Goal: Task Accomplishment & Management: Use online tool/utility

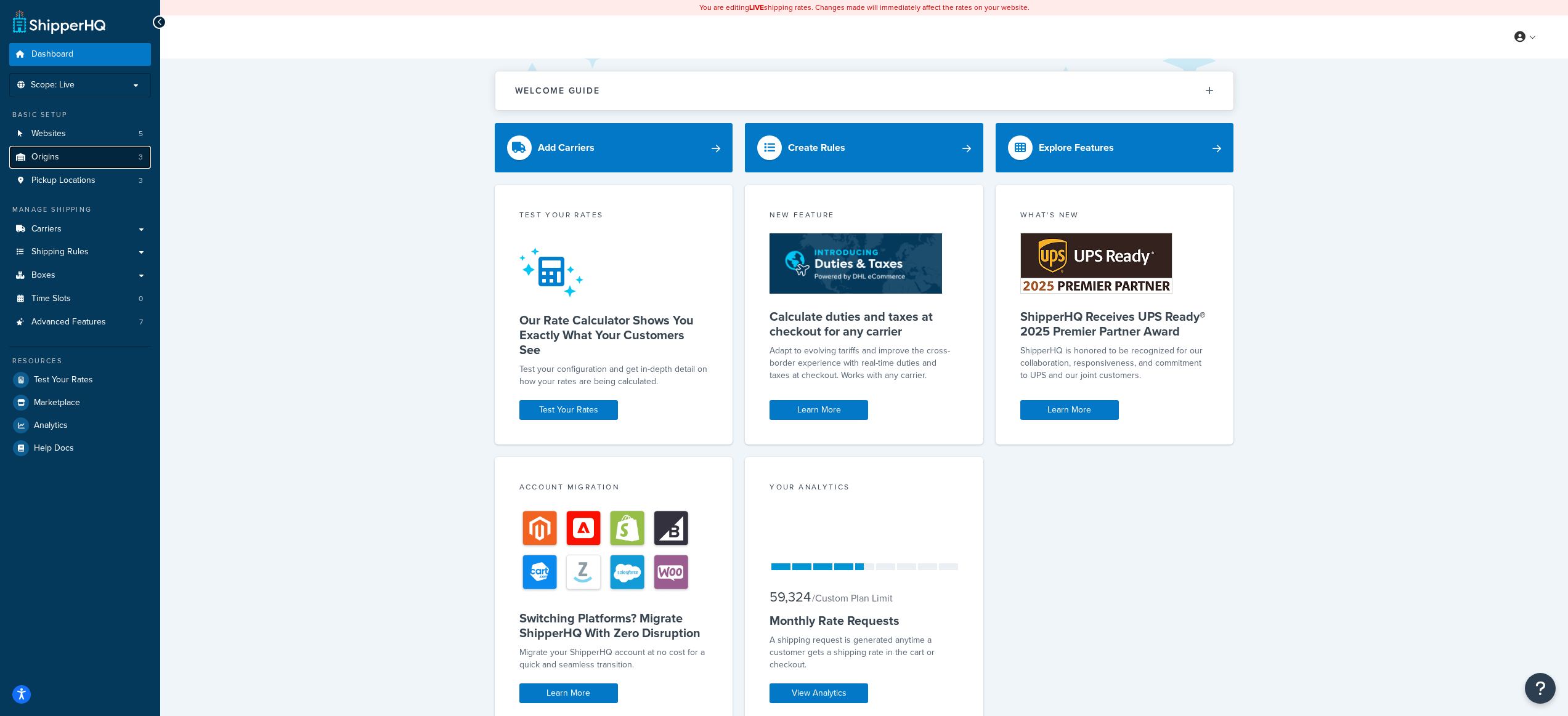
click at [78, 160] on link "Origins 3" at bounding box center [80, 157] width 142 height 23
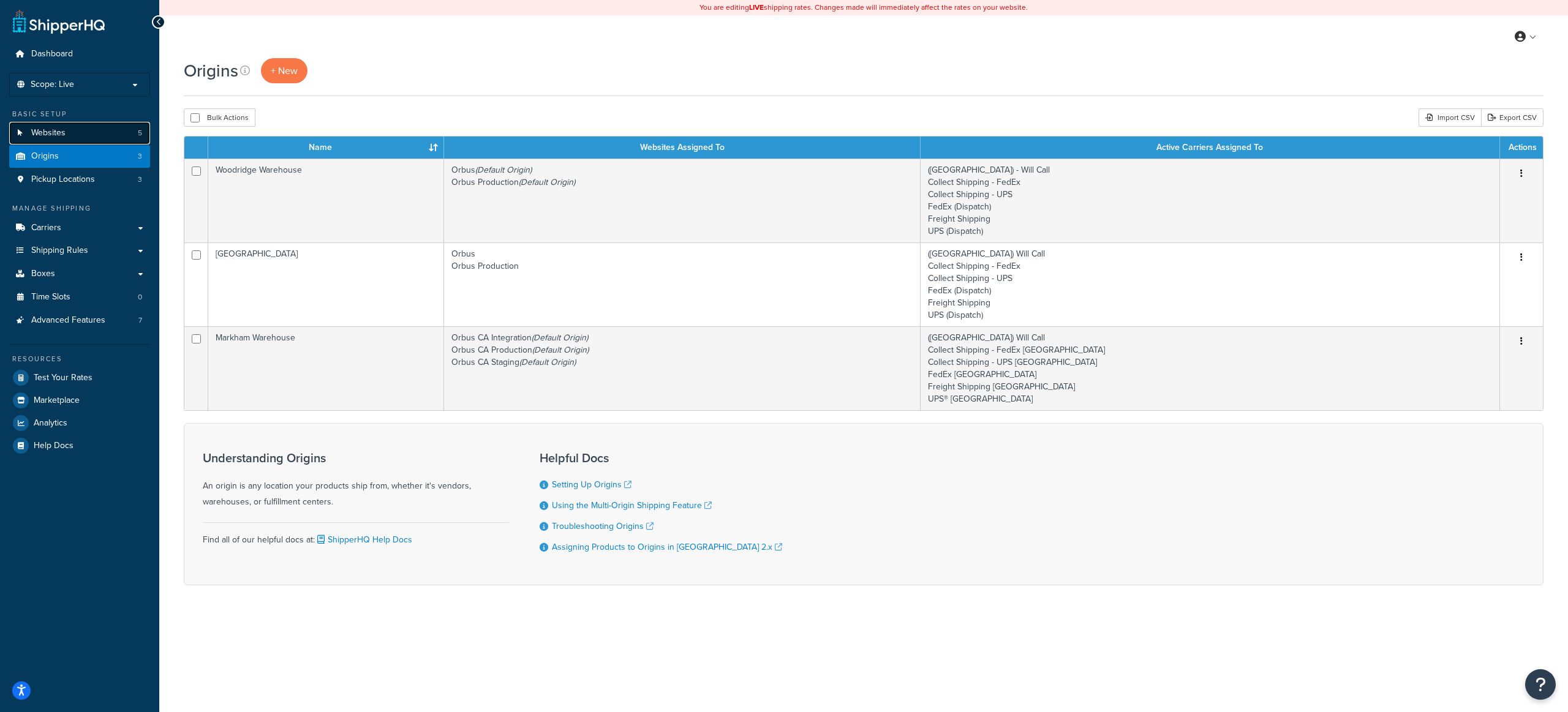
click at [93, 140] on link "Websites 5" at bounding box center [79, 133] width 141 height 23
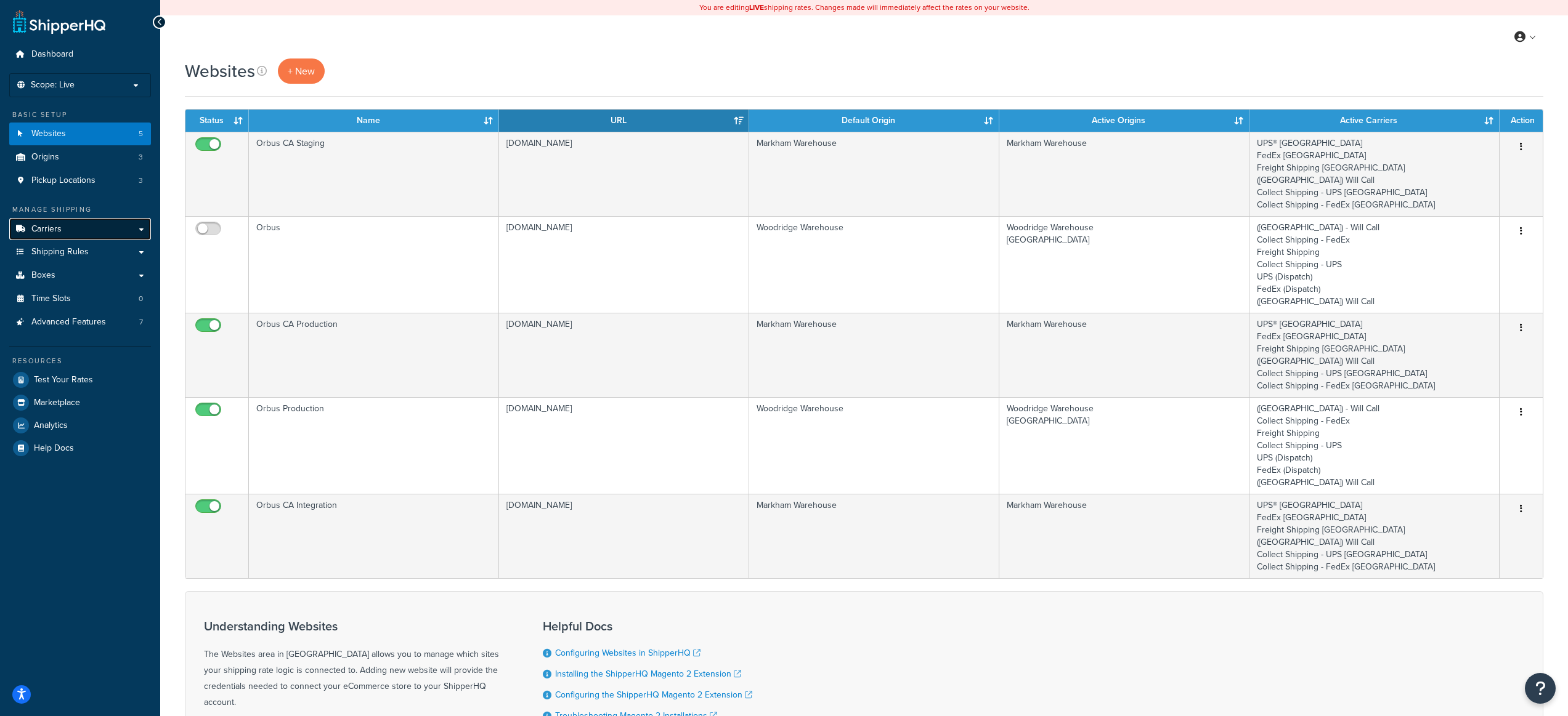
click at [53, 235] on link "Carriers" at bounding box center [80, 229] width 142 height 23
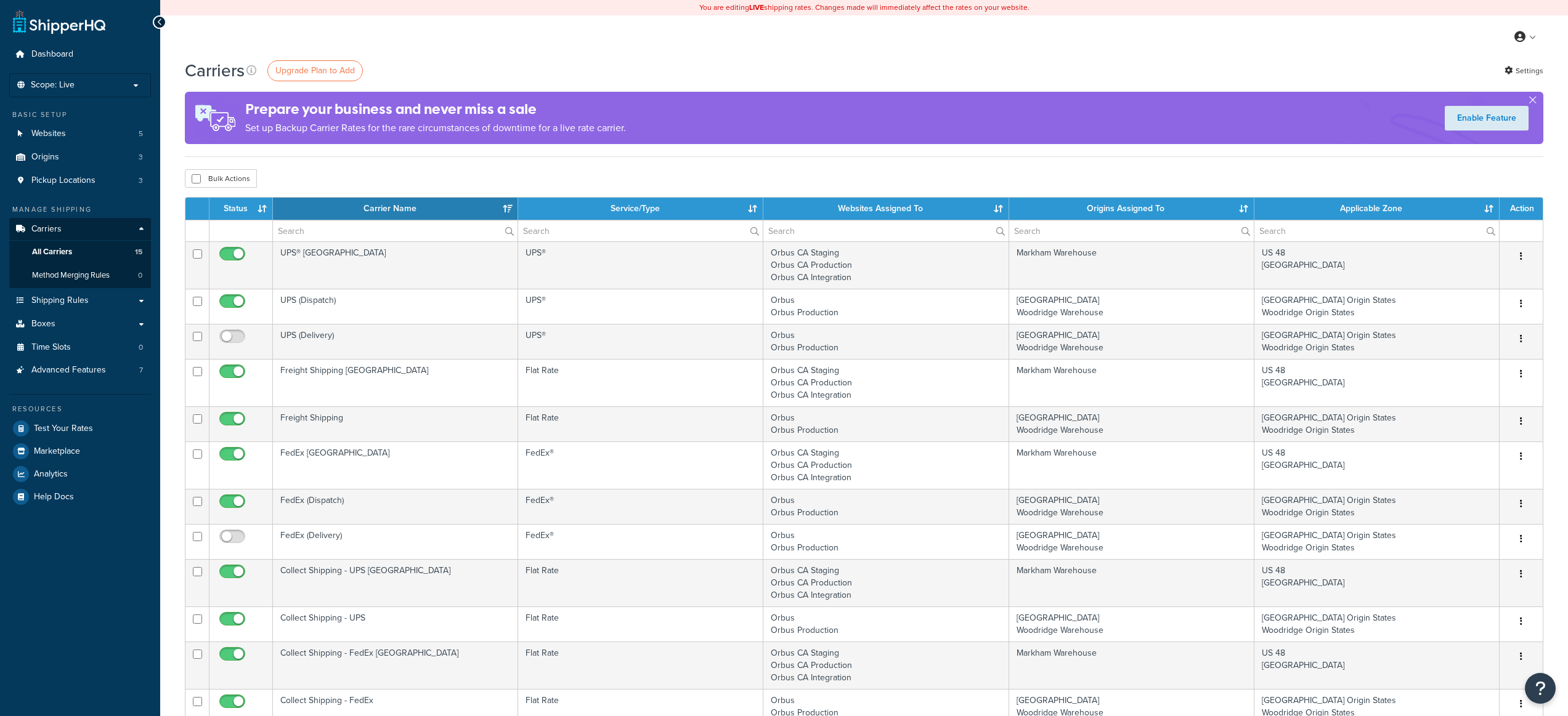
select select "15"
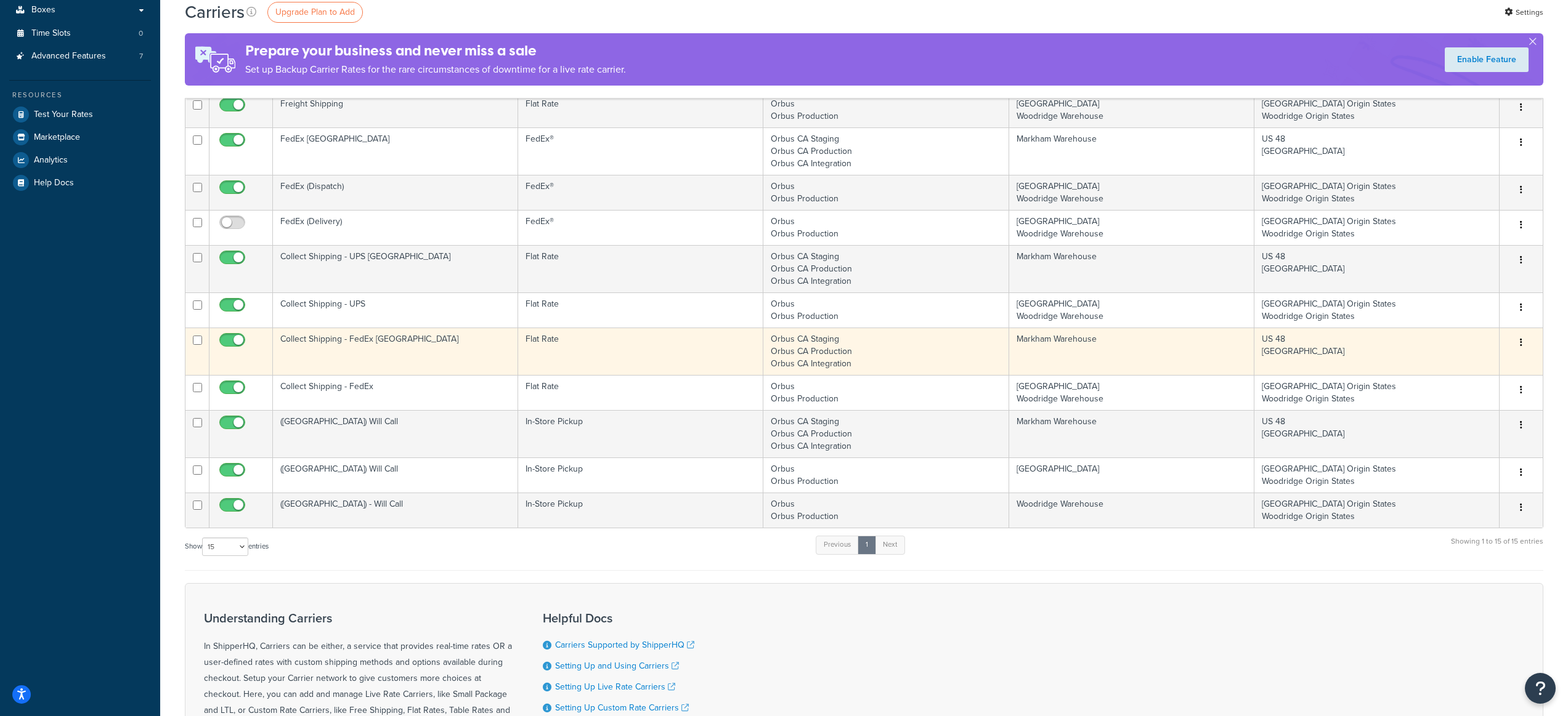
scroll to position [317, 0]
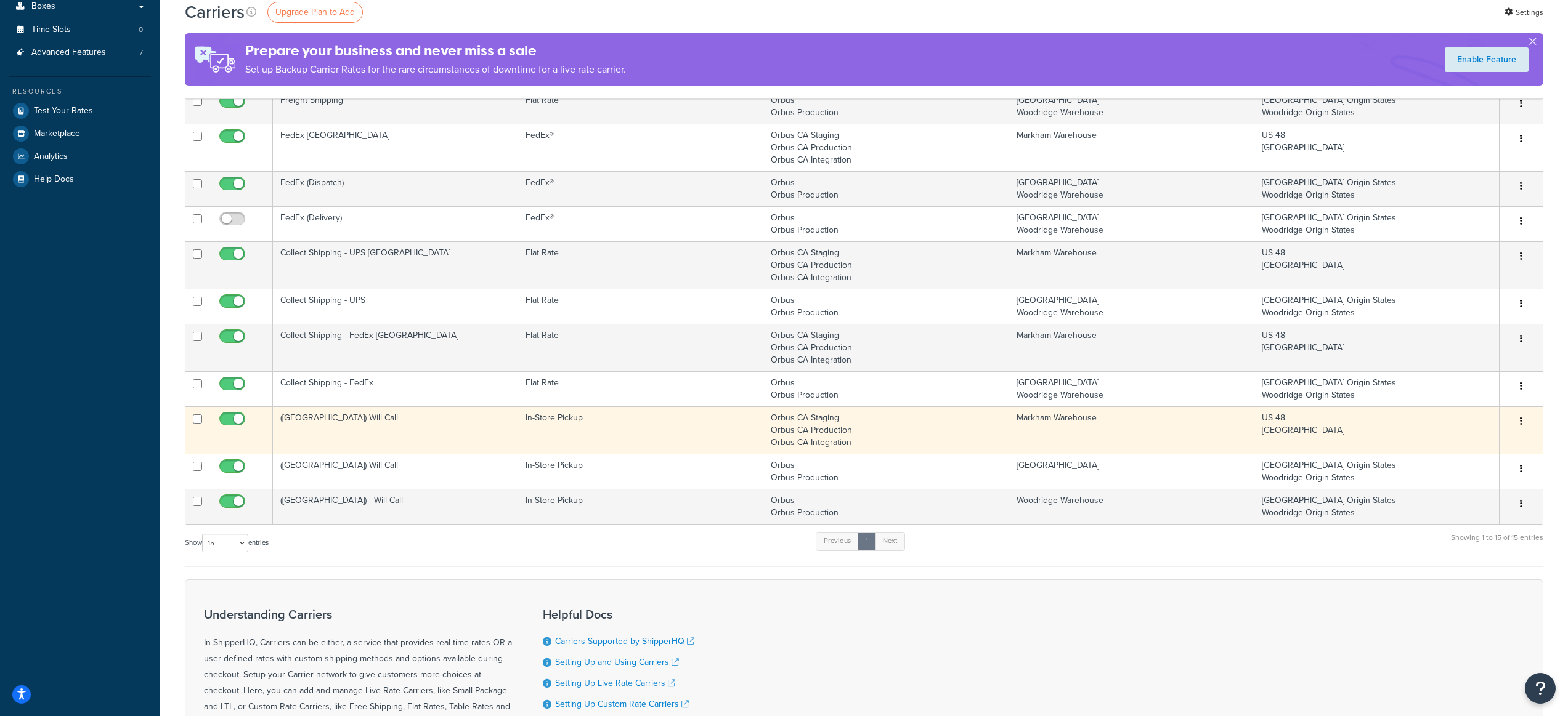
click at [384, 420] on td "([GEOGRAPHIC_DATA]) Will Call" at bounding box center [396, 430] width 245 height 48
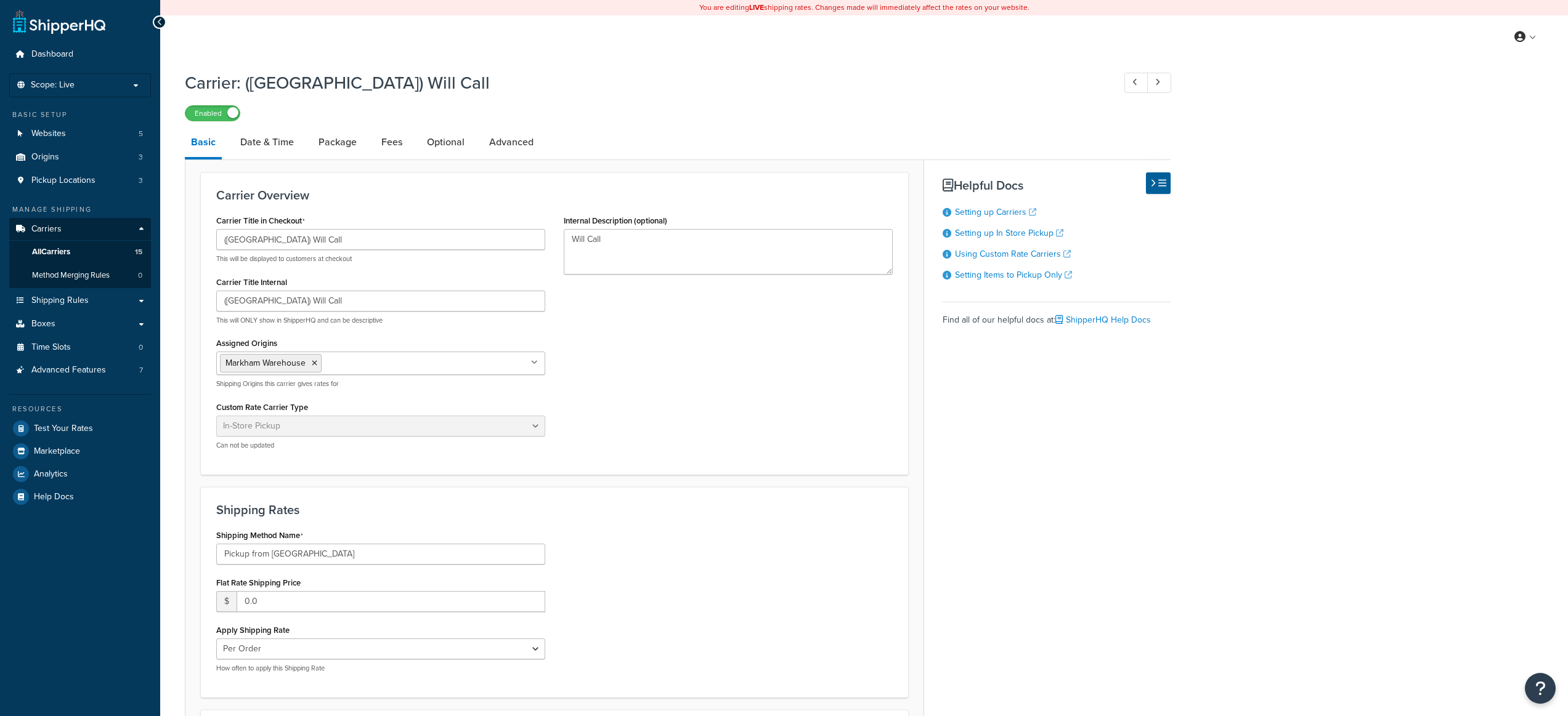
select select "pickup"
click at [312, 239] on input "([GEOGRAPHIC_DATA]) Will Call" at bounding box center [380, 239] width 329 height 21
drag, startPoint x: 242, startPoint y: 241, endPoint x: 253, endPoint y: 290, distance: 50.2
click at [242, 241] on input "Pickup in Store" at bounding box center [380, 239] width 329 height 21
type input "Pick Ip In Store"
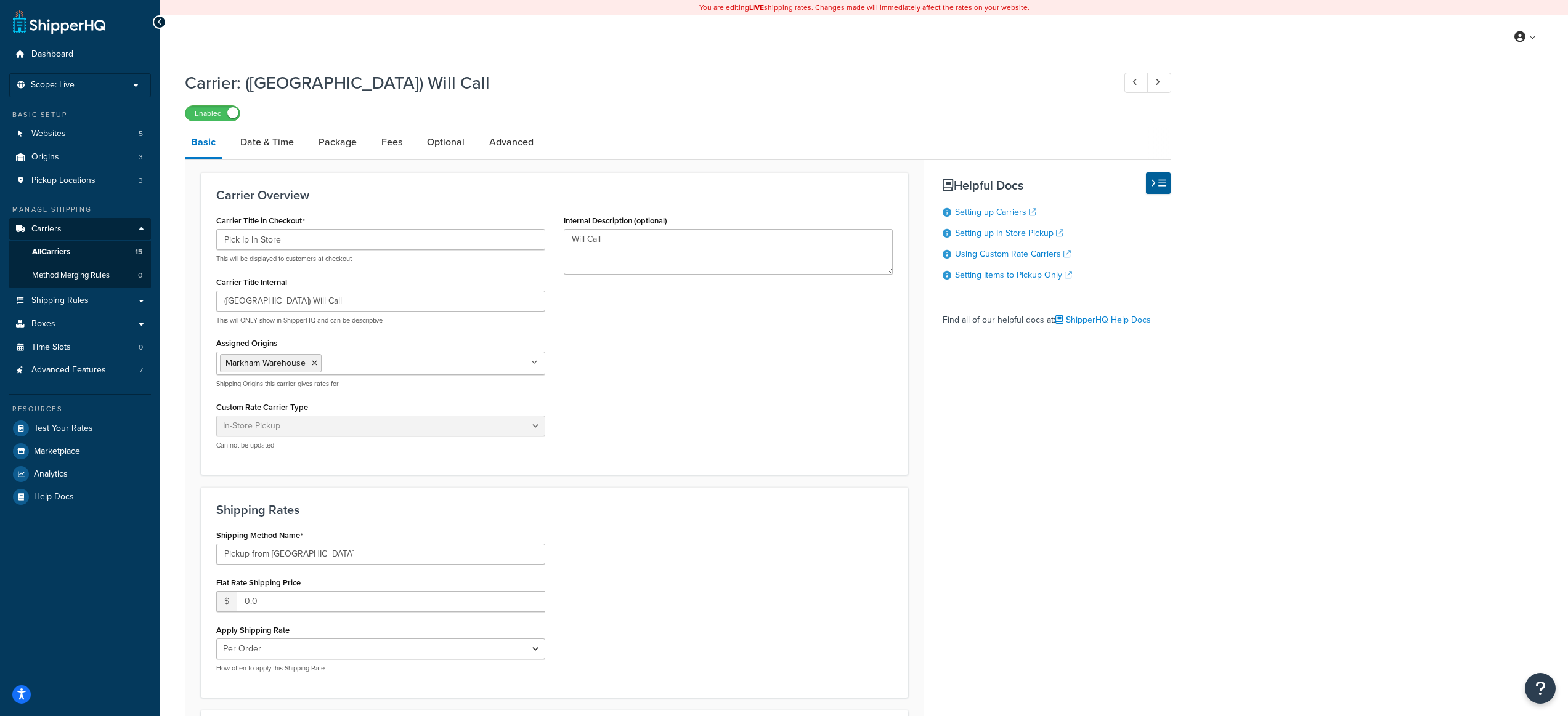
click at [412, 186] on div "Carrier Overview Carrier Title in Checkout Pick Ip In Store This will be displa…" at bounding box center [554, 324] width 707 height 303
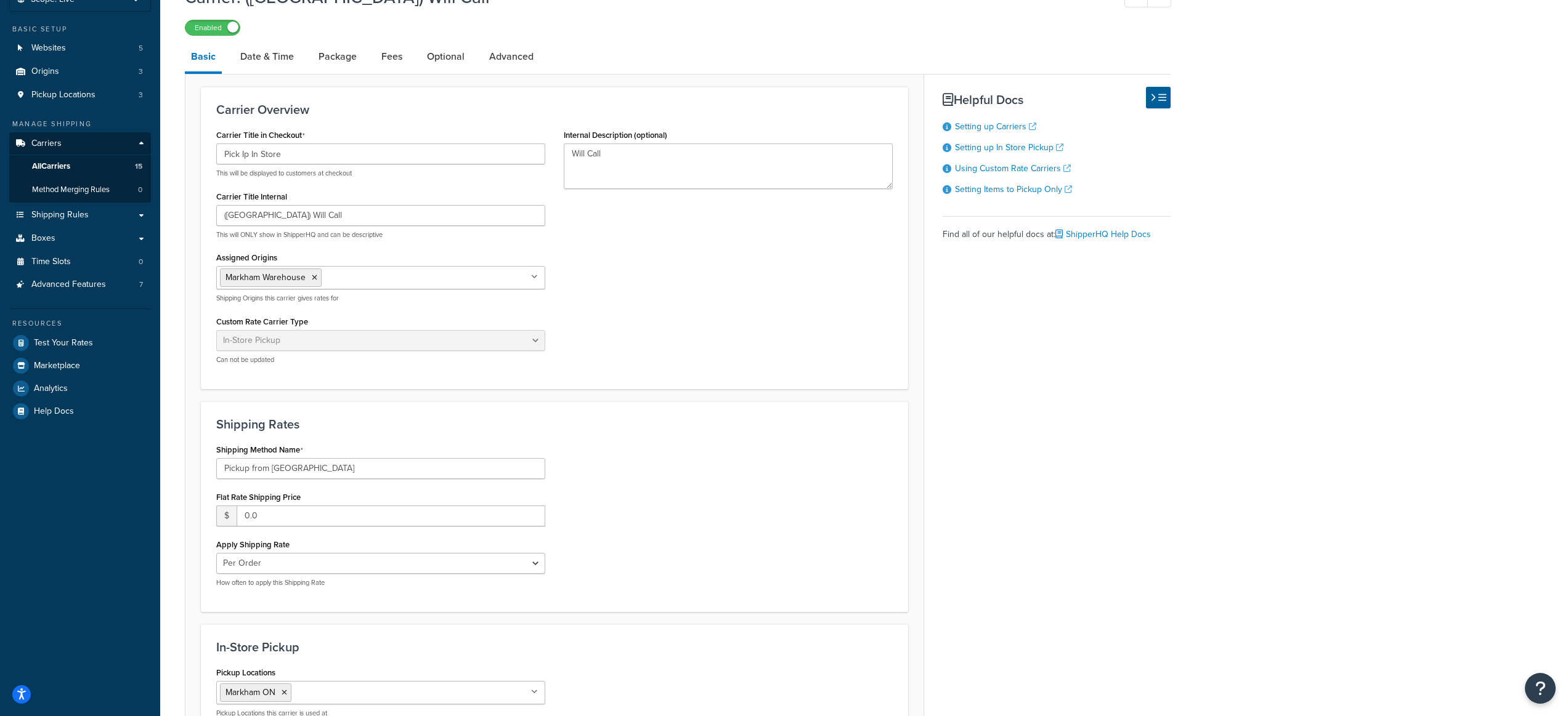
scroll to position [92, 0]
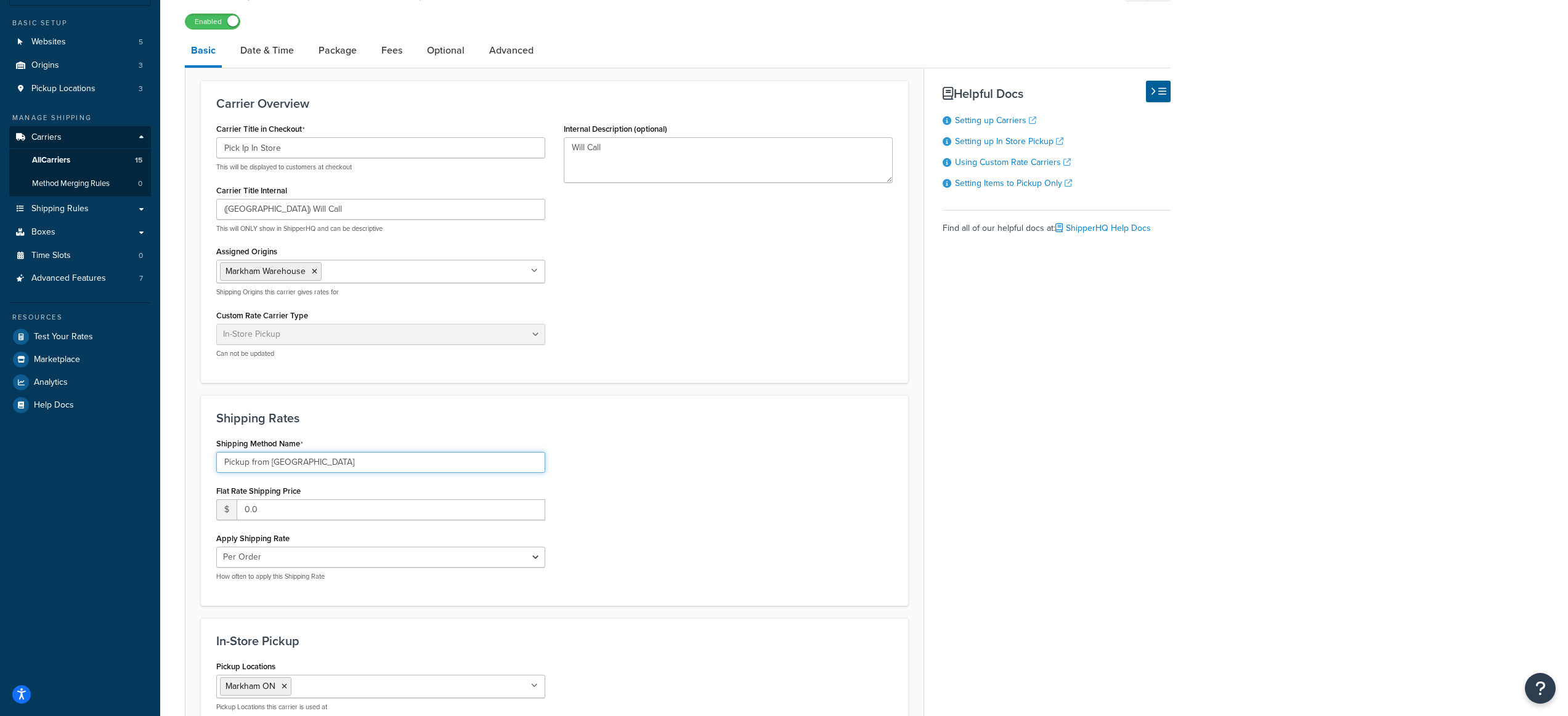
click at [370, 468] on input "Pickup from [GEOGRAPHIC_DATA]" at bounding box center [380, 462] width 329 height 21
click at [651, 469] on div "Shipping Method Name Pickup from Warehouse Flat Rate Shipping Price $ 0.0 Apply…" at bounding box center [554, 512] width 695 height 156
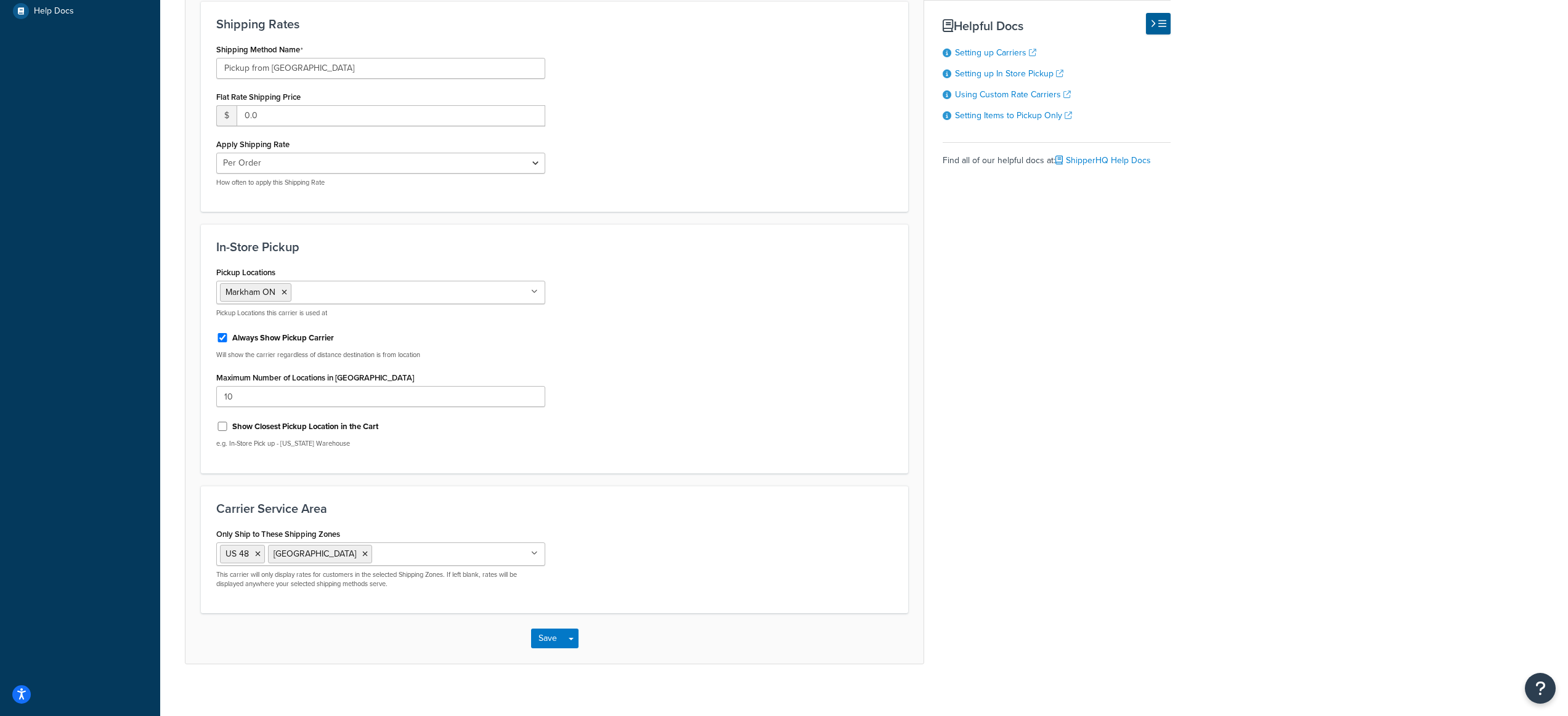
scroll to position [496, 0]
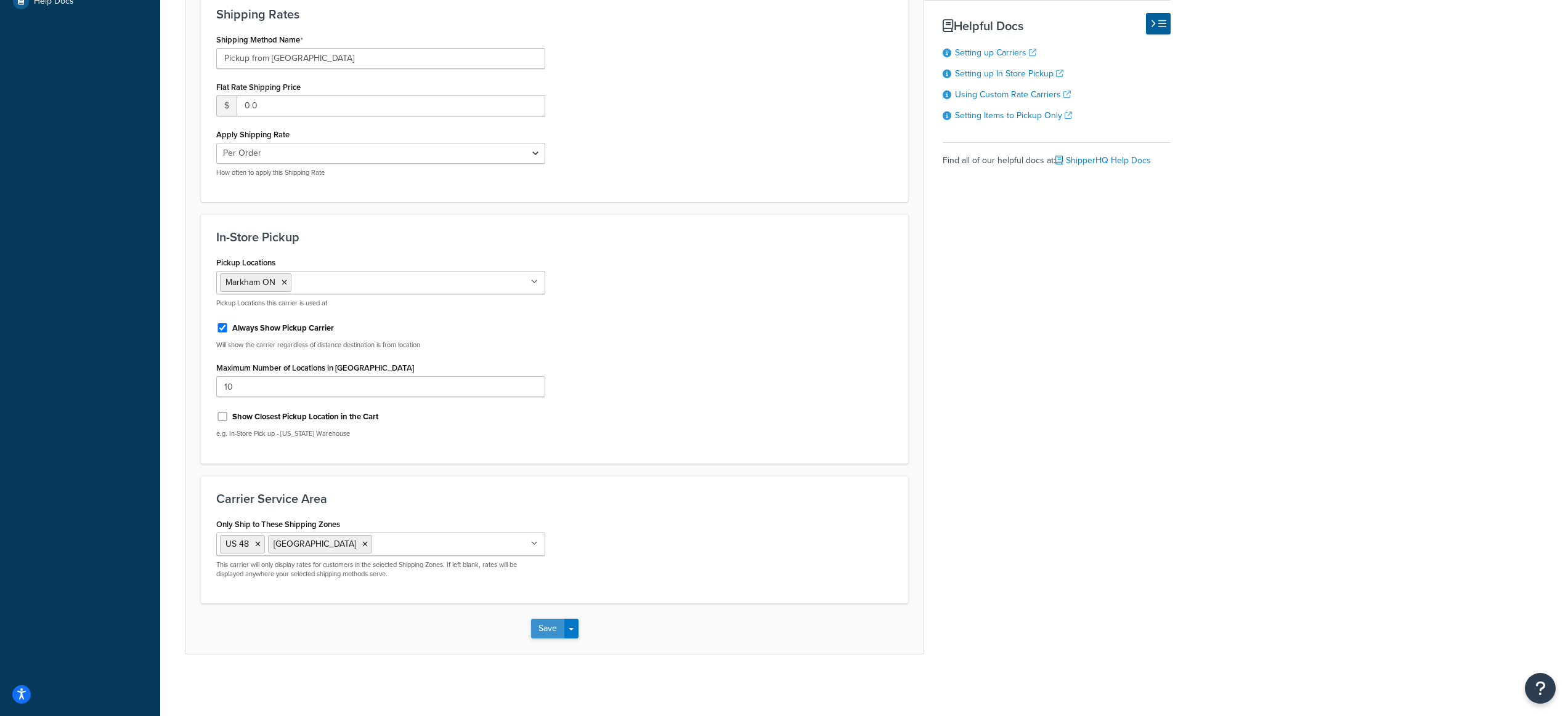
click at [549, 629] on button "Save" at bounding box center [548, 629] width 33 height 20
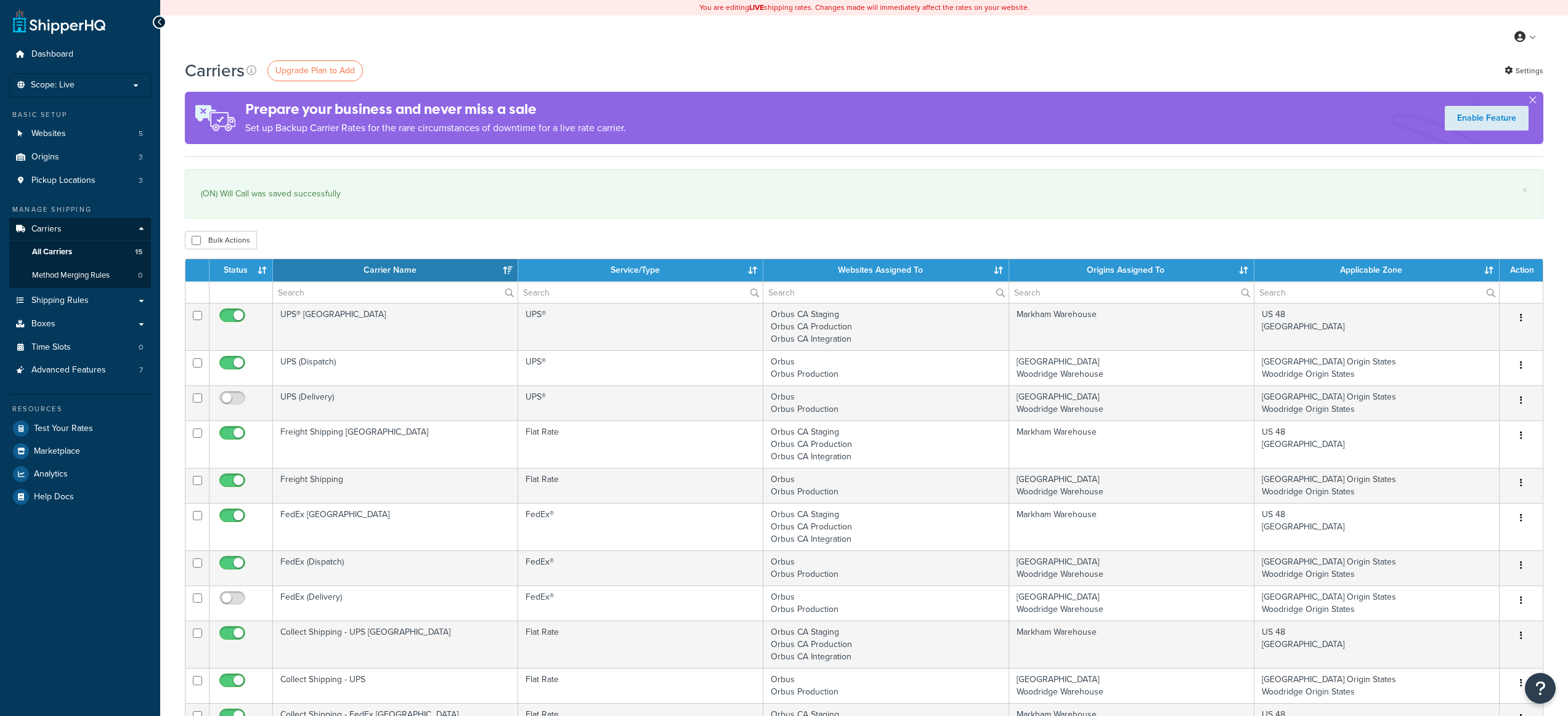
select select "15"
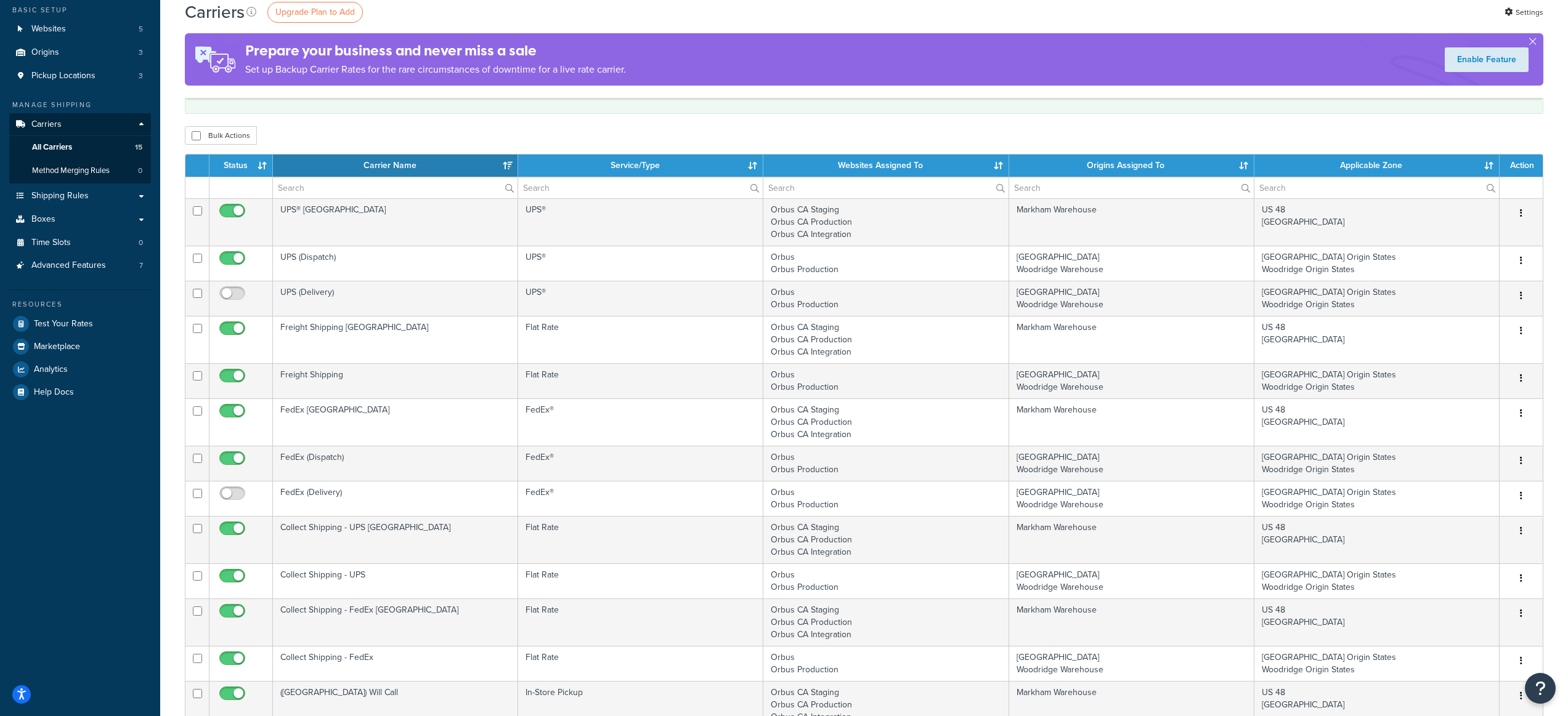
scroll to position [92, 0]
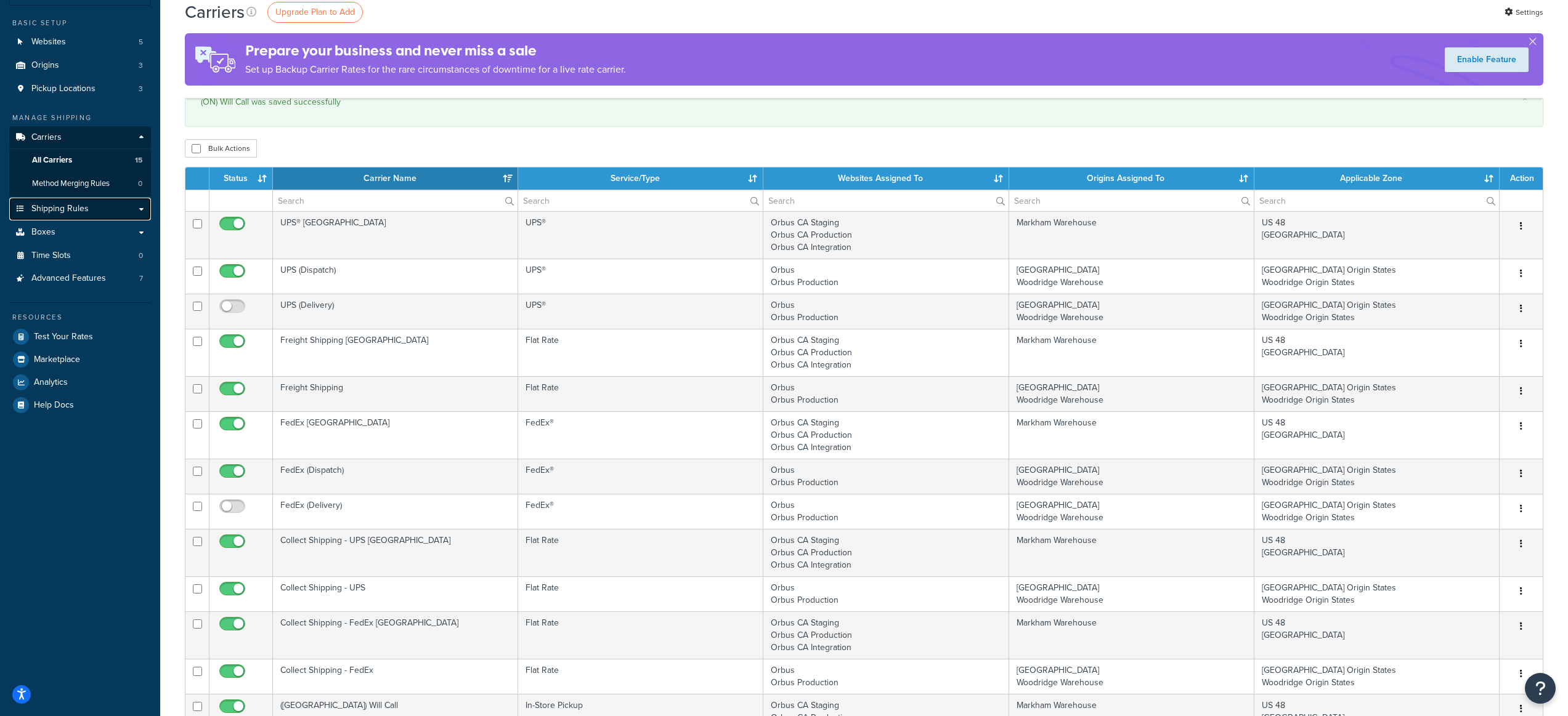
click at [85, 209] on span "Shipping Rules" at bounding box center [60, 209] width 58 height 11
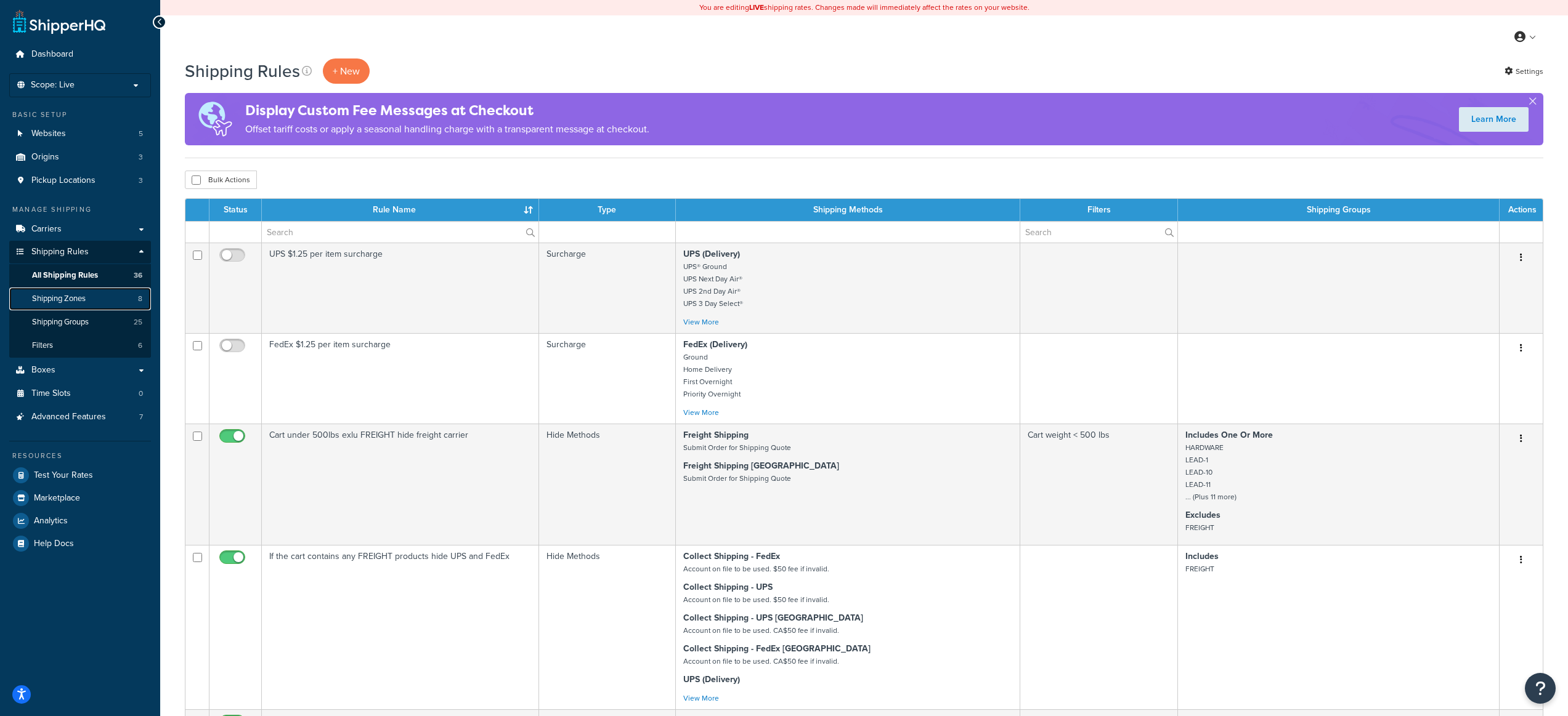
click at [84, 300] on span "Shipping Zones" at bounding box center [59, 299] width 54 height 11
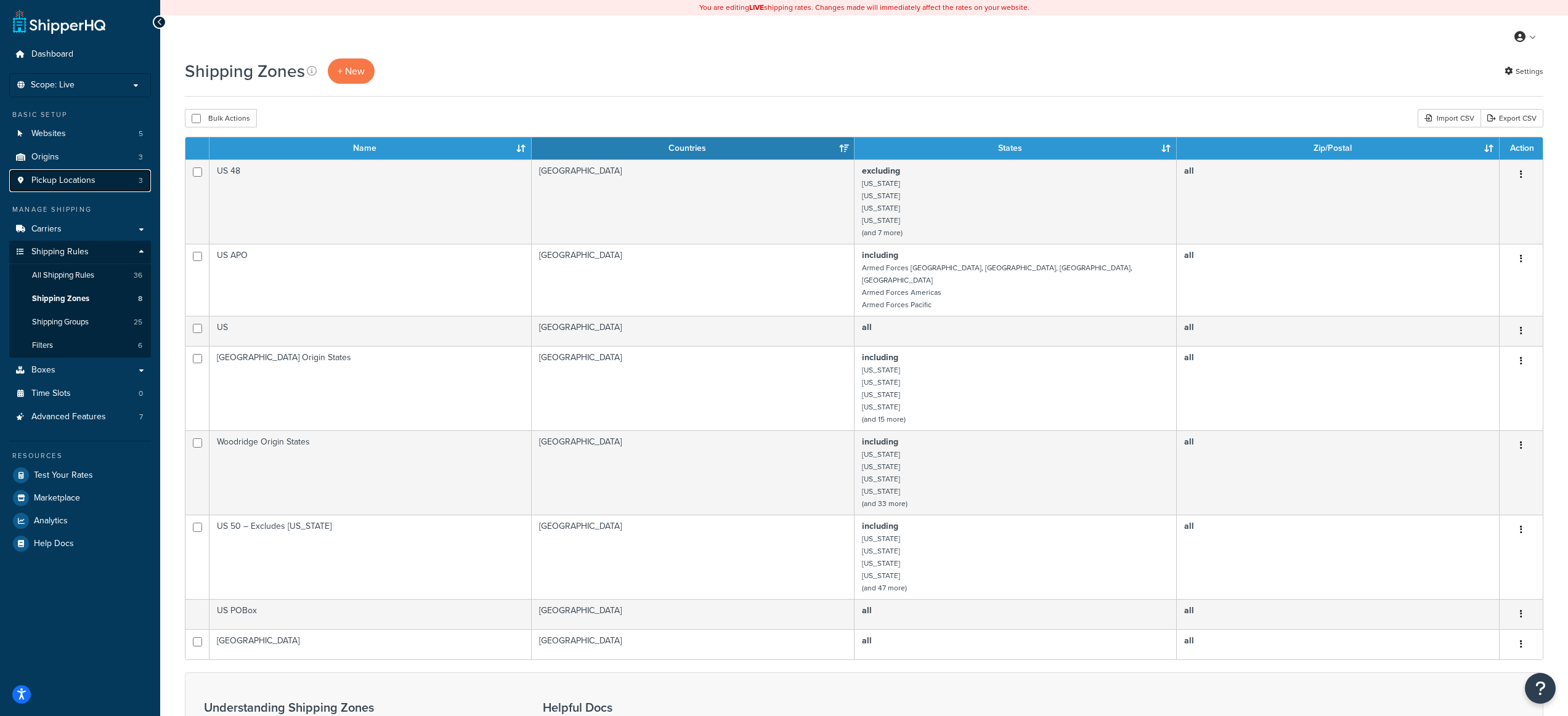
click at [72, 176] on span "Pickup Locations" at bounding box center [63, 181] width 64 height 11
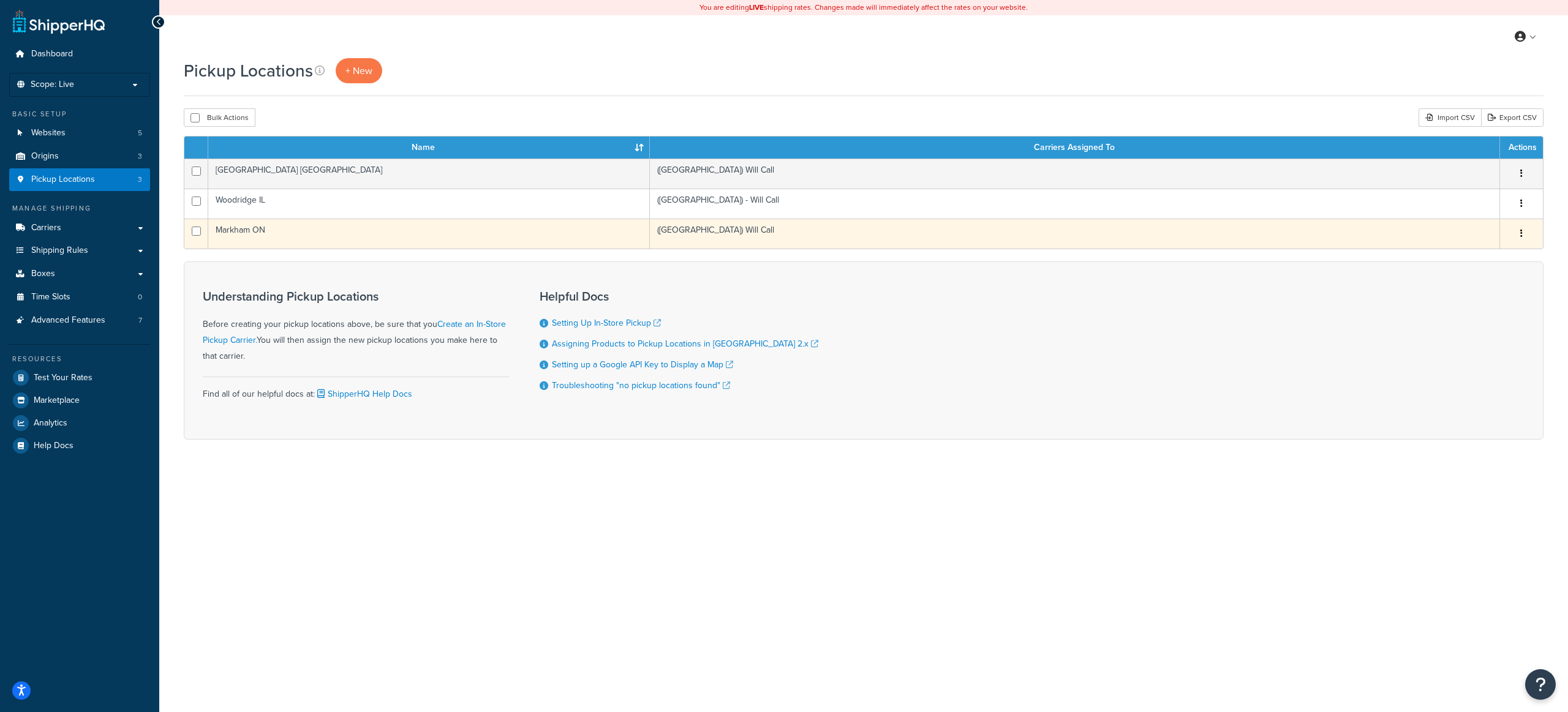
click at [393, 227] on td "Markham ON" at bounding box center [428, 233] width 441 height 30
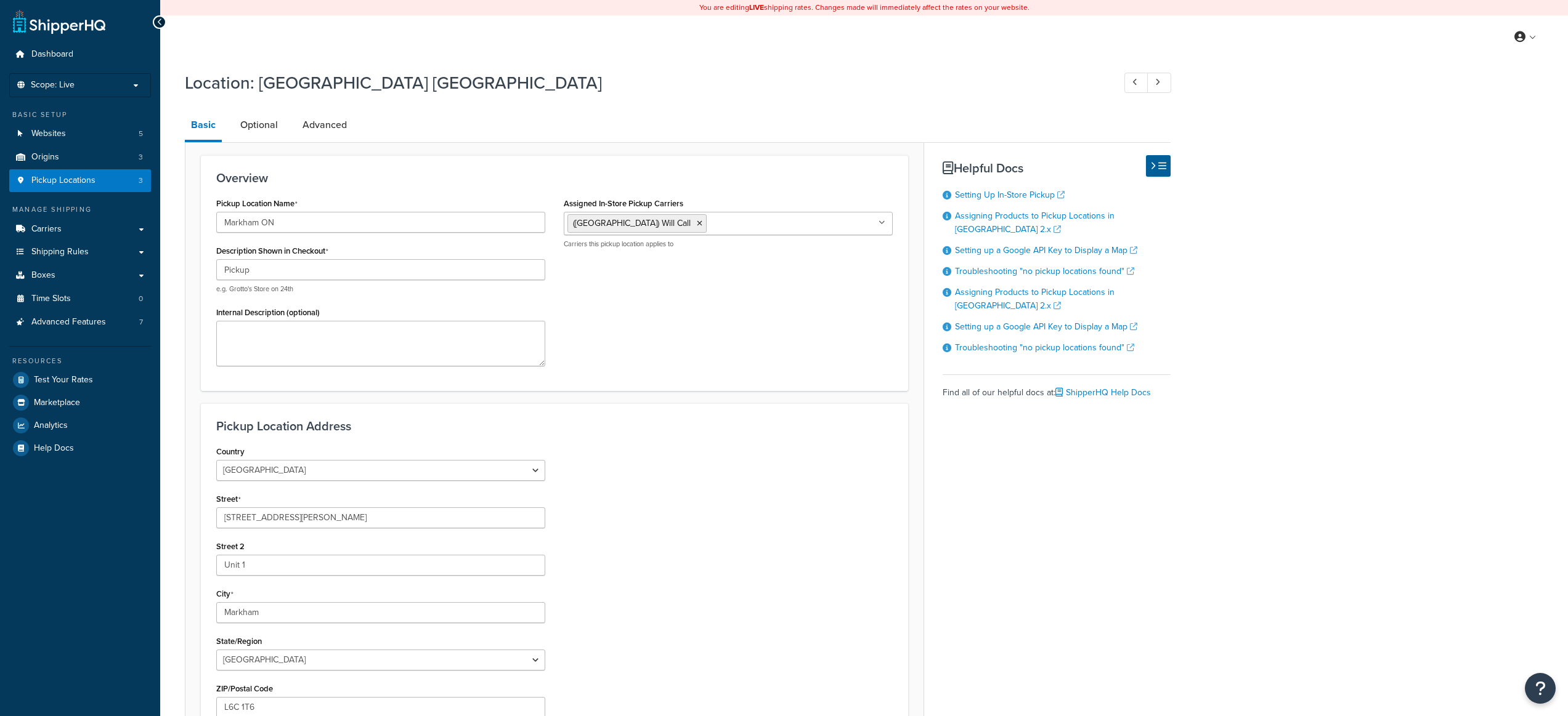
select select "1039"
select select "69"
click at [720, 222] on input "Assigned In-Store Pickup Carriers" at bounding box center [764, 223] width 109 height 14
click at [687, 183] on h3 "Overview" at bounding box center [554, 178] width 676 height 14
click at [599, 330] on div "Pickup Location Name Markham ON Description Shown in Checkout Pickup e.g. Grott…" at bounding box center [554, 285] width 695 height 181
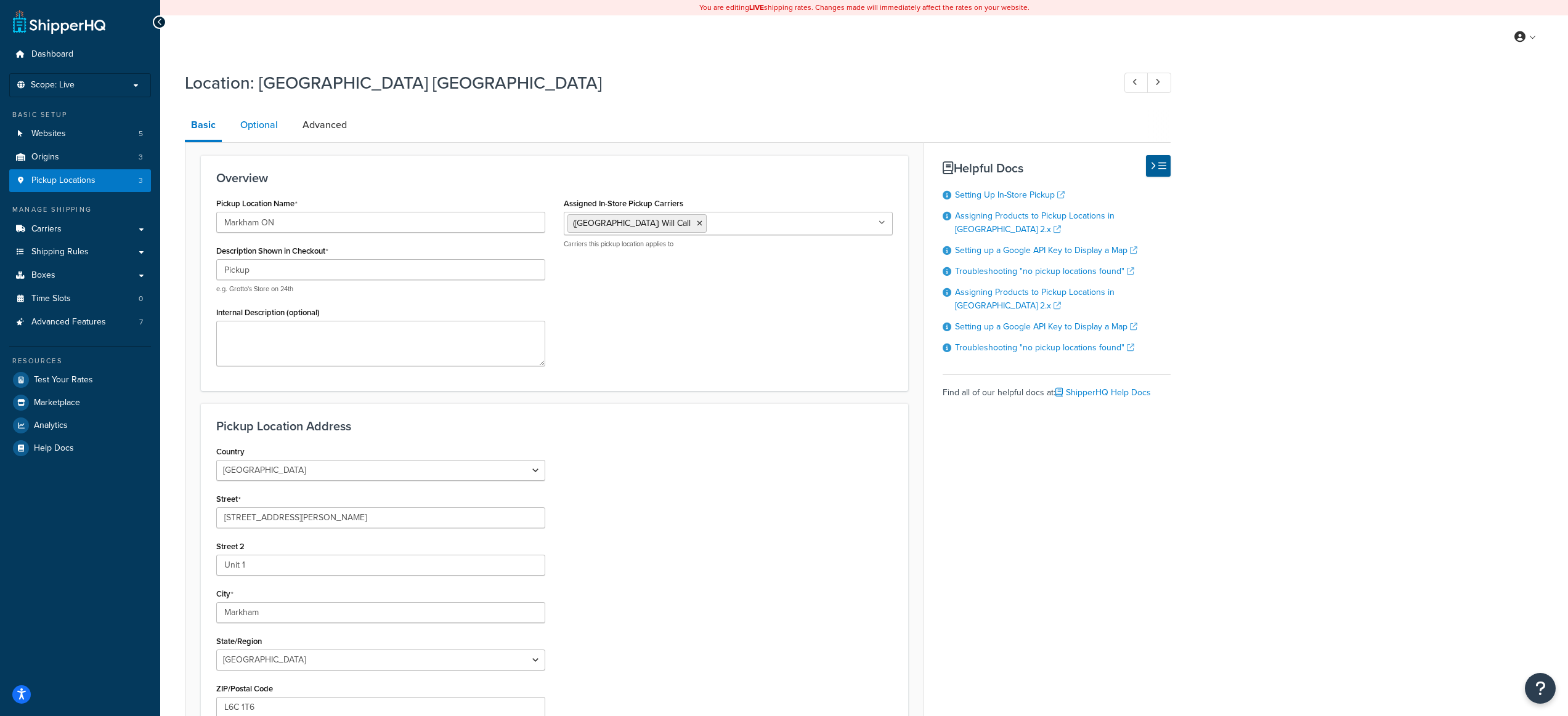
click at [251, 121] on link "Optional" at bounding box center [259, 125] width 50 height 30
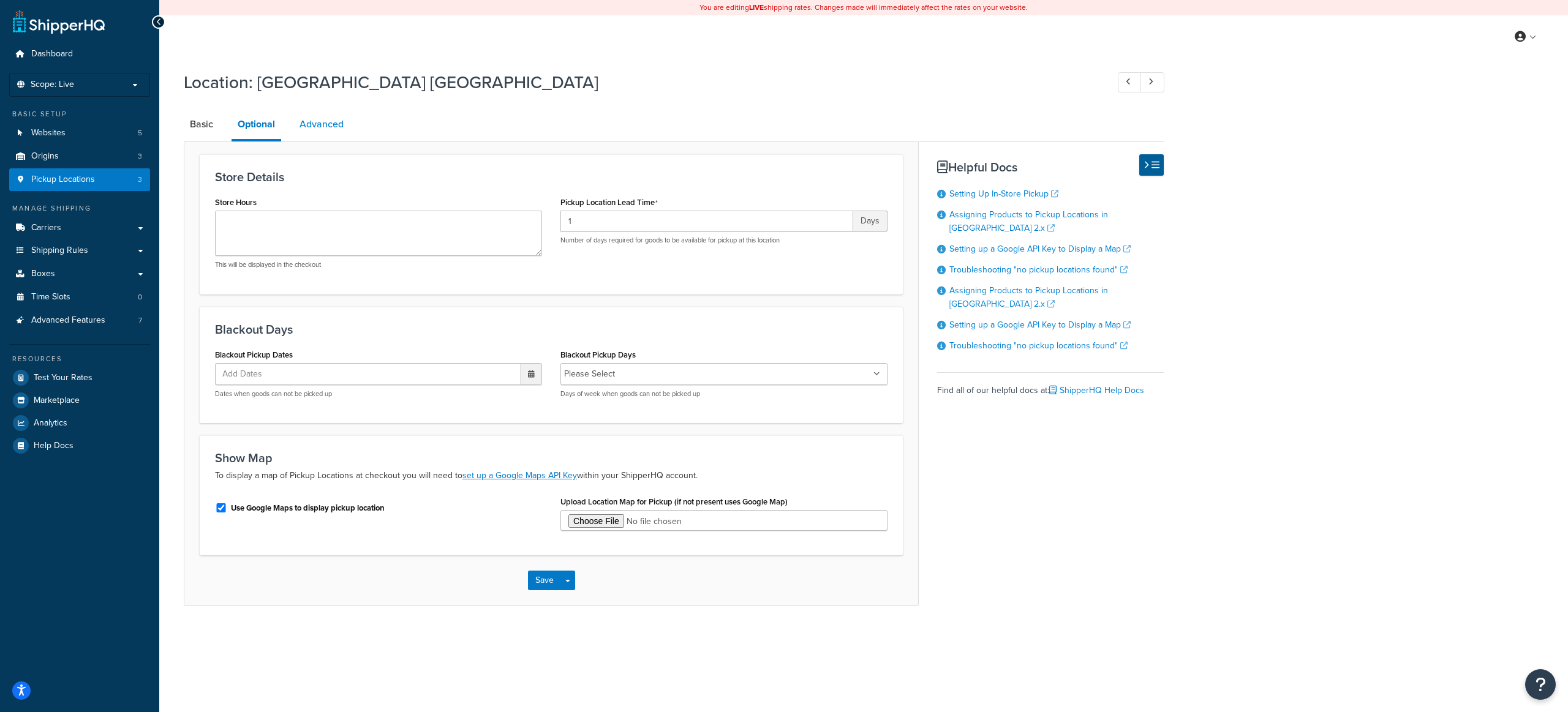
click at [326, 121] on link "Advanced" at bounding box center [322, 124] width 57 height 30
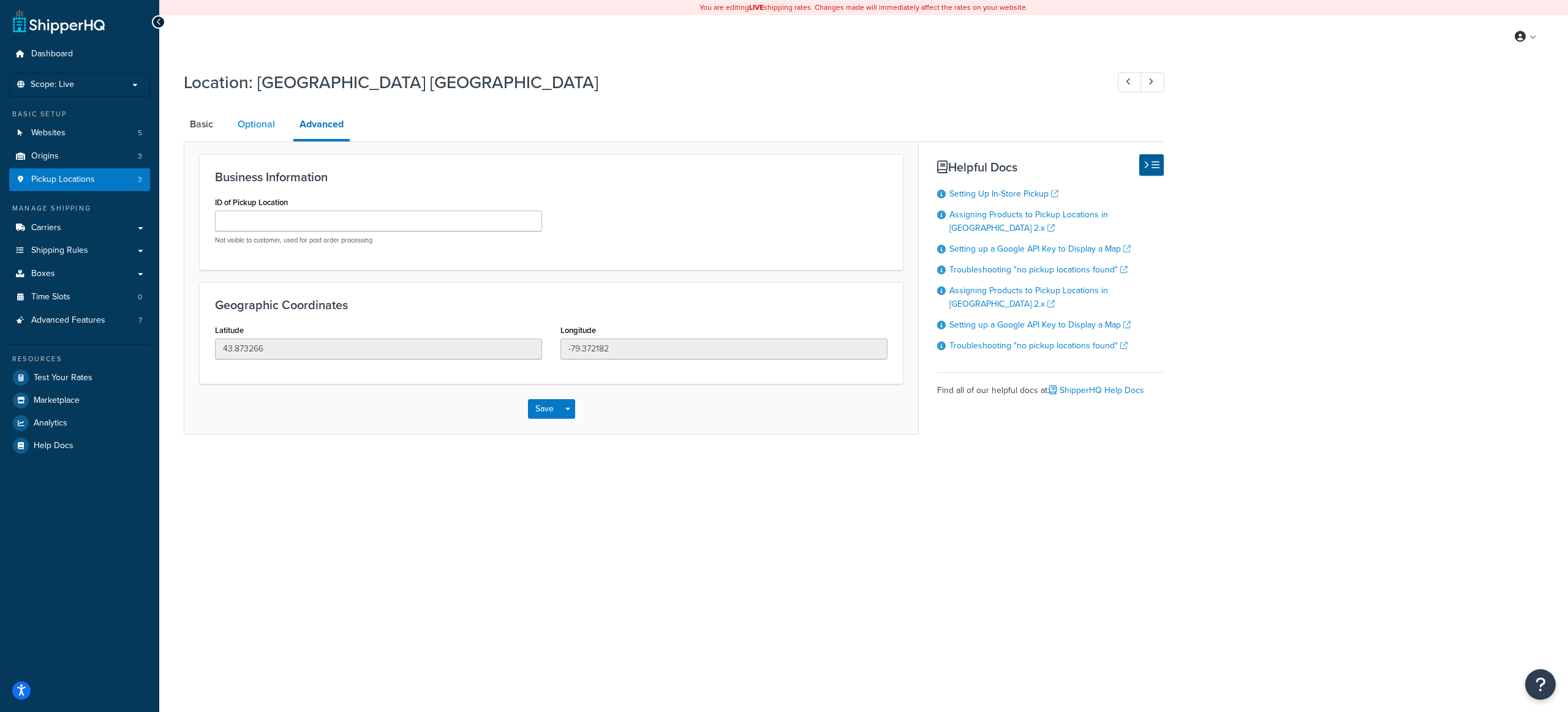
click at [267, 123] on link "Optional" at bounding box center [256, 124] width 50 height 30
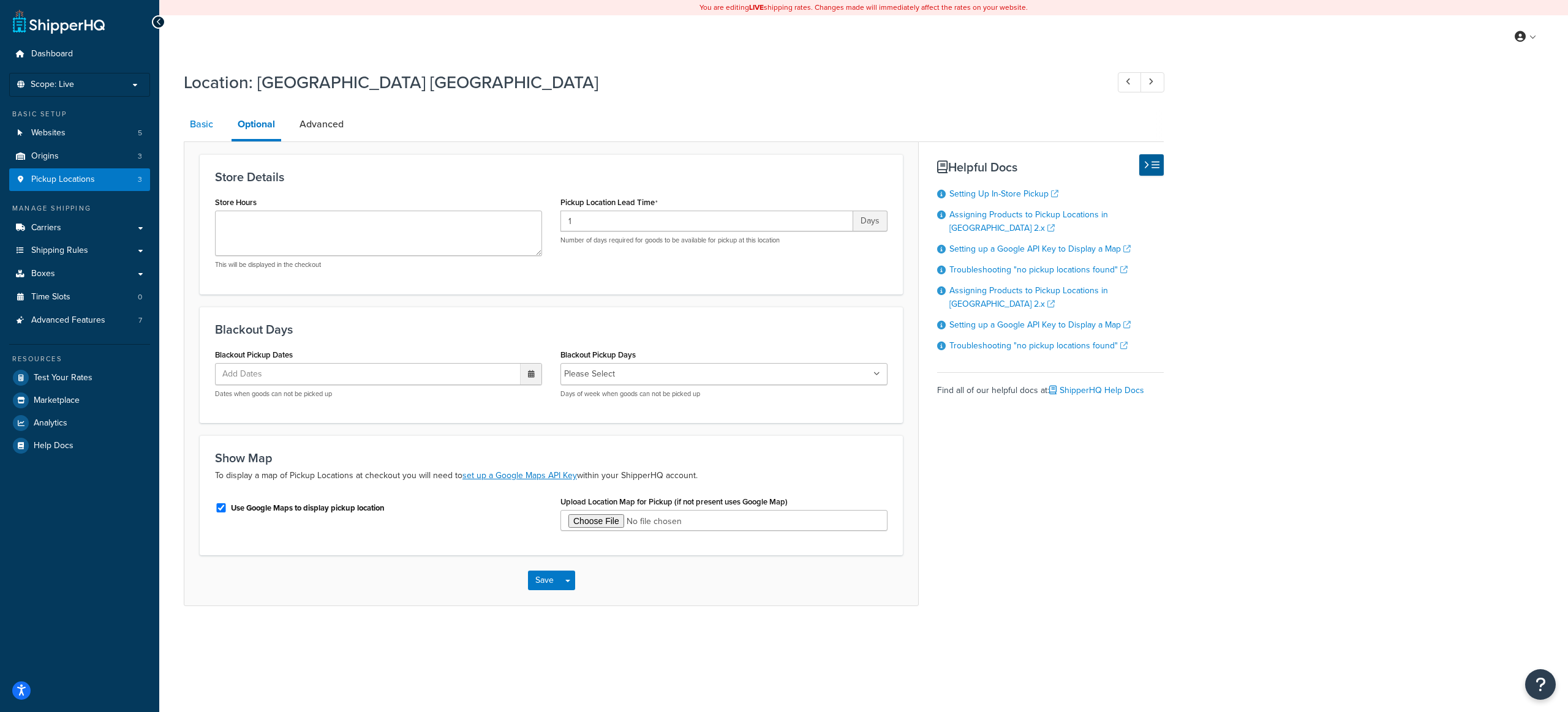
click at [211, 125] on link "Basic" at bounding box center [201, 124] width 36 height 30
select select "1039"
select select "69"
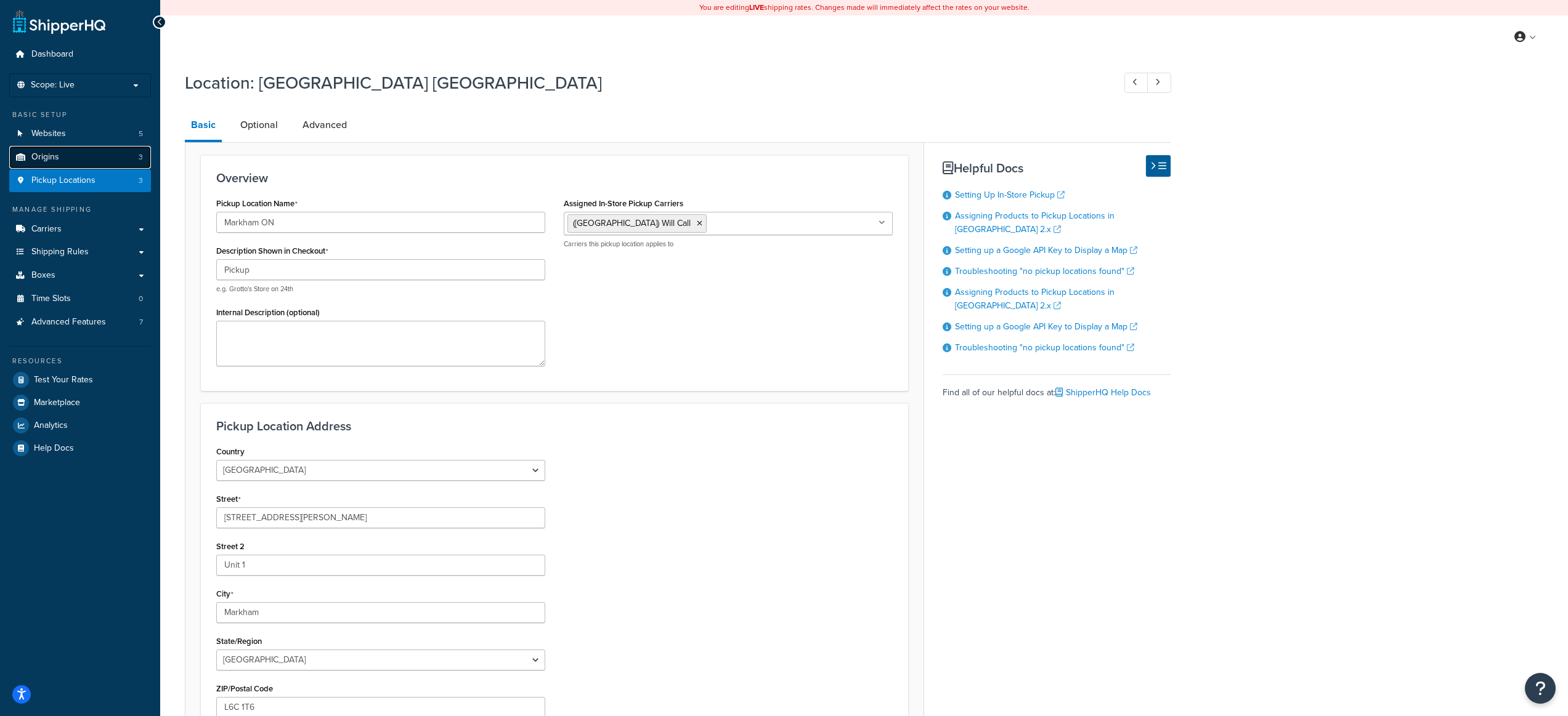
click at [69, 160] on link "Origins 3" at bounding box center [80, 157] width 142 height 23
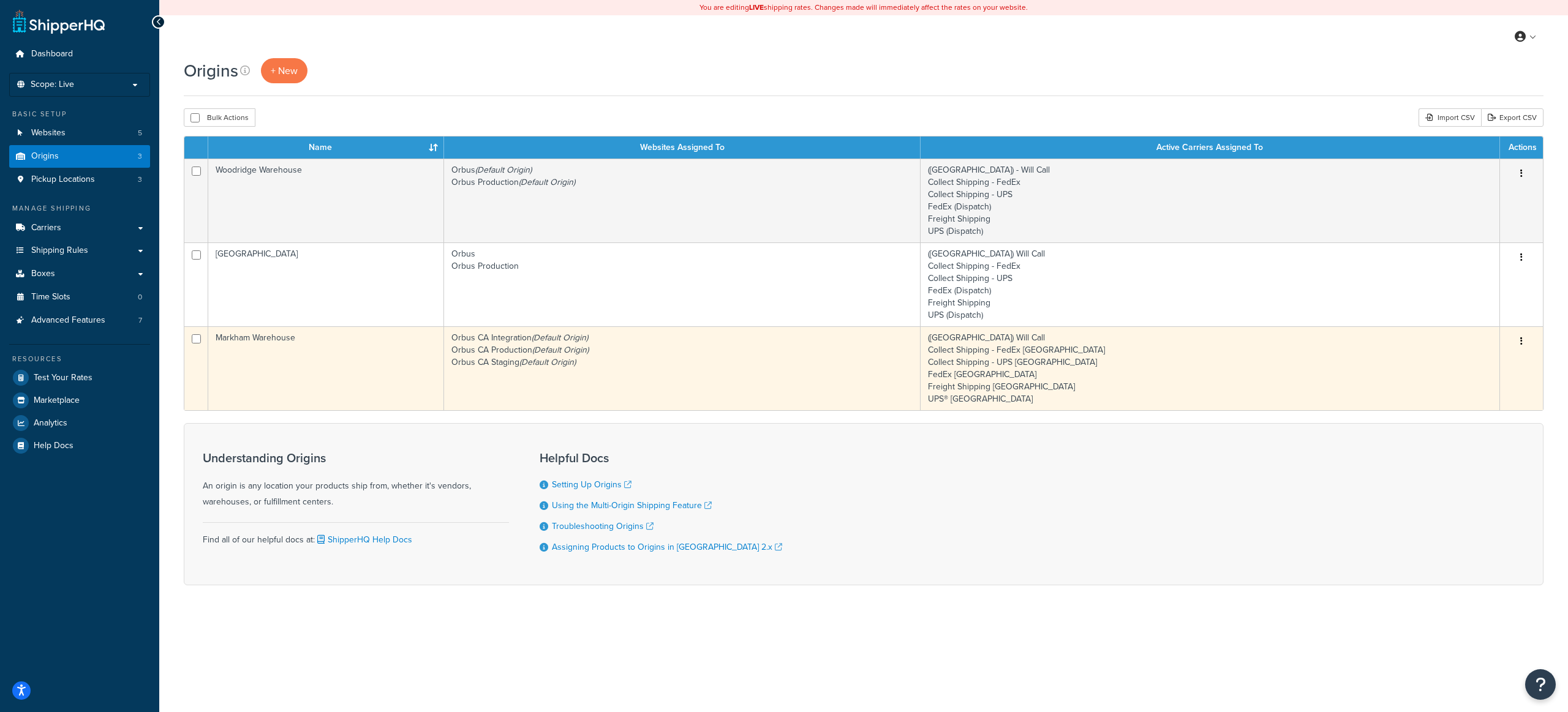
click at [339, 355] on td "Markham Warehouse" at bounding box center [326, 368] width 236 height 84
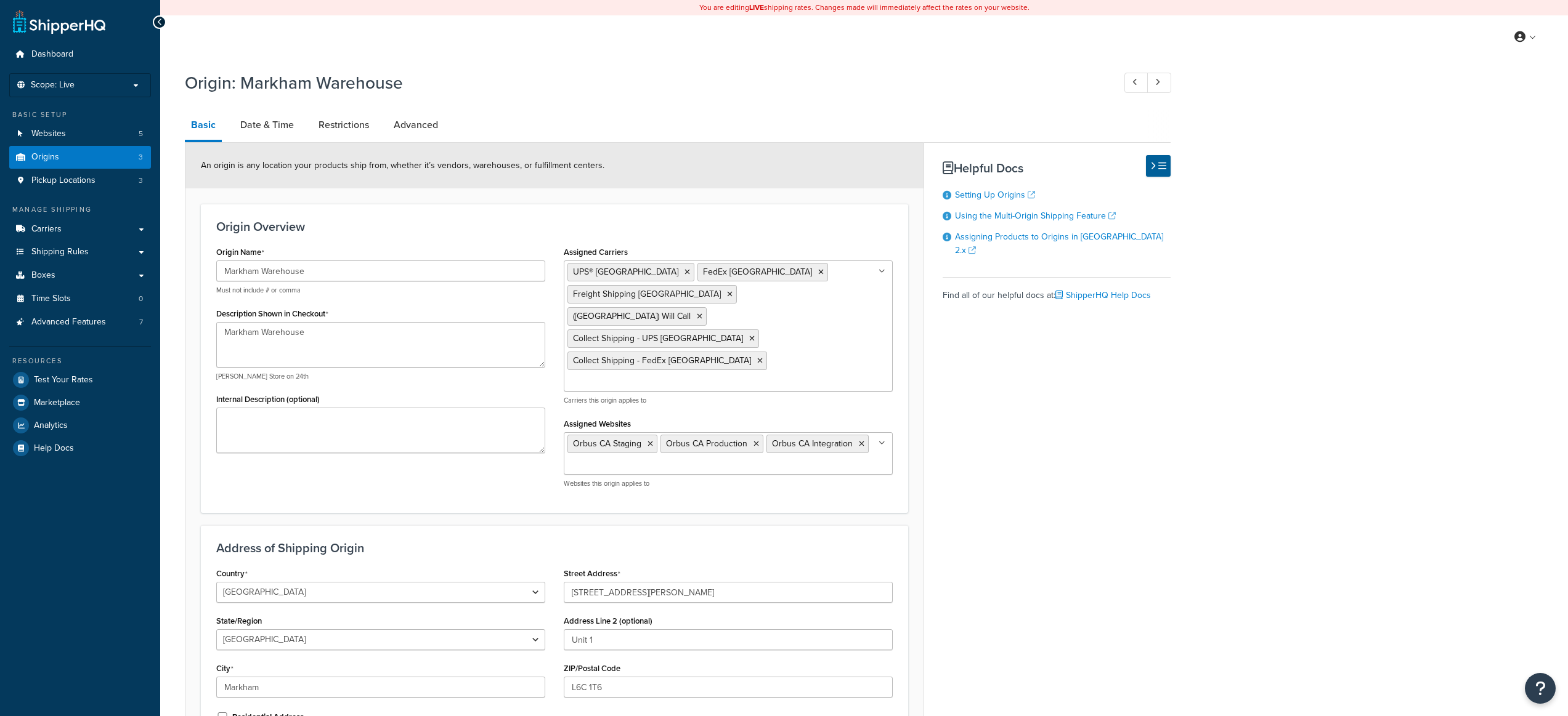
select select "1039"
select select "69"
click at [257, 126] on link "Date & Time" at bounding box center [267, 125] width 66 height 30
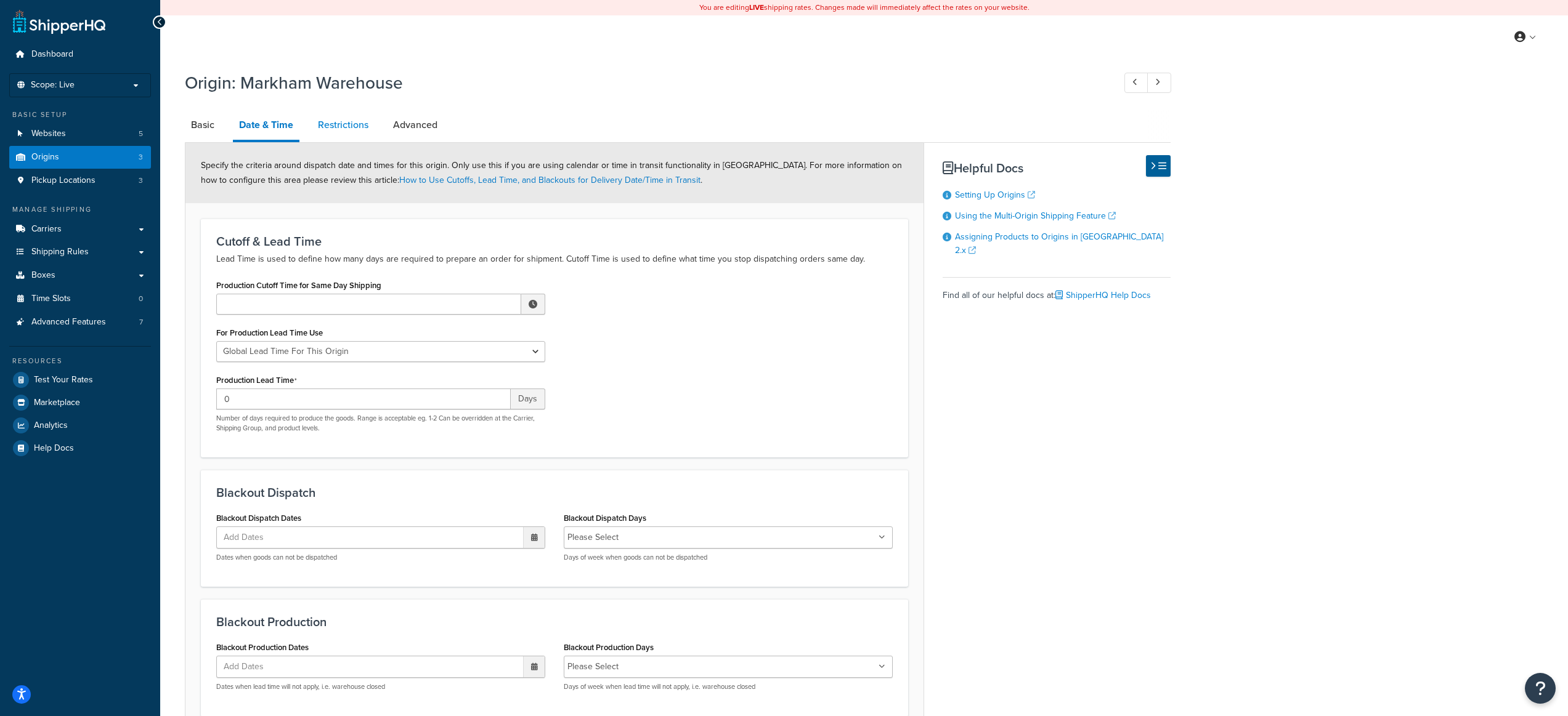
click at [324, 126] on link "Restrictions" at bounding box center [342, 125] width 63 height 30
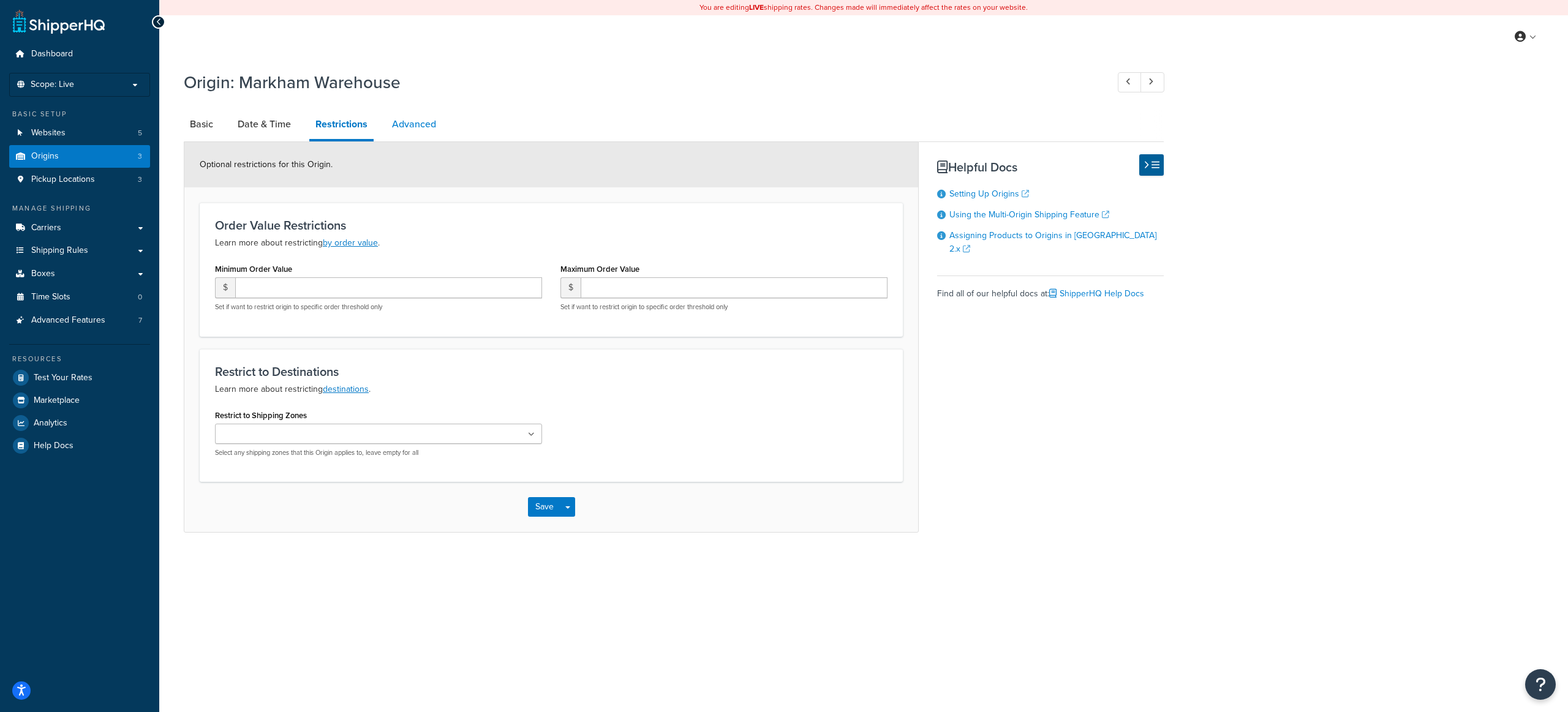
click at [406, 127] on link "Advanced" at bounding box center [414, 124] width 57 height 30
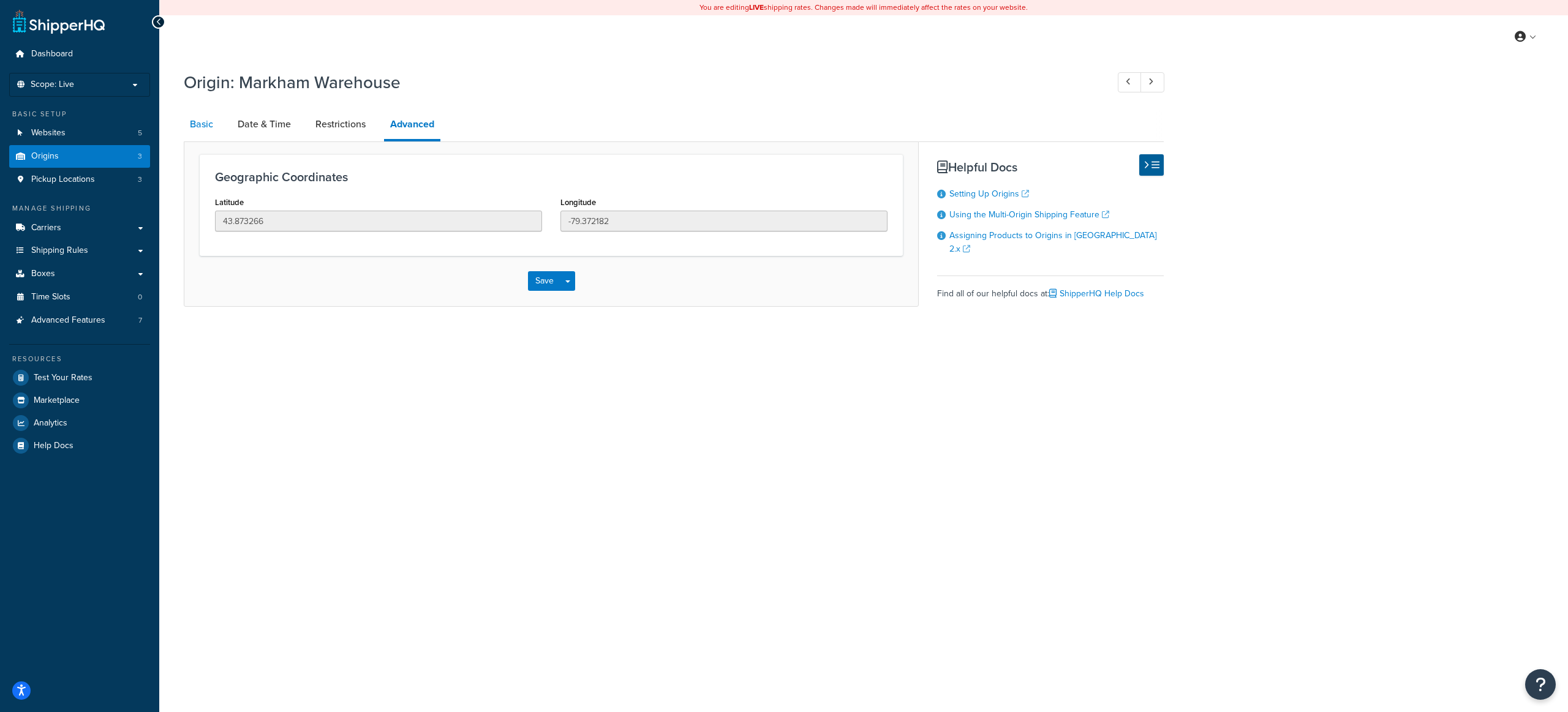
click at [189, 123] on link "Basic" at bounding box center [201, 124] width 36 height 30
select select "1039"
select select "69"
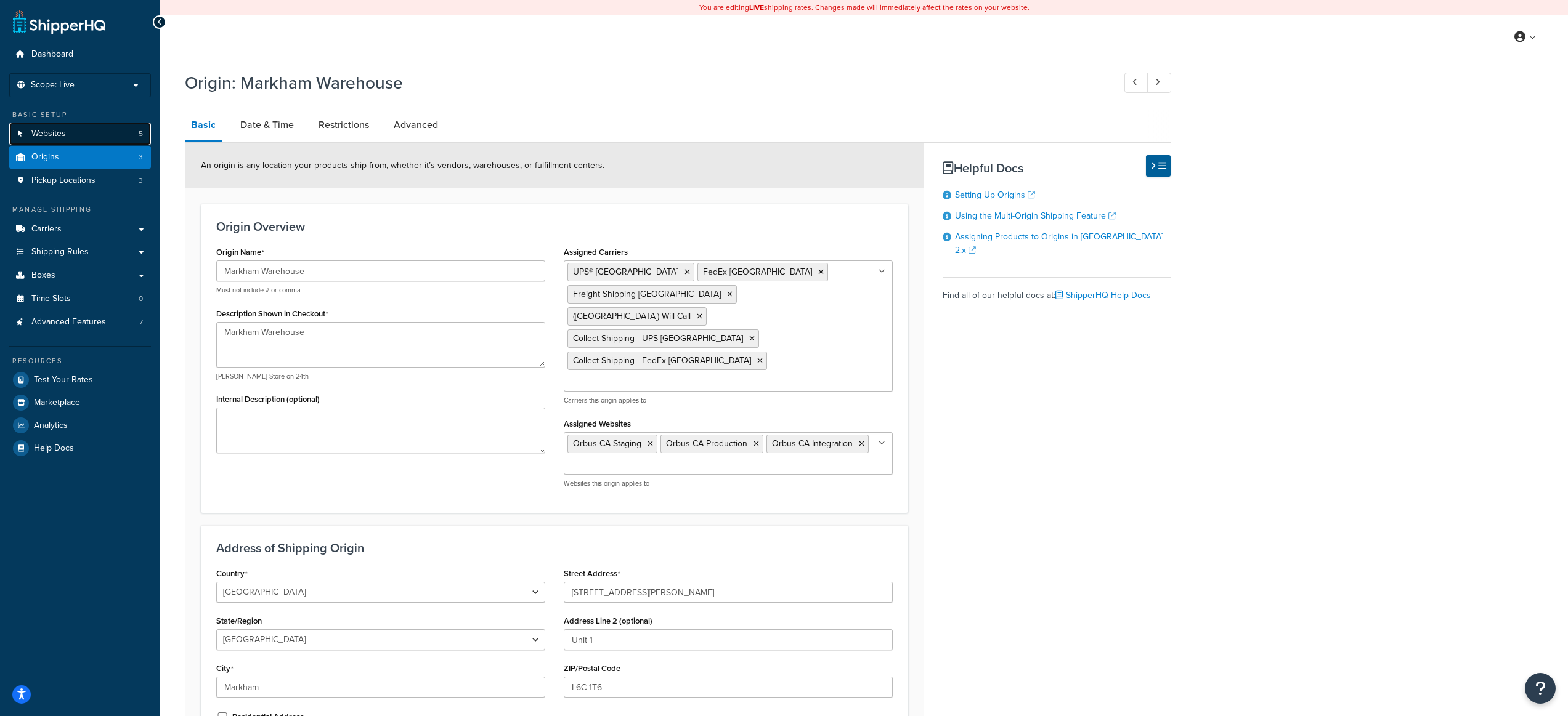
click at [77, 129] on link "Websites 5" at bounding box center [80, 134] width 142 height 23
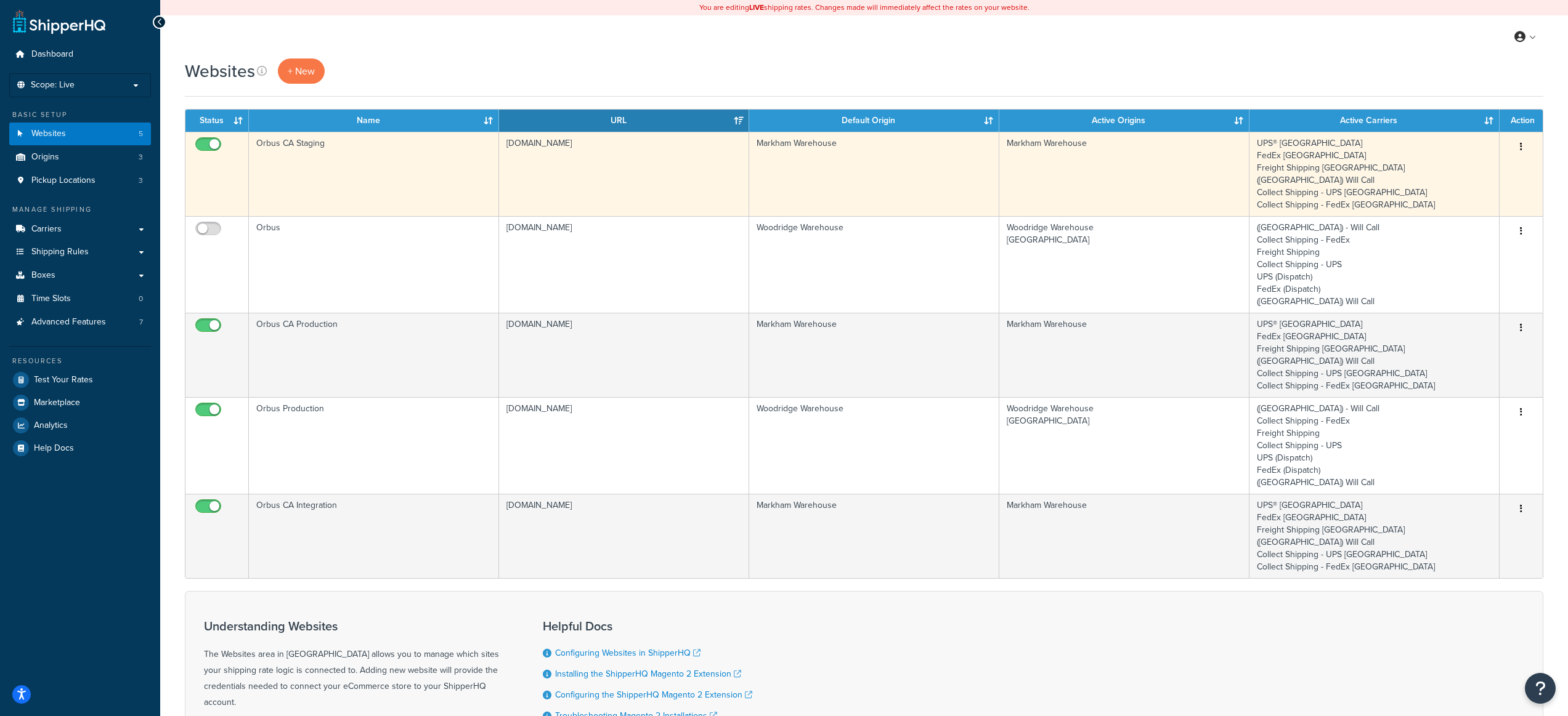
click at [1342, 154] on td "UPS® [GEOGRAPHIC_DATA] FedEx Canada Freight Shipping [GEOGRAPHIC_DATA] (ON) Wil…" at bounding box center [1375, 174] width 250 height 84
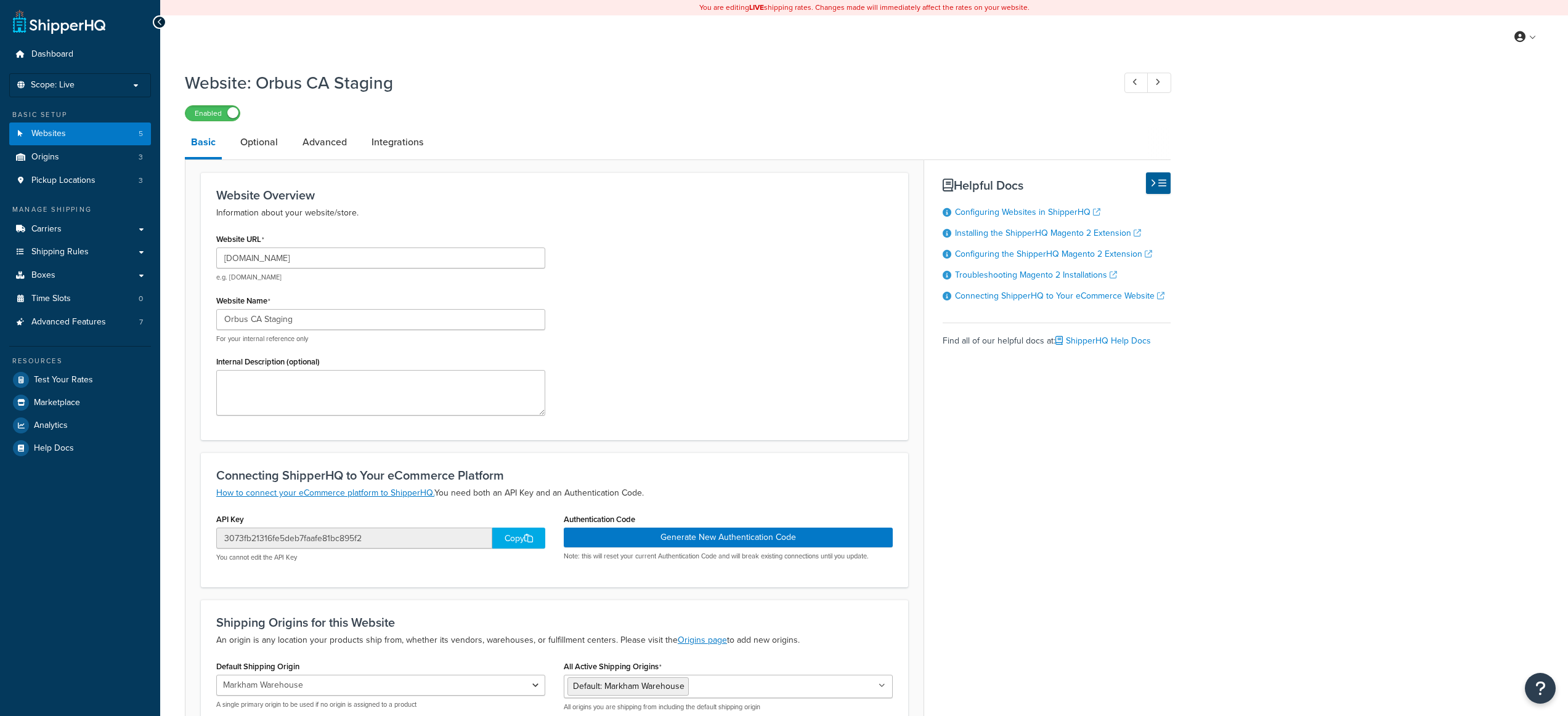
select select "165859"
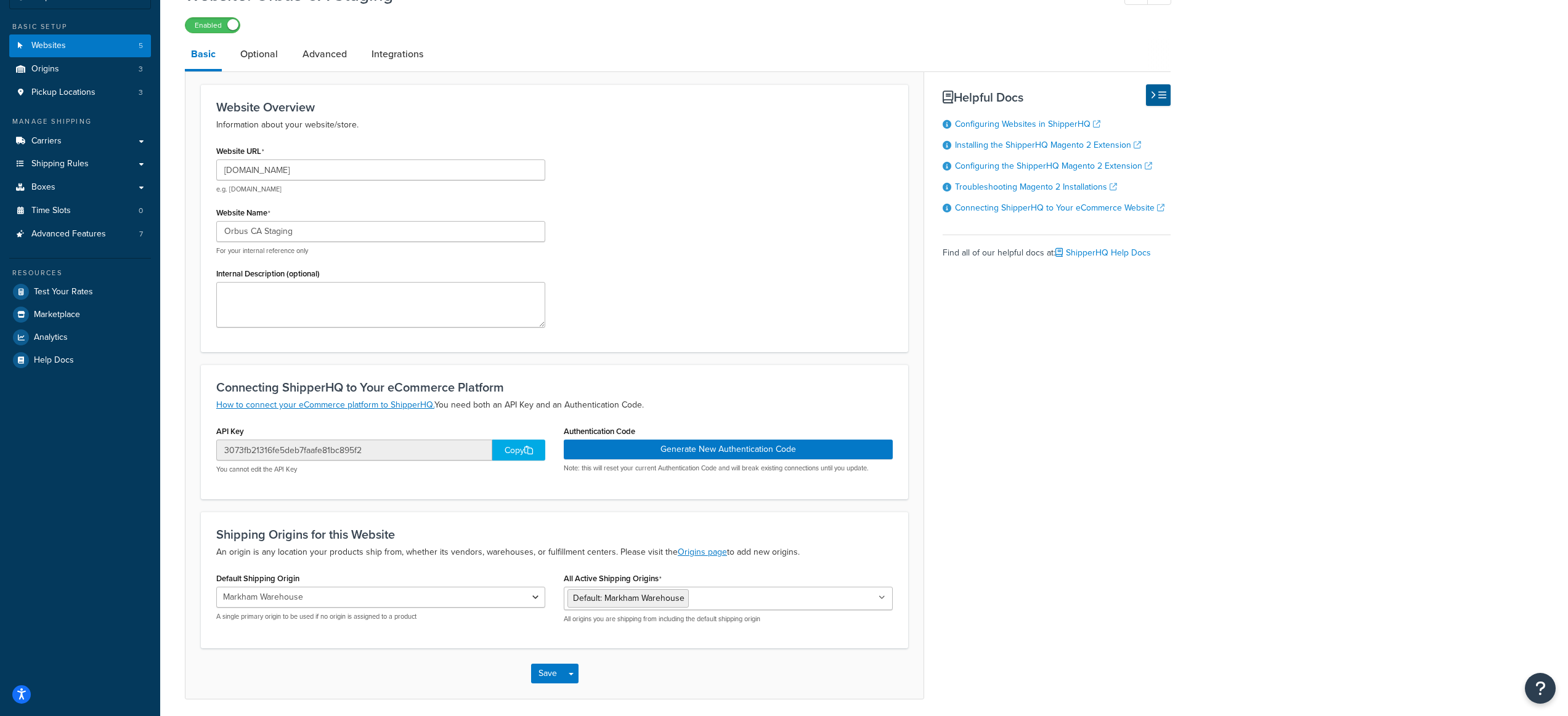
scroll to position [17, 0]
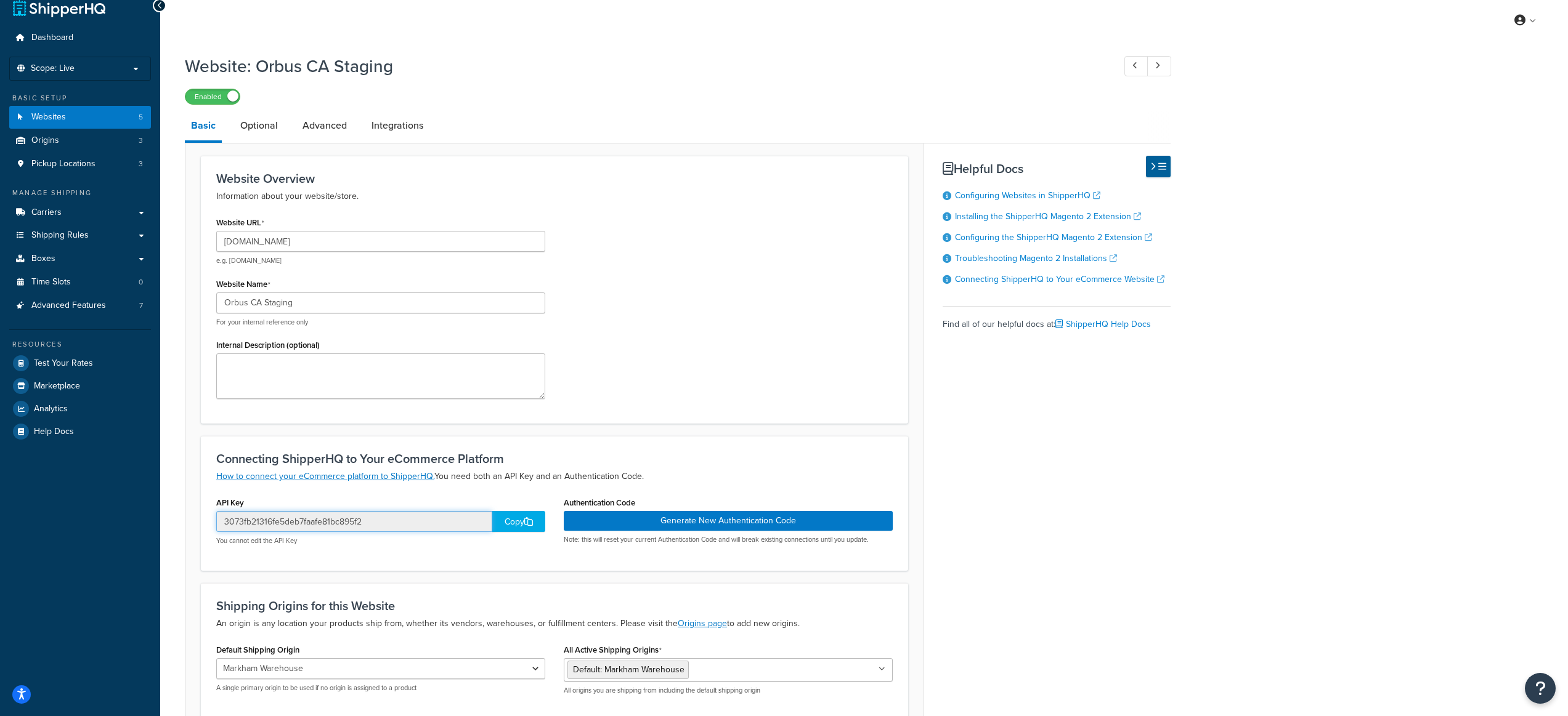
click at [491, 519] on input "3073fb21316fe5deb7faafe81bc895f2" at bounding box center [354, 522] width 276 height 21
click at [507, 522] on div "Copy" at bounding box center [519, 522] width 53 height 21
click at [677, 517] on button "Generate New Authentication Code" at bounding box center [728, 521] width 329 height 20
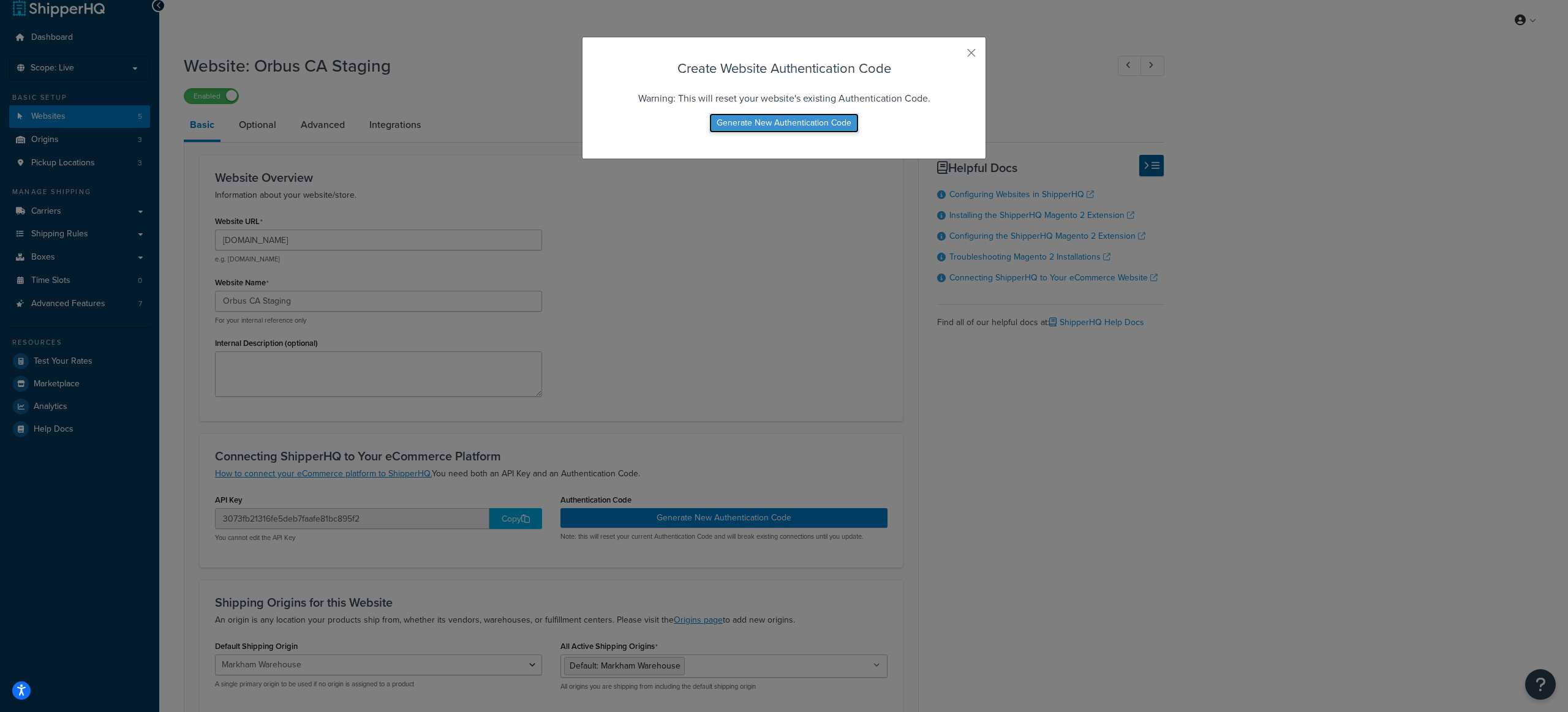
click at [800, 125] on button "Generate New Authentication Code" at bounding box center [784, 123] width 150 height 20
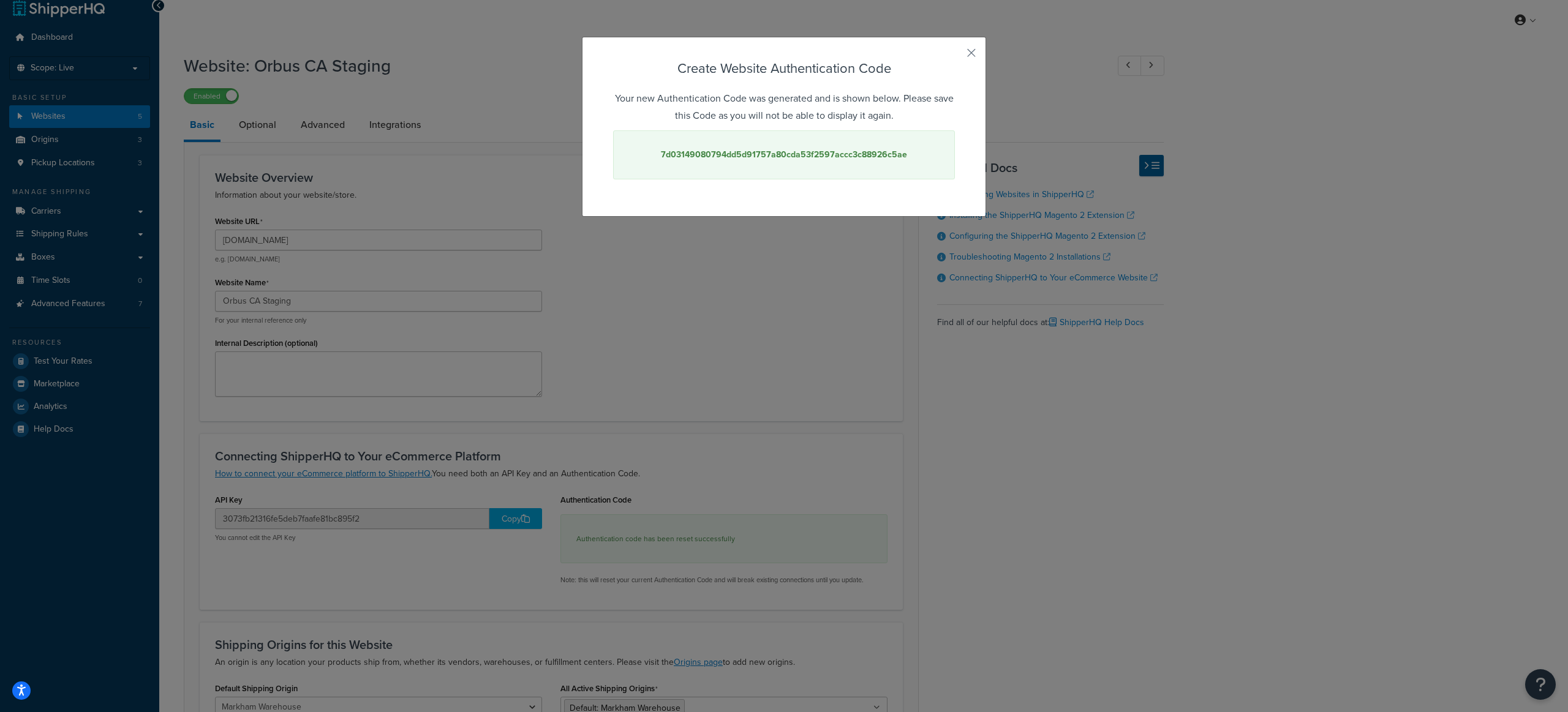
click at [782, 162] on div "7d03149080794dd5d91757a80cda53f2597accc3c88926c5ae" at bounding box center [784, 155] width 342 height 49
copy strong "7d03149080794dd5d91757a80cda53f2597accc3c88926c5ae"
click at [974, 56] on div "Create Website Authentication Code Your new Authentication Code was generated a…" at bounding box center [784, 127] width 404 height 180
click at [955, 56] on button "button" at bounding box center [953, 57] width 3 height 3
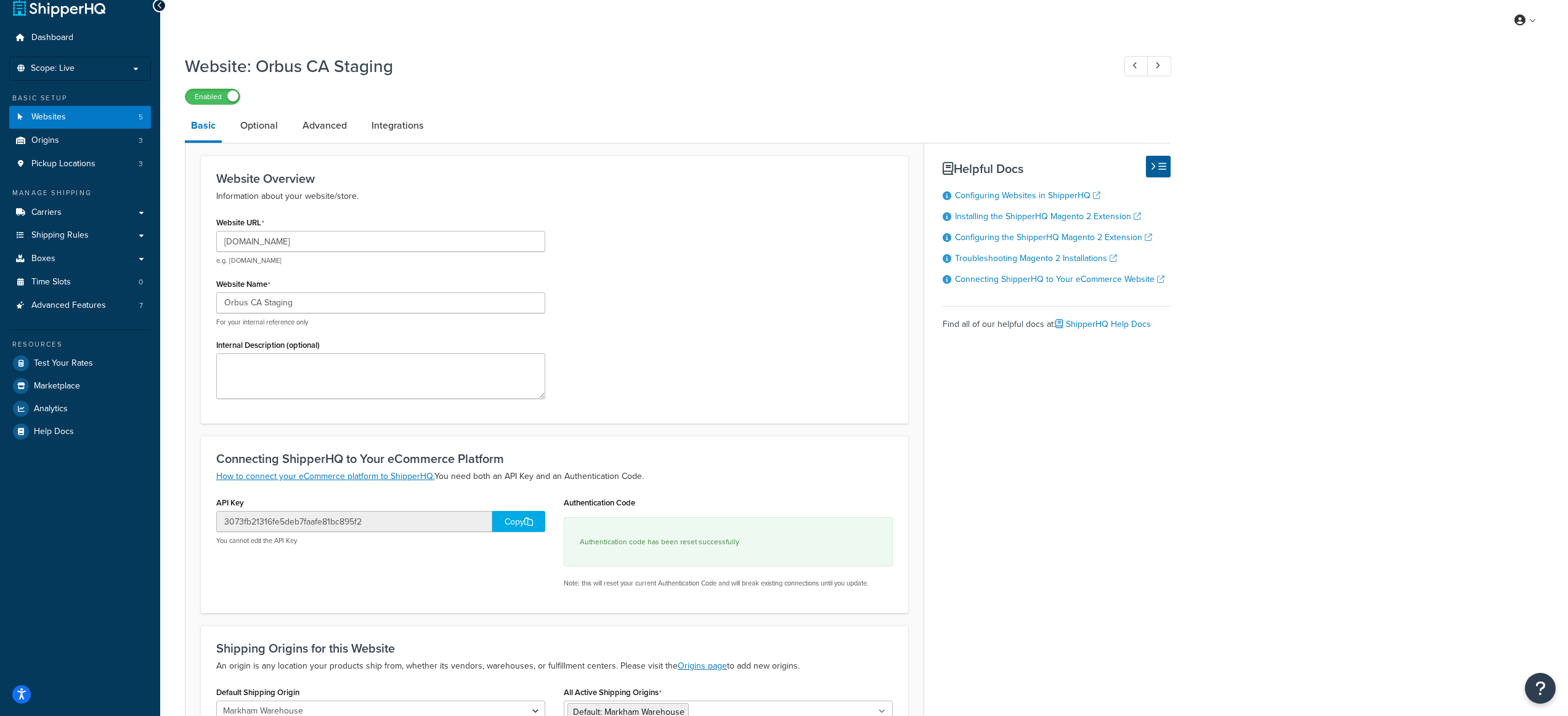
click at [518, 520] on div "Copy" at bounding box center [519, 522] width 53 height 21
click at [518, 520] on div "Copied!" at bounding box center [519, 522] width 53 height 21
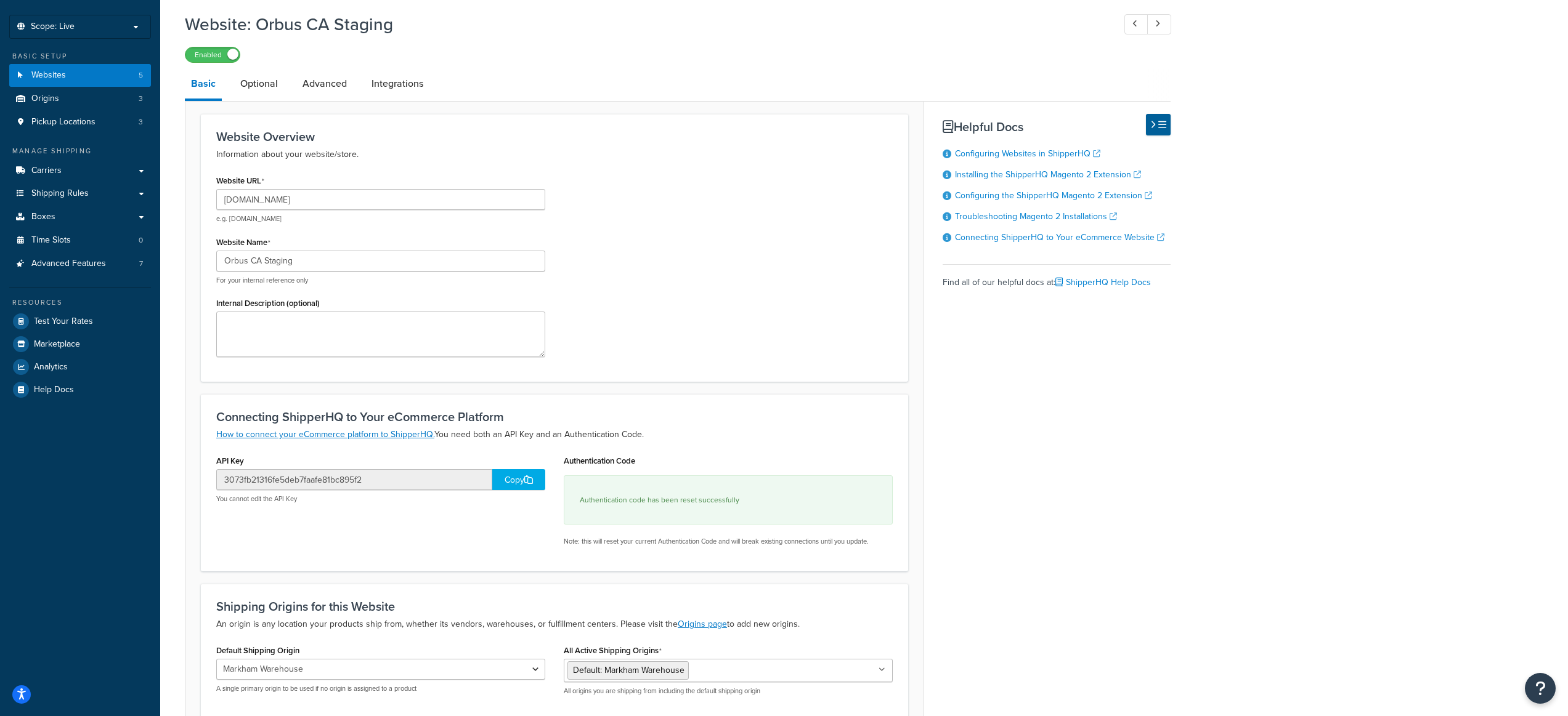
scroll to position [176, 0]
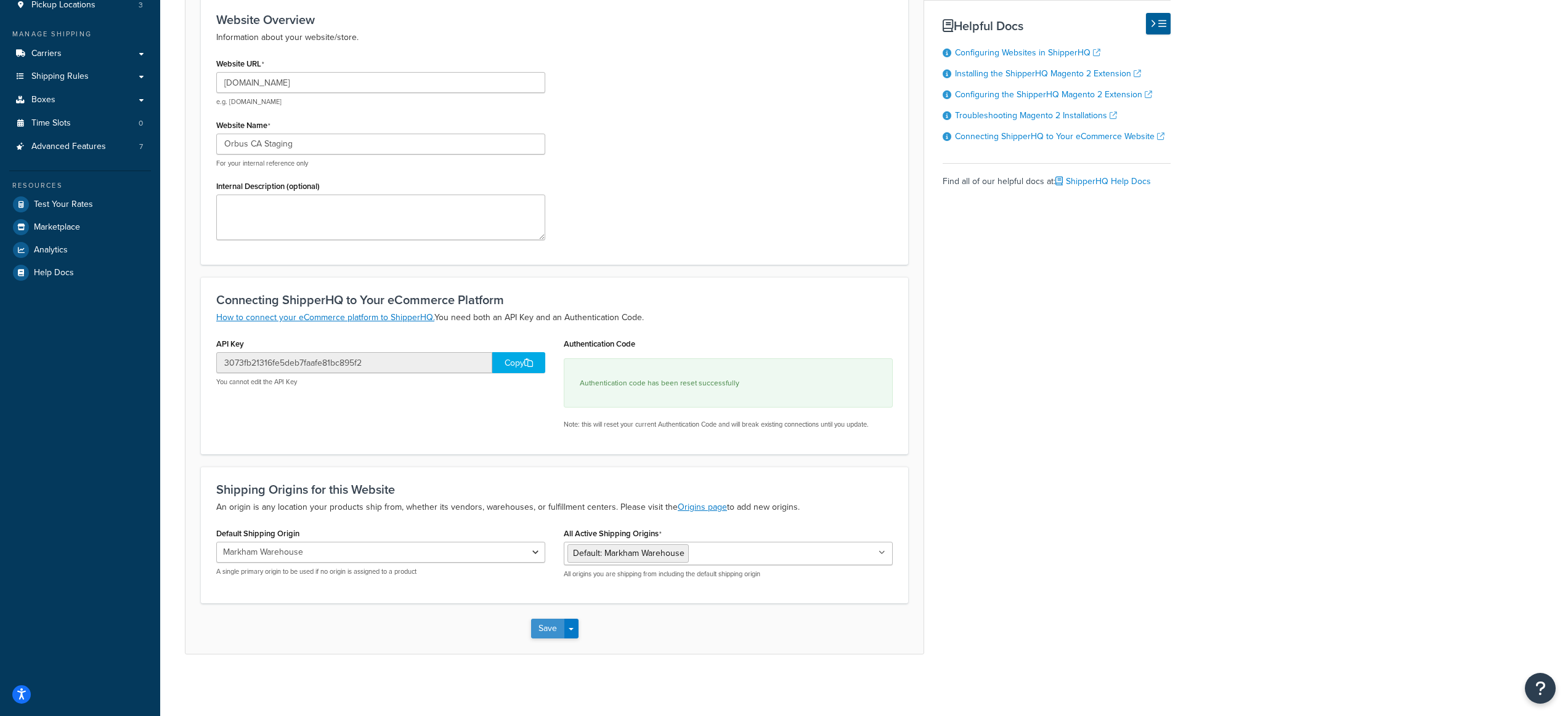
click at [549, 627] on button "Save" at bounding box center [548, 629] width 33 height 20
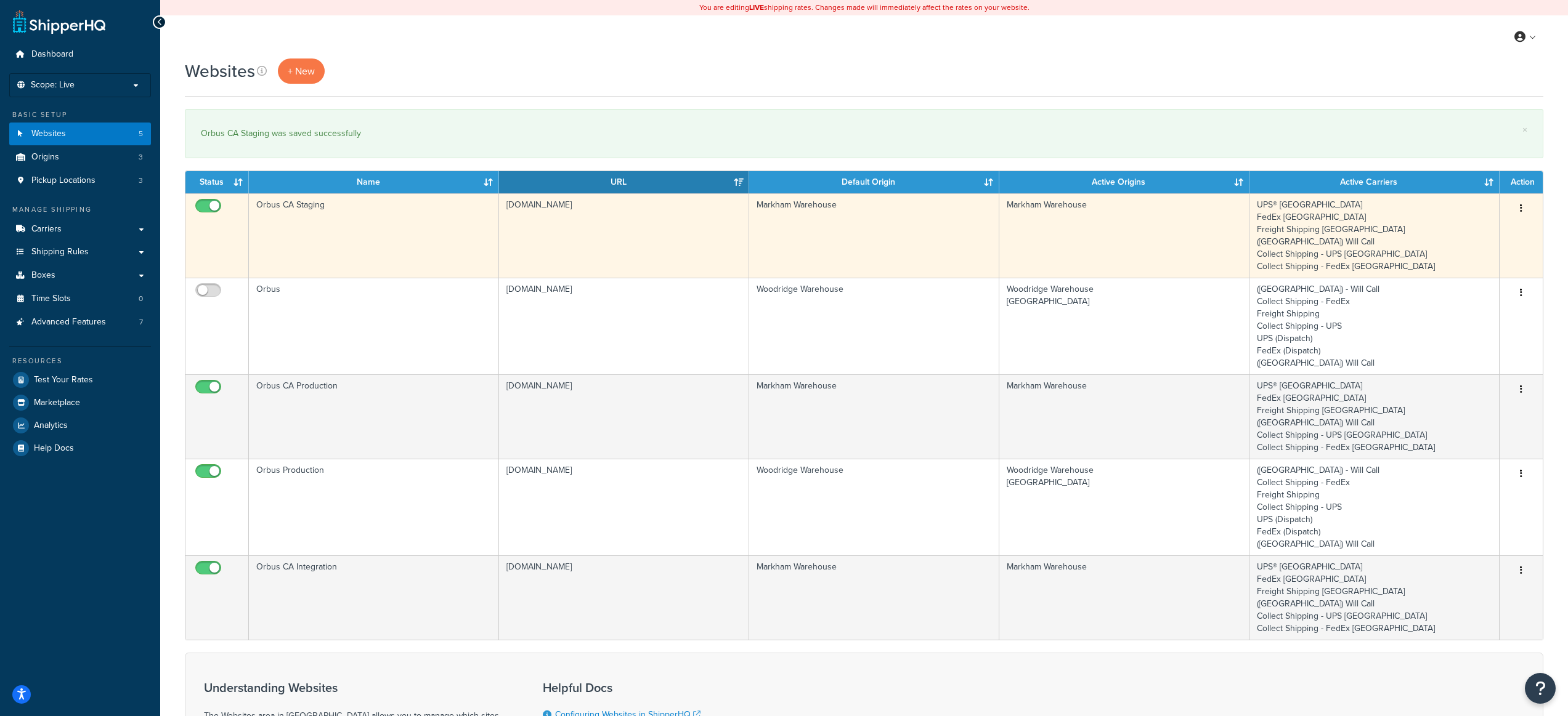
click at [621, 236] on td "[DOMAIN_NAME]" at bounding box center [624, 235] width 250 height 84
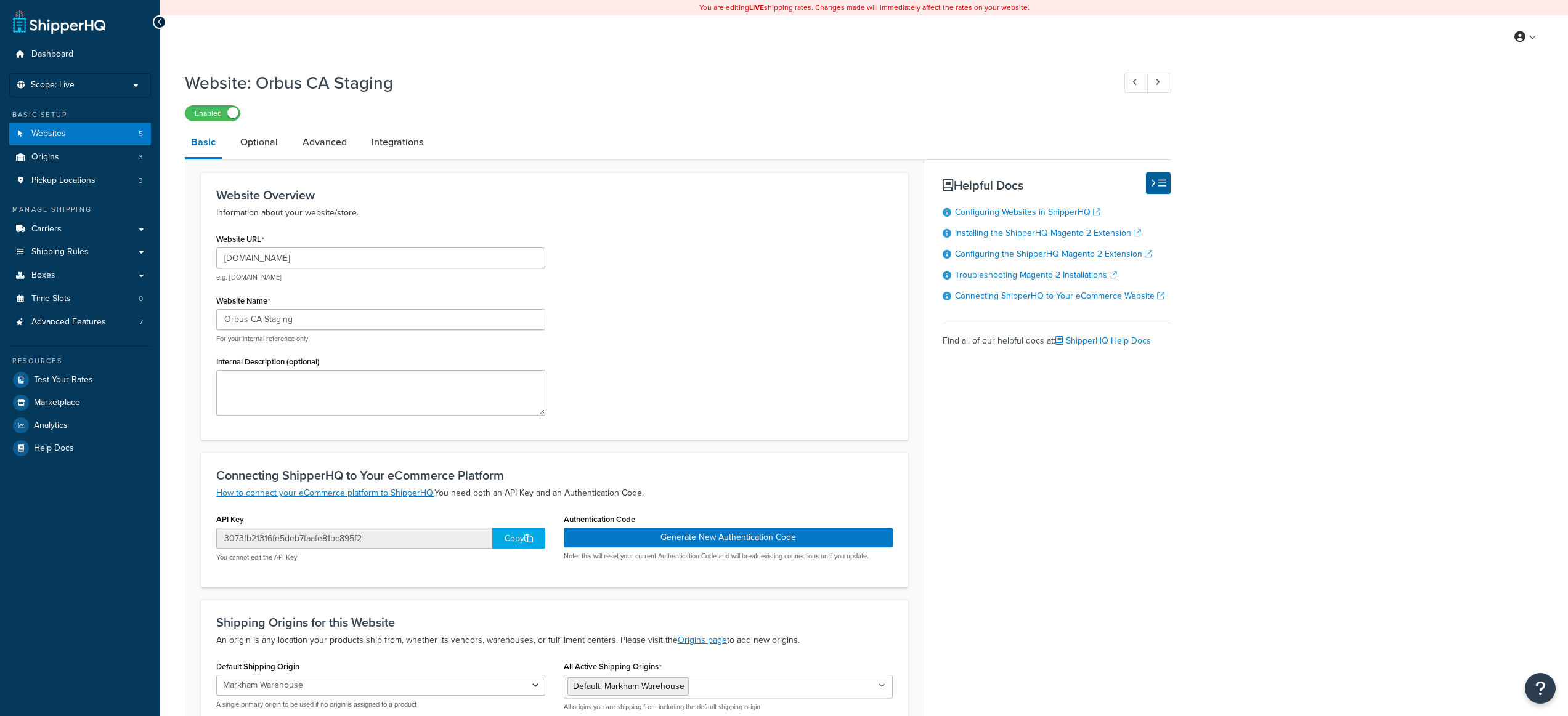
select select "165859"
click at [92, 235] on link "Carriers" at bounding box center [80, 229] width 142 height 23
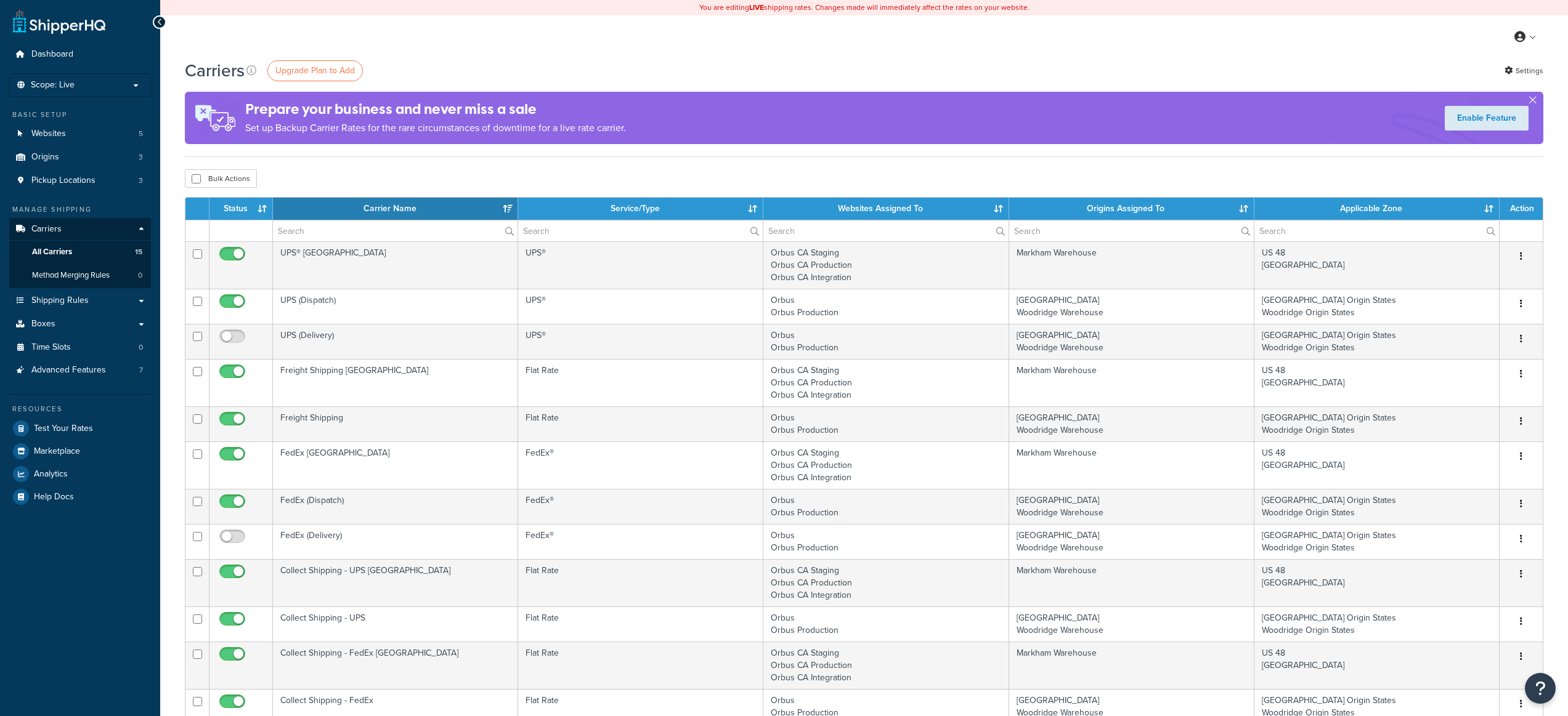
select select "15"
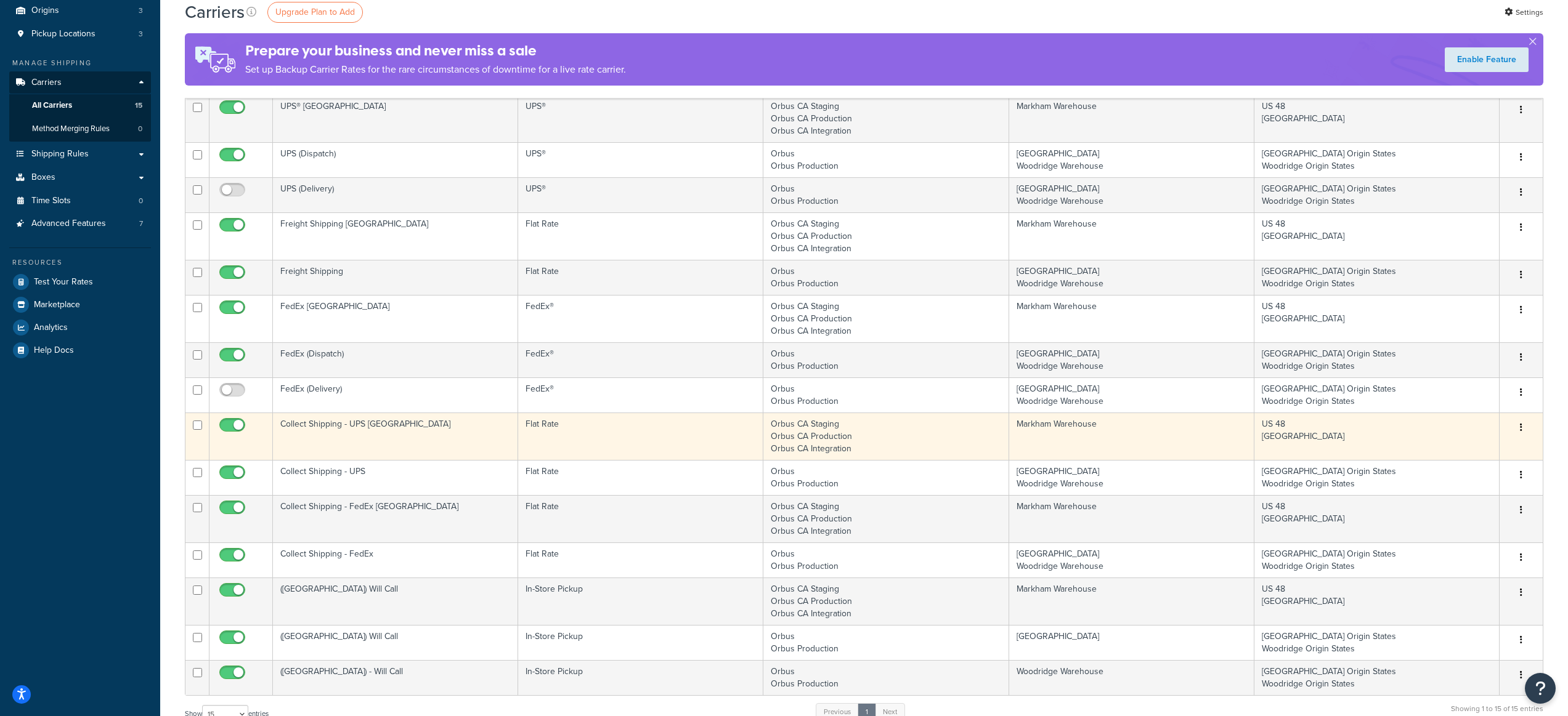
scroll to position [377, 0]
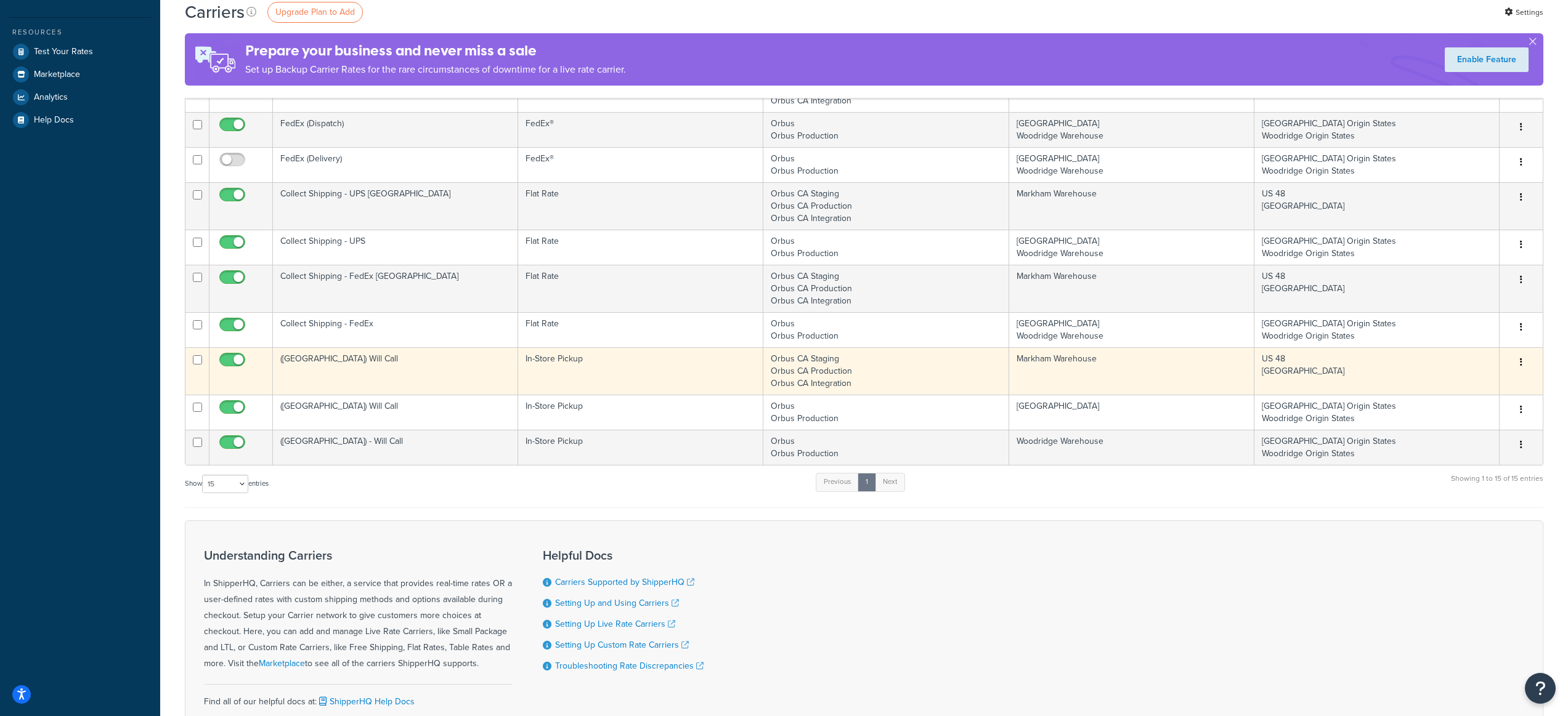
click at [440, 373] on td "([GEOGRAPHIC_DATA]) Will Call" at bounding box center [396, 371] width 245 height 48
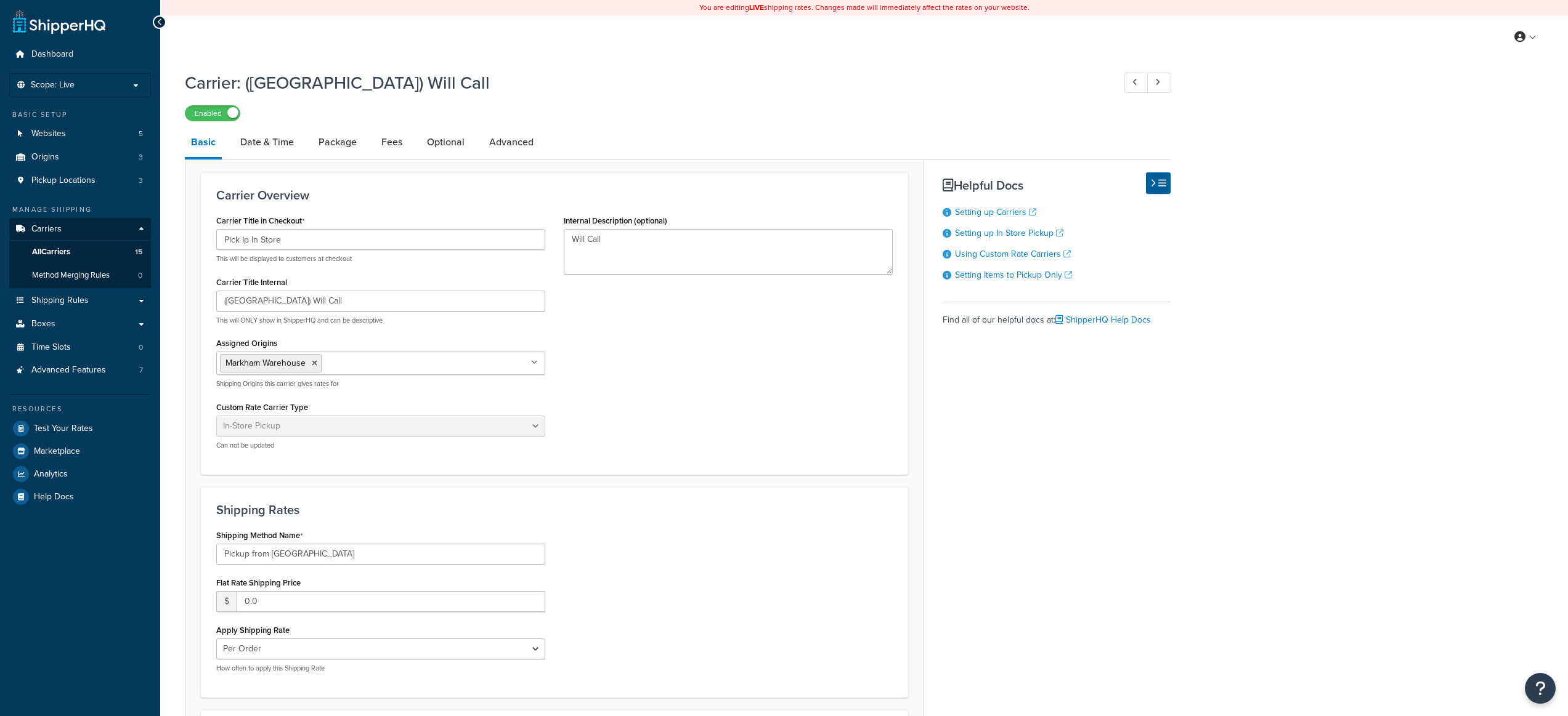
select select "pickup"
click at [80, 311] on link "Shipping Rules" at bounding box center [80, 301] width 142 height 23
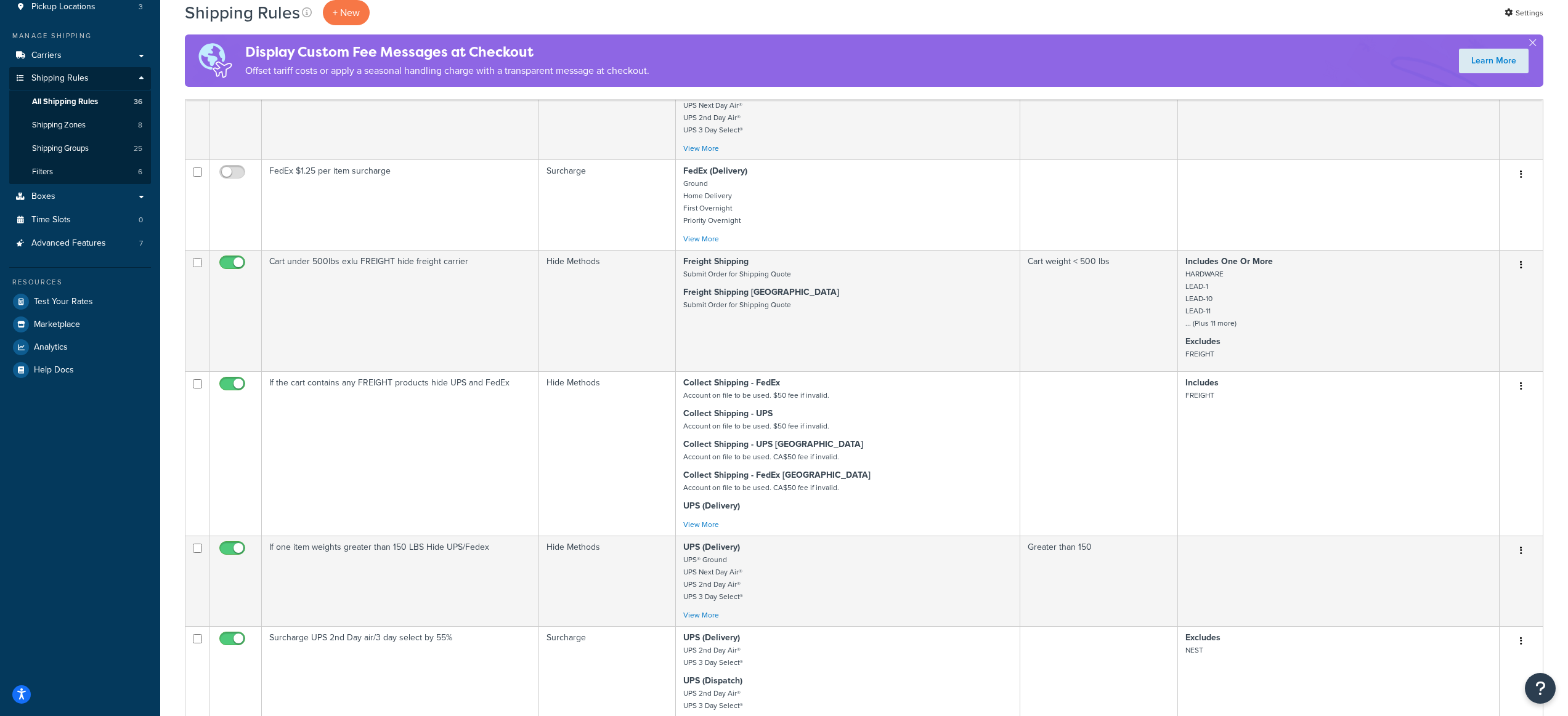
scroll to position [98, 0]
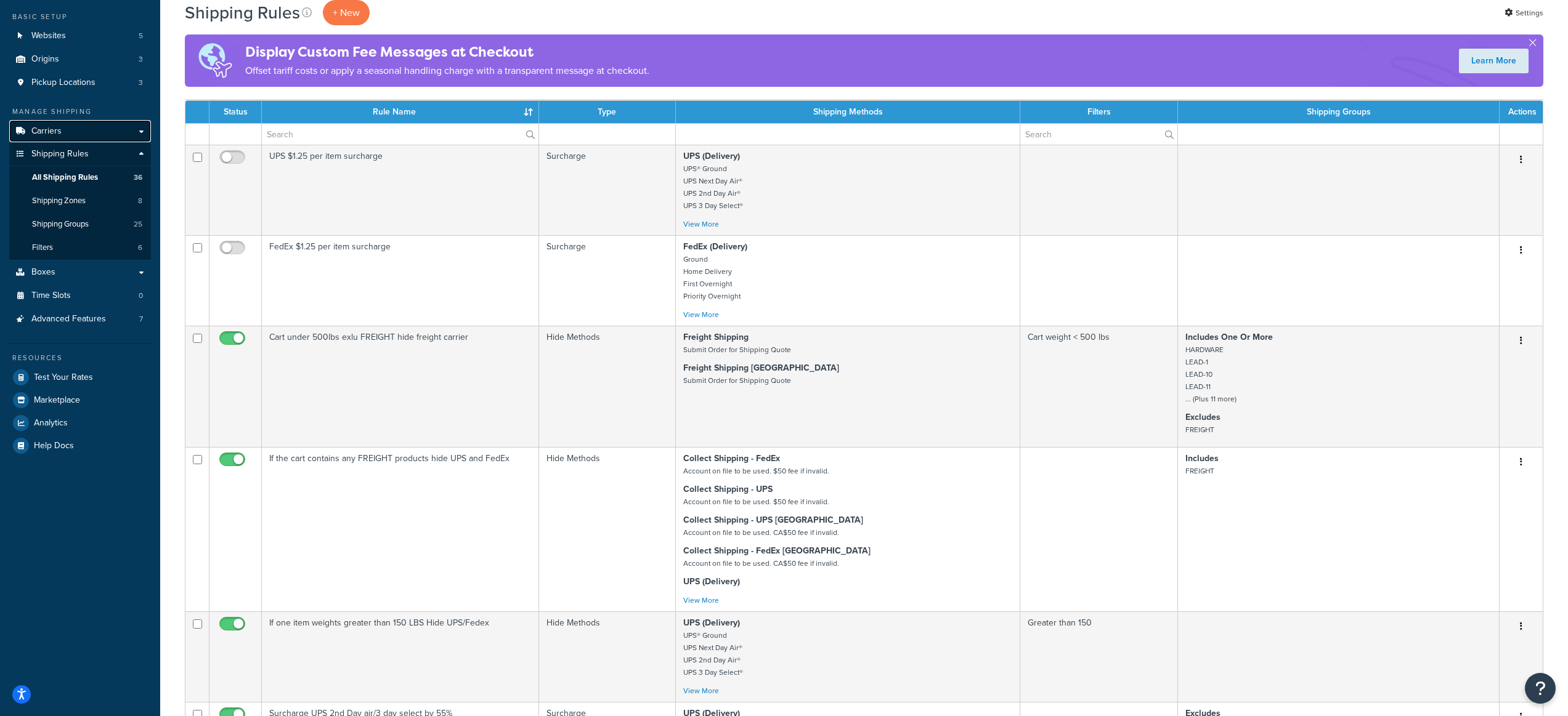
click at [90, 136] on link "Carriers" at bounding box center [80, 131] width 142 height 23
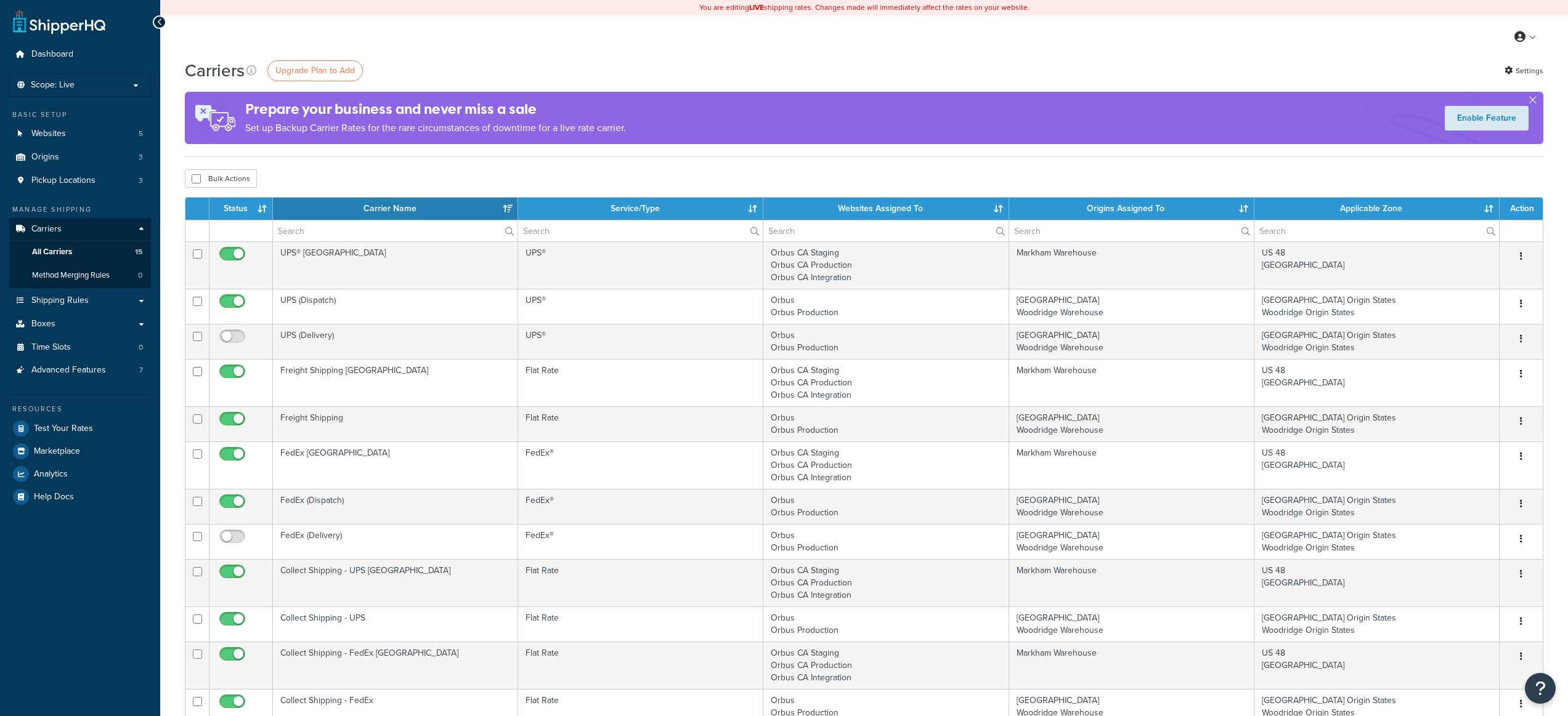
select select "15"
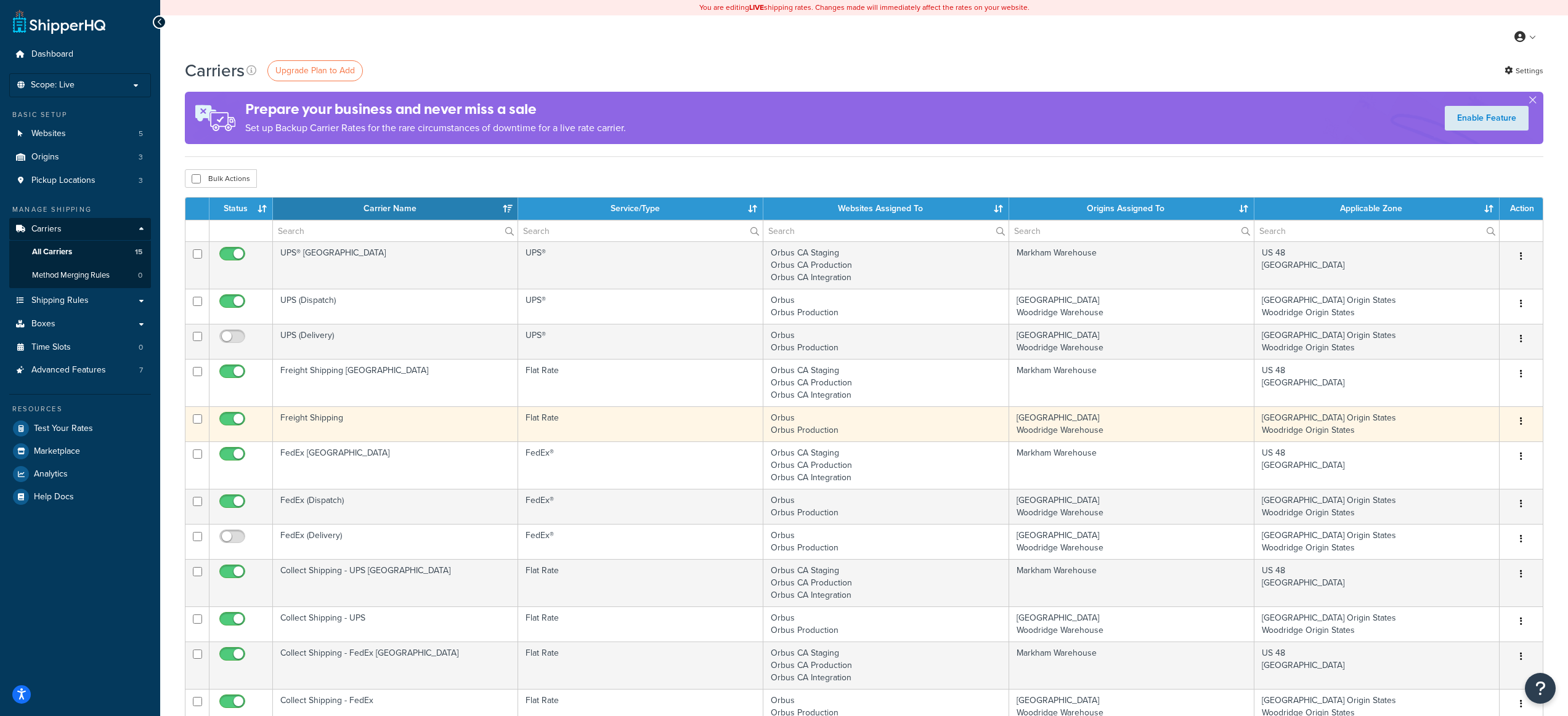
click at [852, 428] on td "Orbus Orbus Production" at bounding box center [886, 424] width 245 height 35
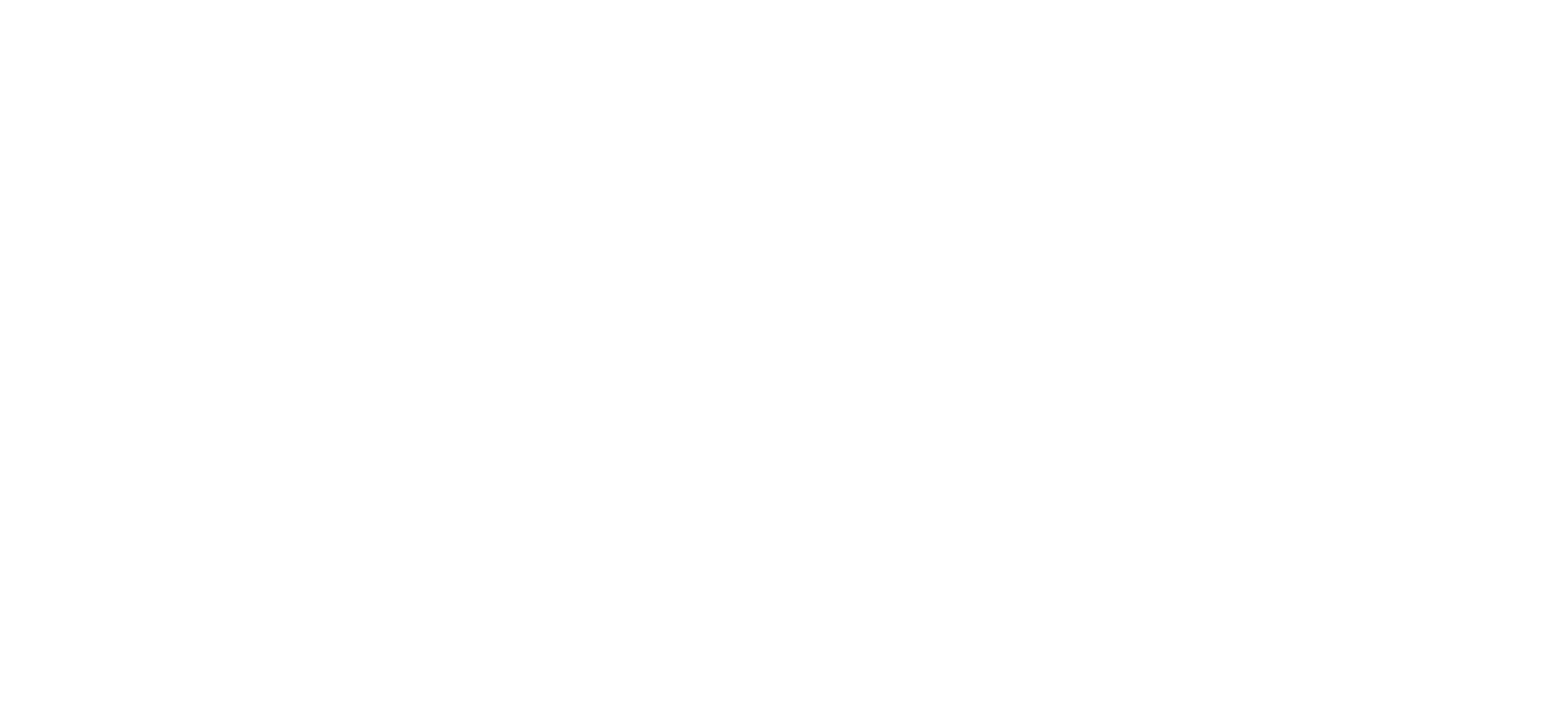
select select "flat"
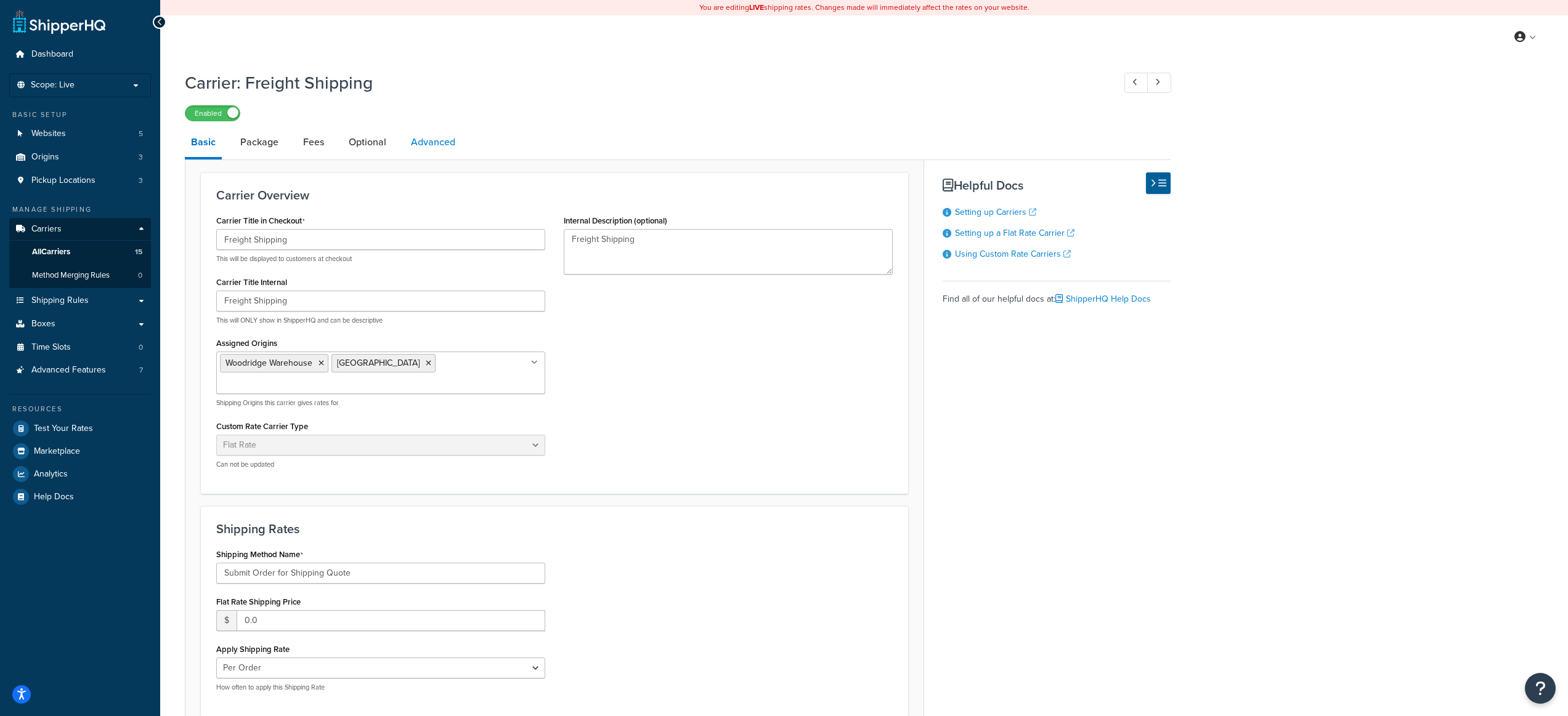
click at [453, 148] on link "Advanced" at bounding box center [433, 142] width 57 height 30
select select "false"
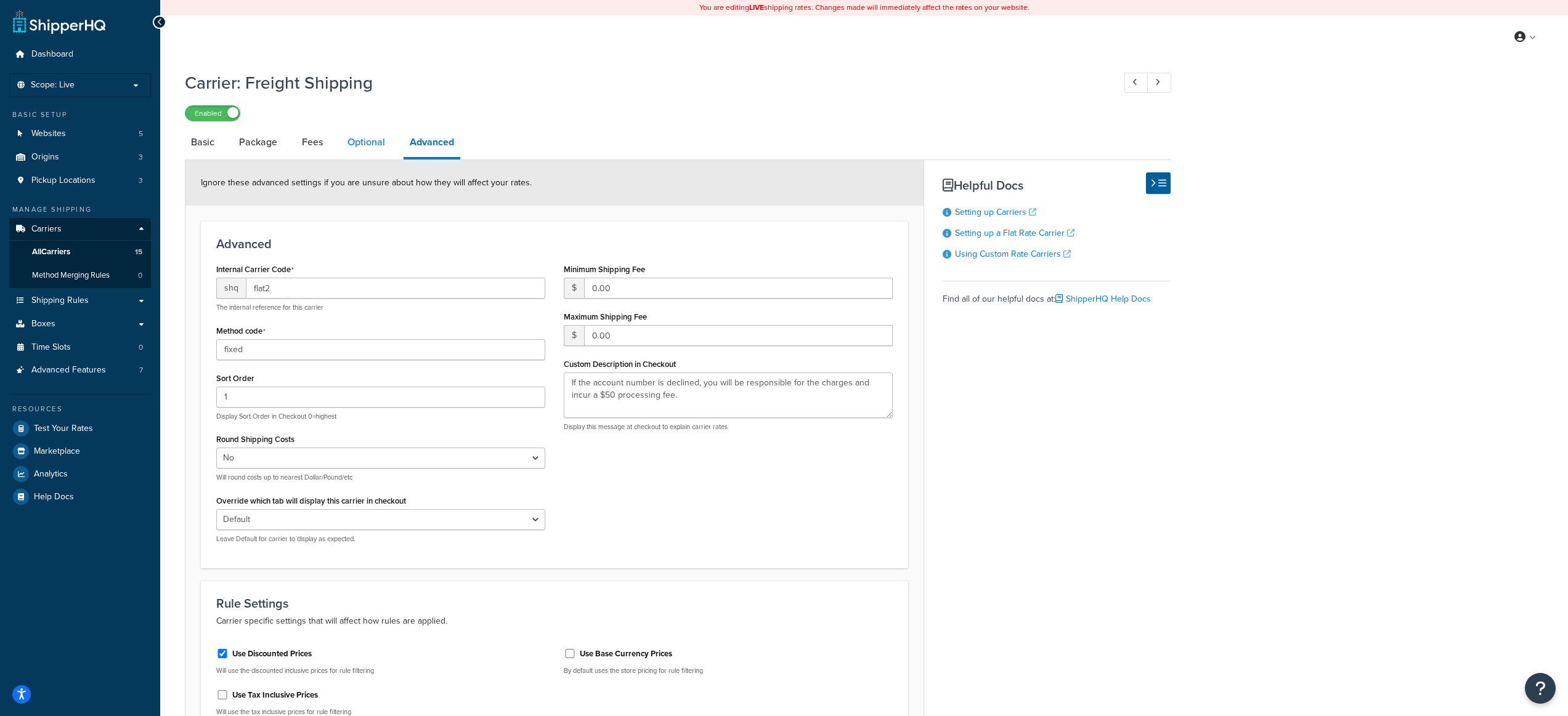
click at [357, 141] on link "Optional" at bounding box center [366, 142] width 50 height 30
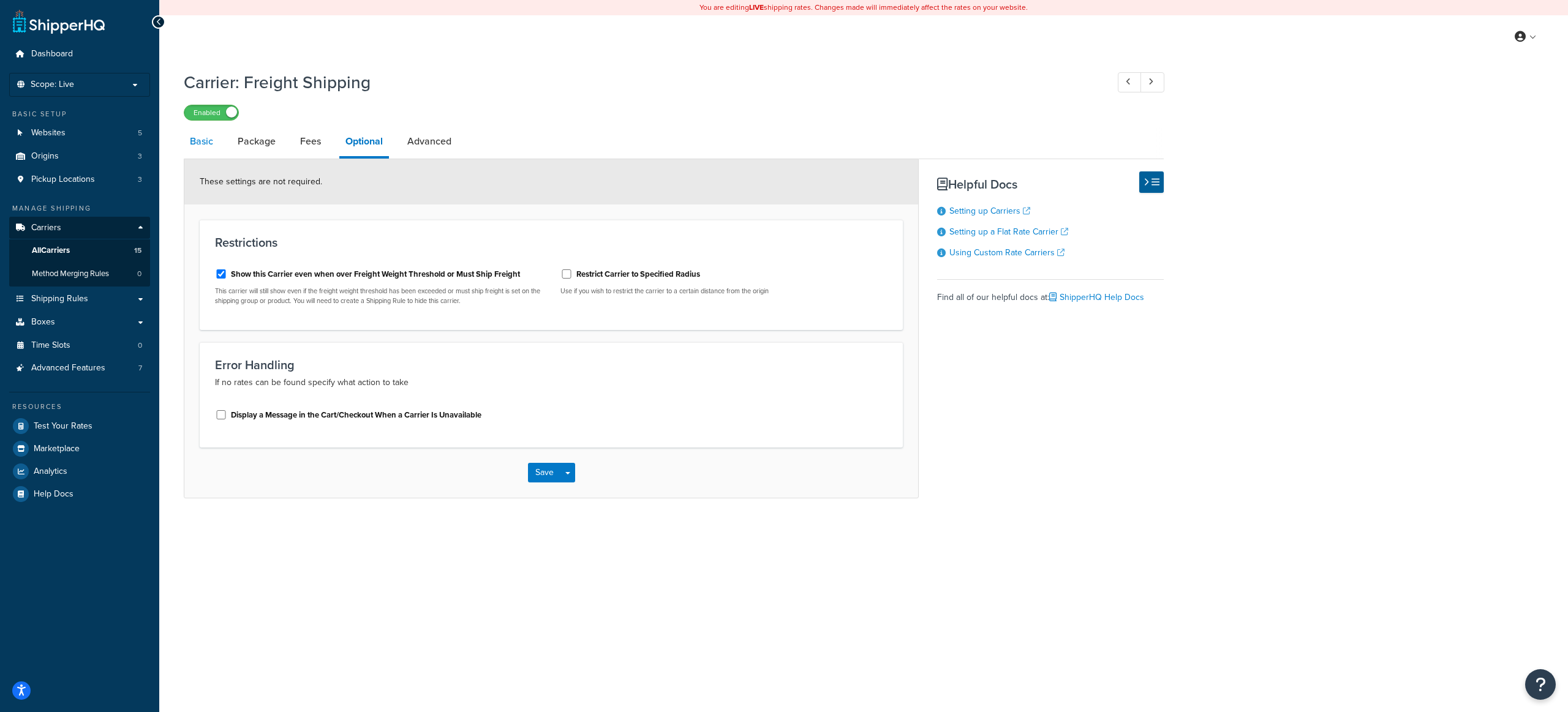
click at [217, 141] on link "Basic" at bounding box center [201, 142] width 36 height 30
select select "flat"
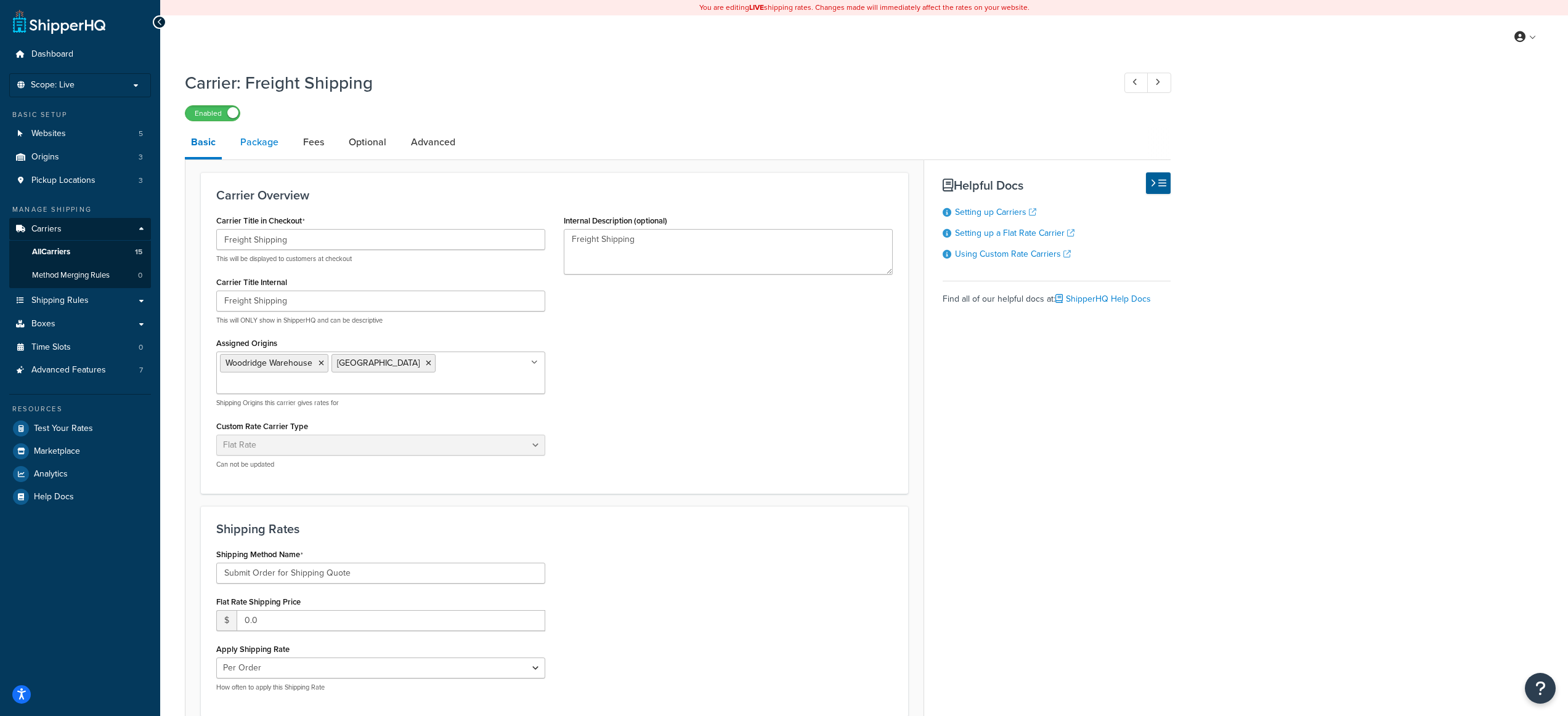
click at [259, 142] on link "Package" at bounding box center [259, 142] width 51 height 30
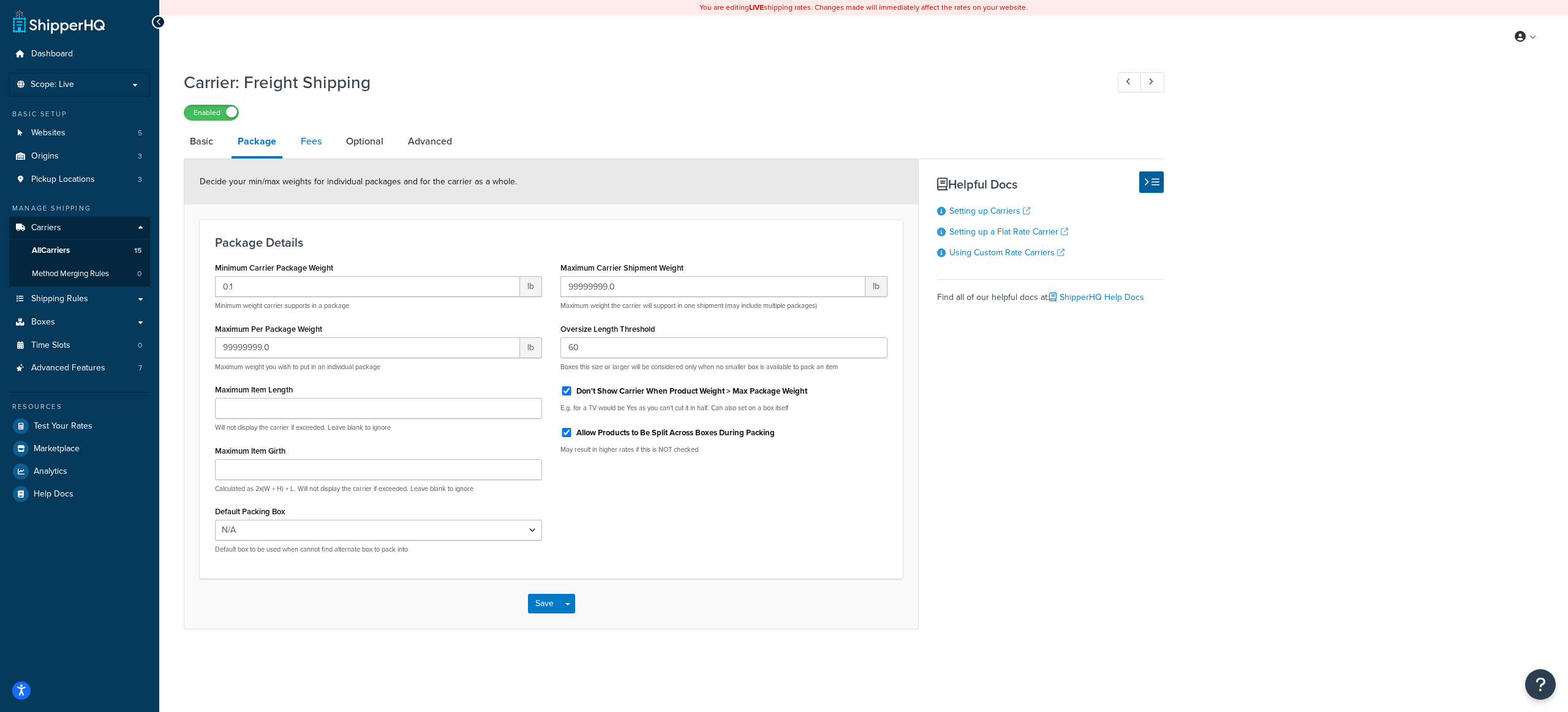
click at [311, 142] on link "Fees" at bounding box center [312, 142] width 33 height 30
select select "AFTER"
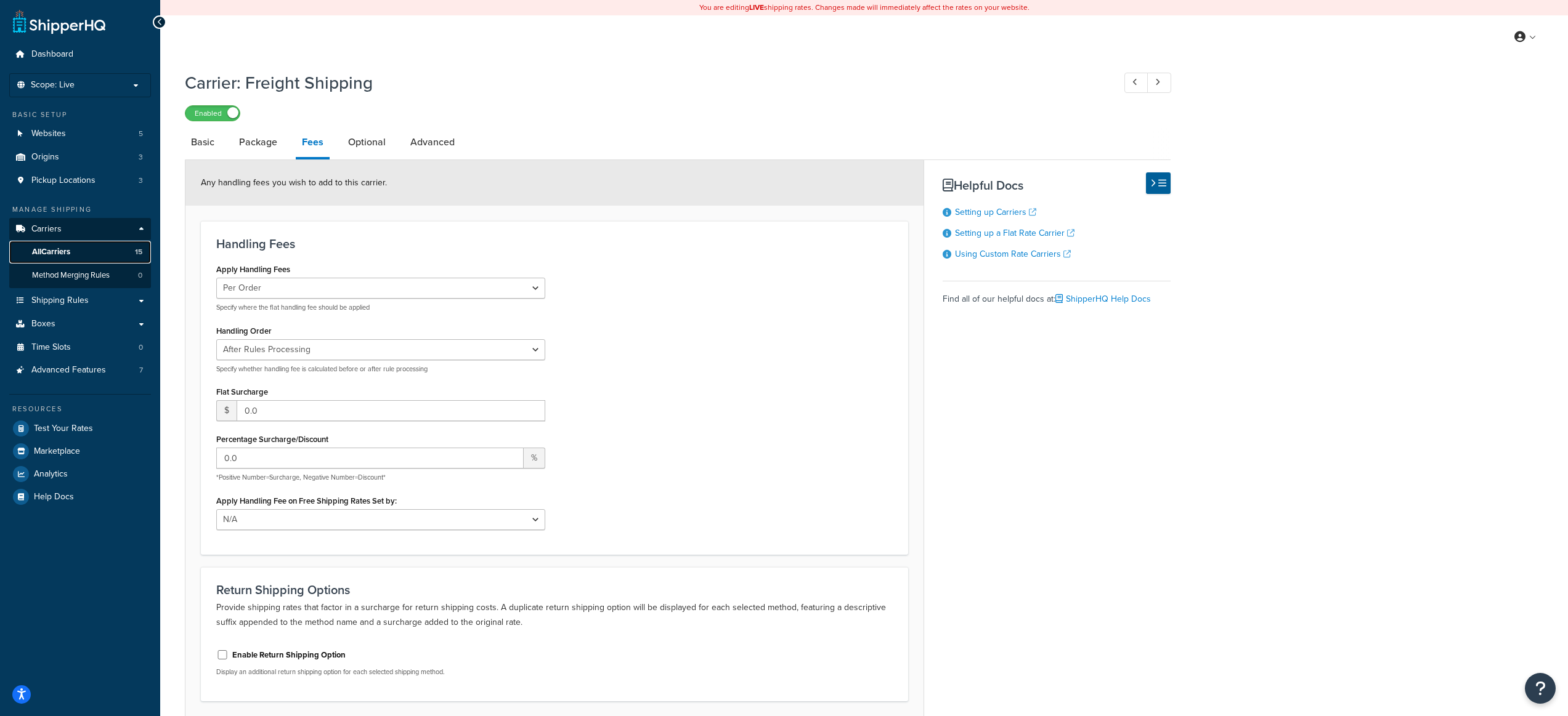
click at [78, 249] on link "All Carriers 15" at bounding box center [80, 252] width 142 height 23
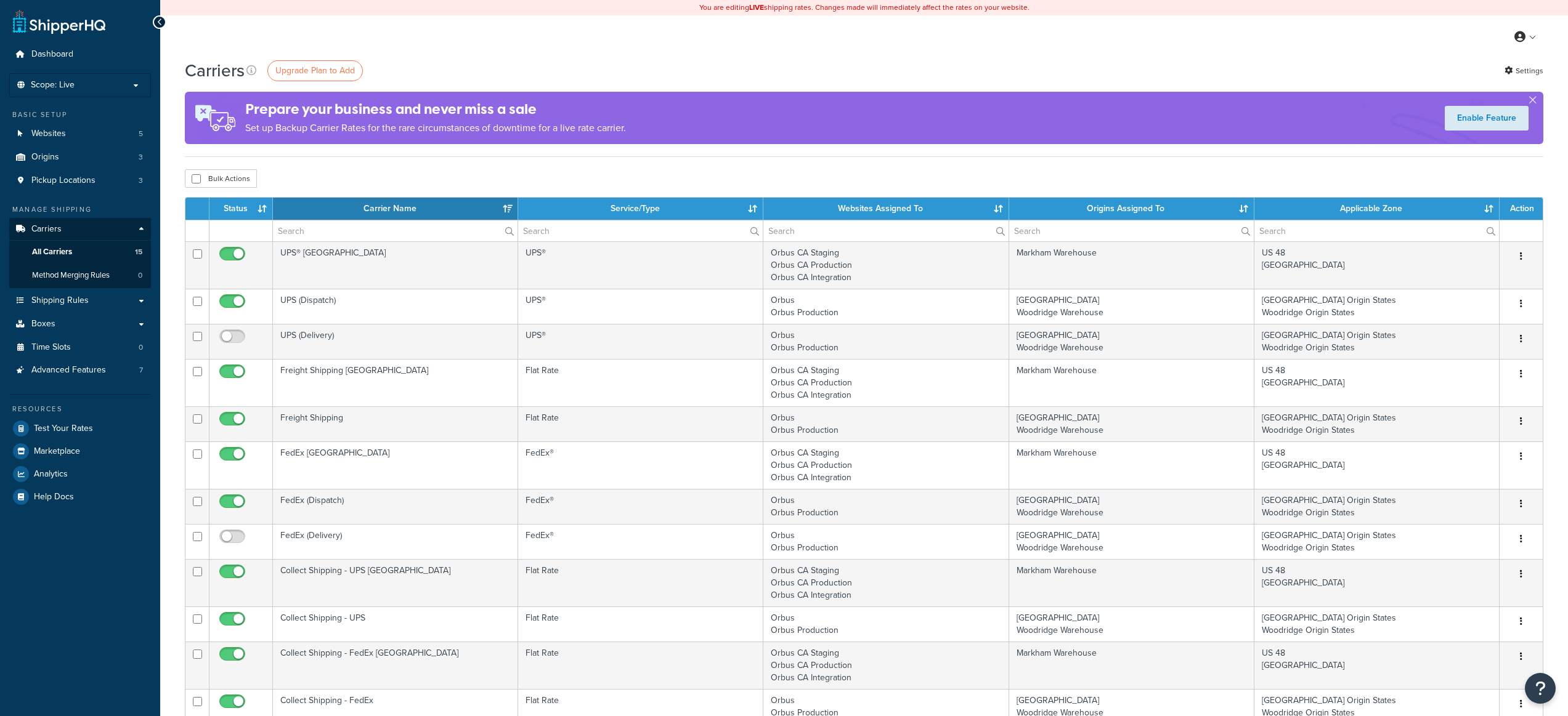
select select "15"
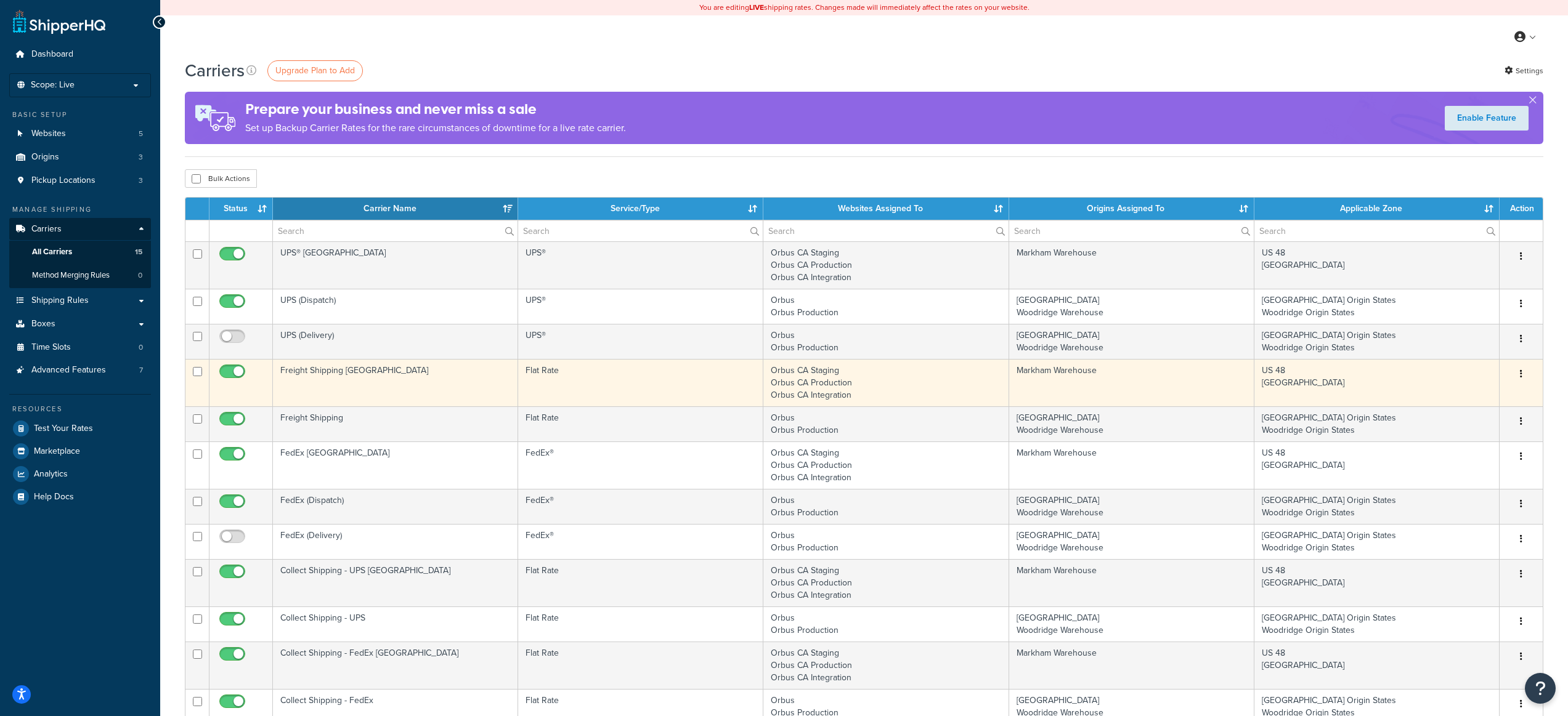
click at [446, 392] on td "Freight Shipping [GEOGRAPHIC_DATA]" at bounding box center [396, 382] width 245 height 48
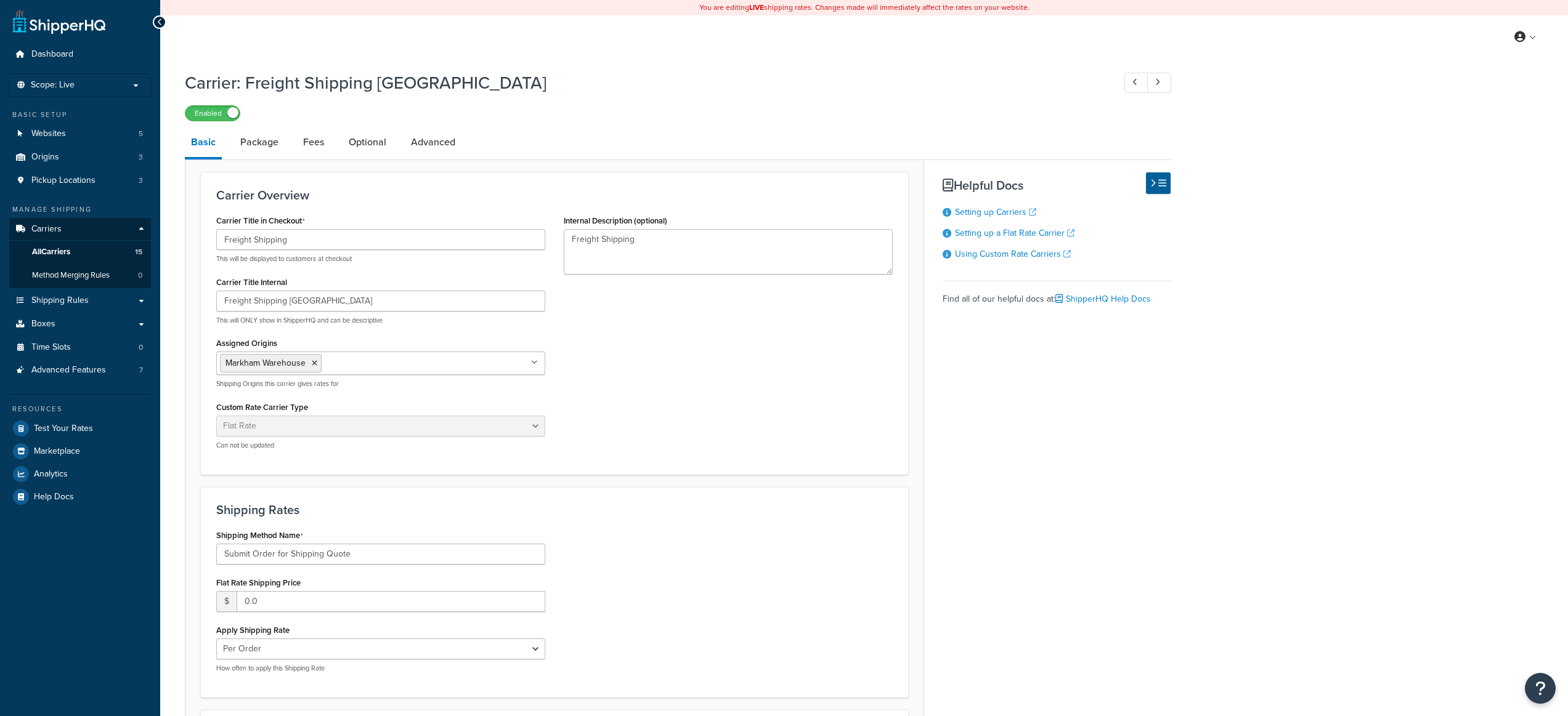
select select "flat"
click at [446, 149] on link "Advanced" at bounding box center [433, 142] width 57 height 30
select select "false"
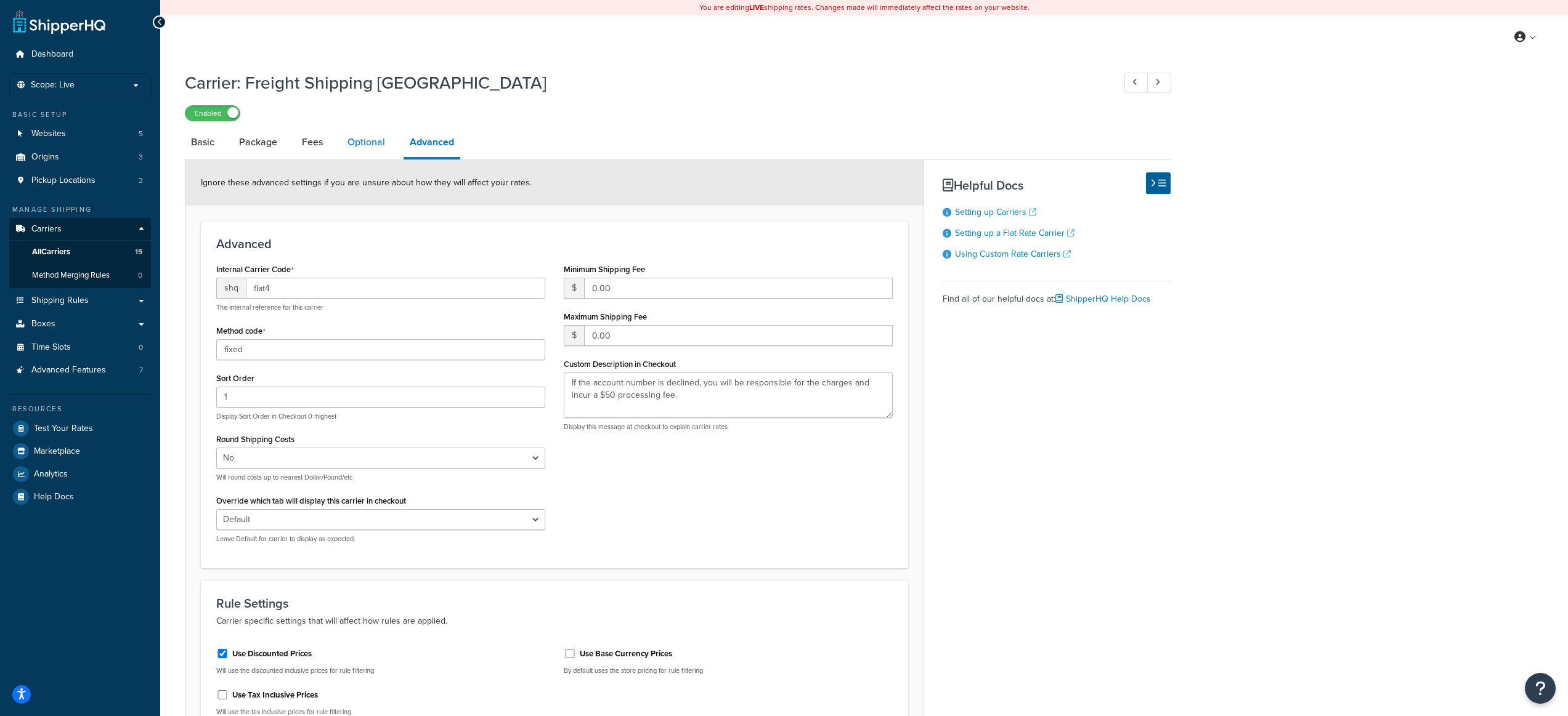
click at [364, 139] on link "Optional" at bounding box center [366, 142] width 50 height 30
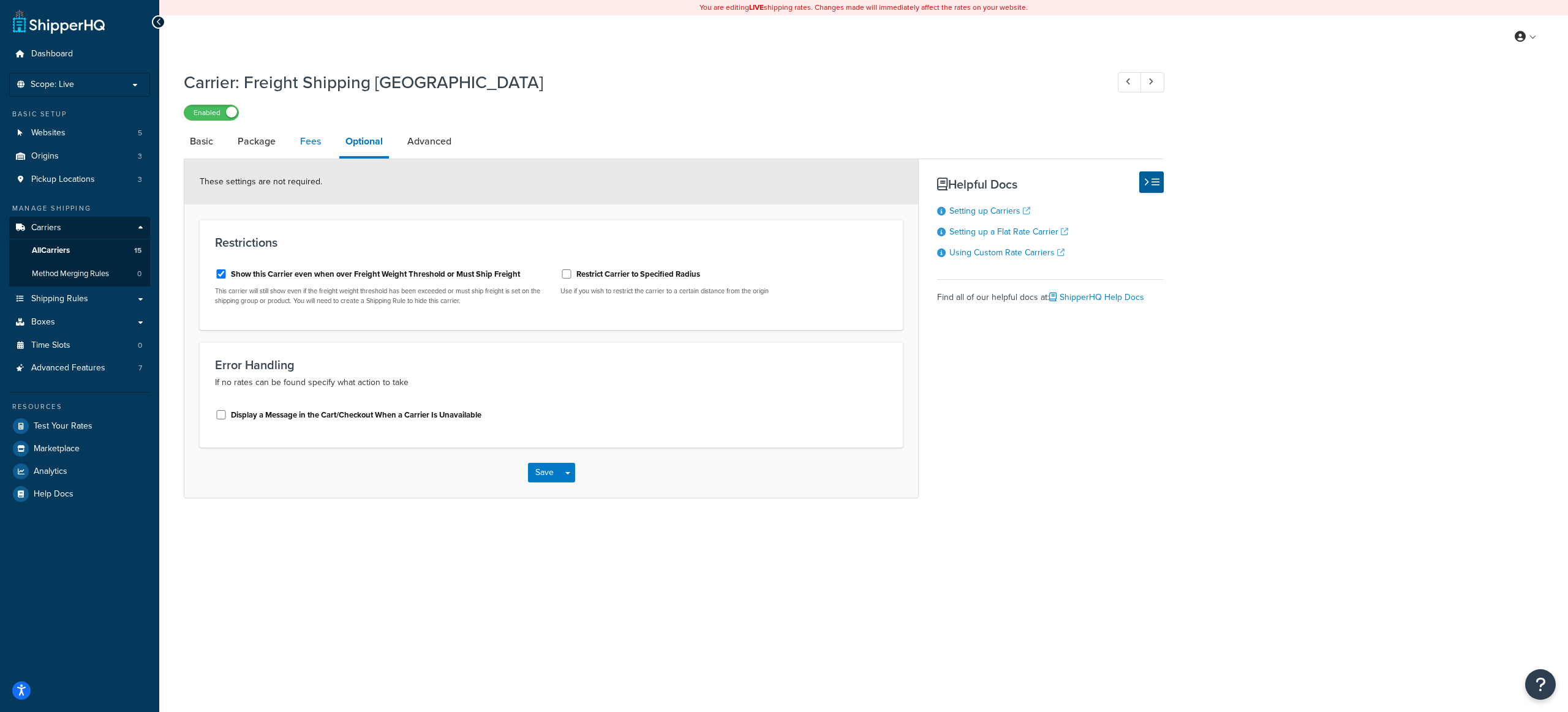
click at [318, 142] on link "Fees" at bounding box center [311, 142] width 33 height 30
select select "AFTER"
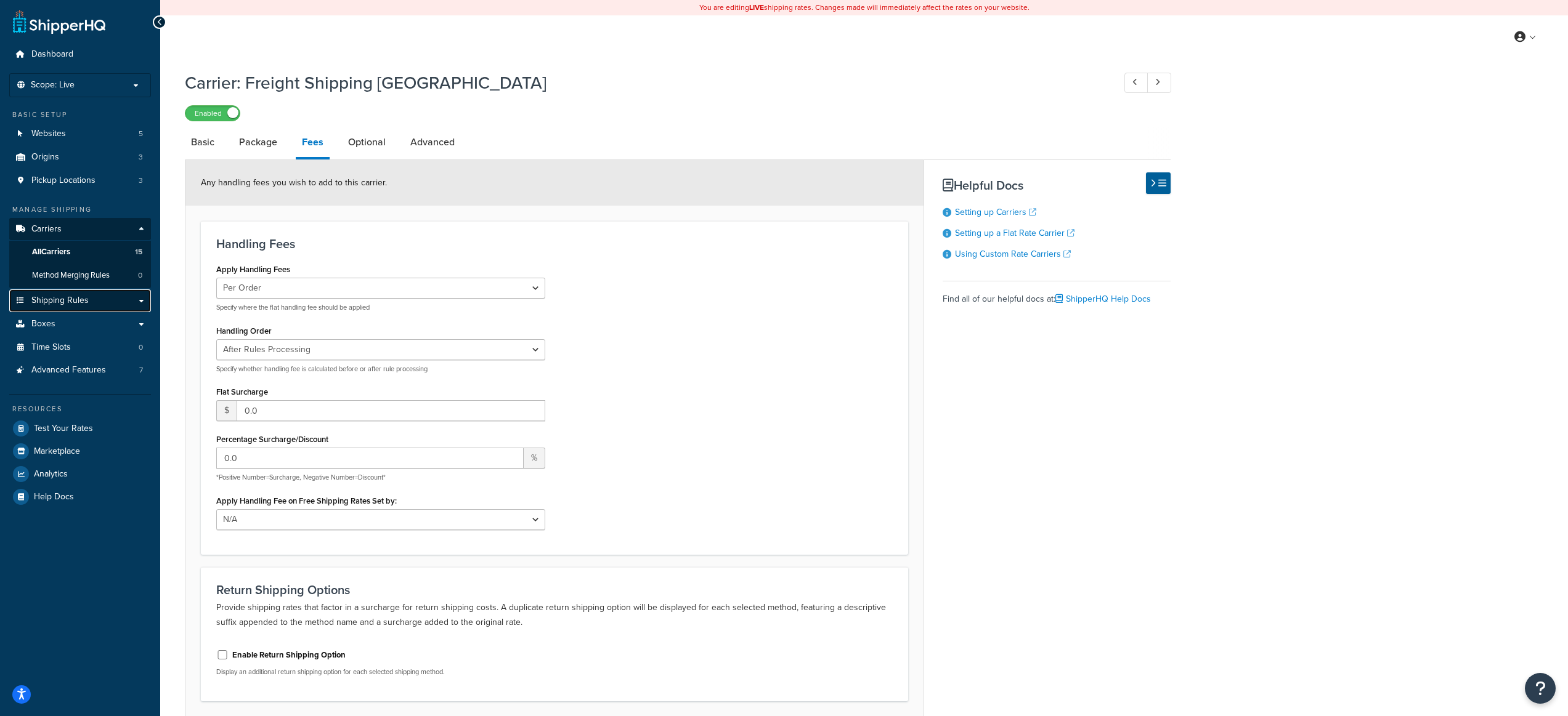
click at [78, 298] on span "Shipping Rules" at bounding box center [60, 301] width 58 height 11
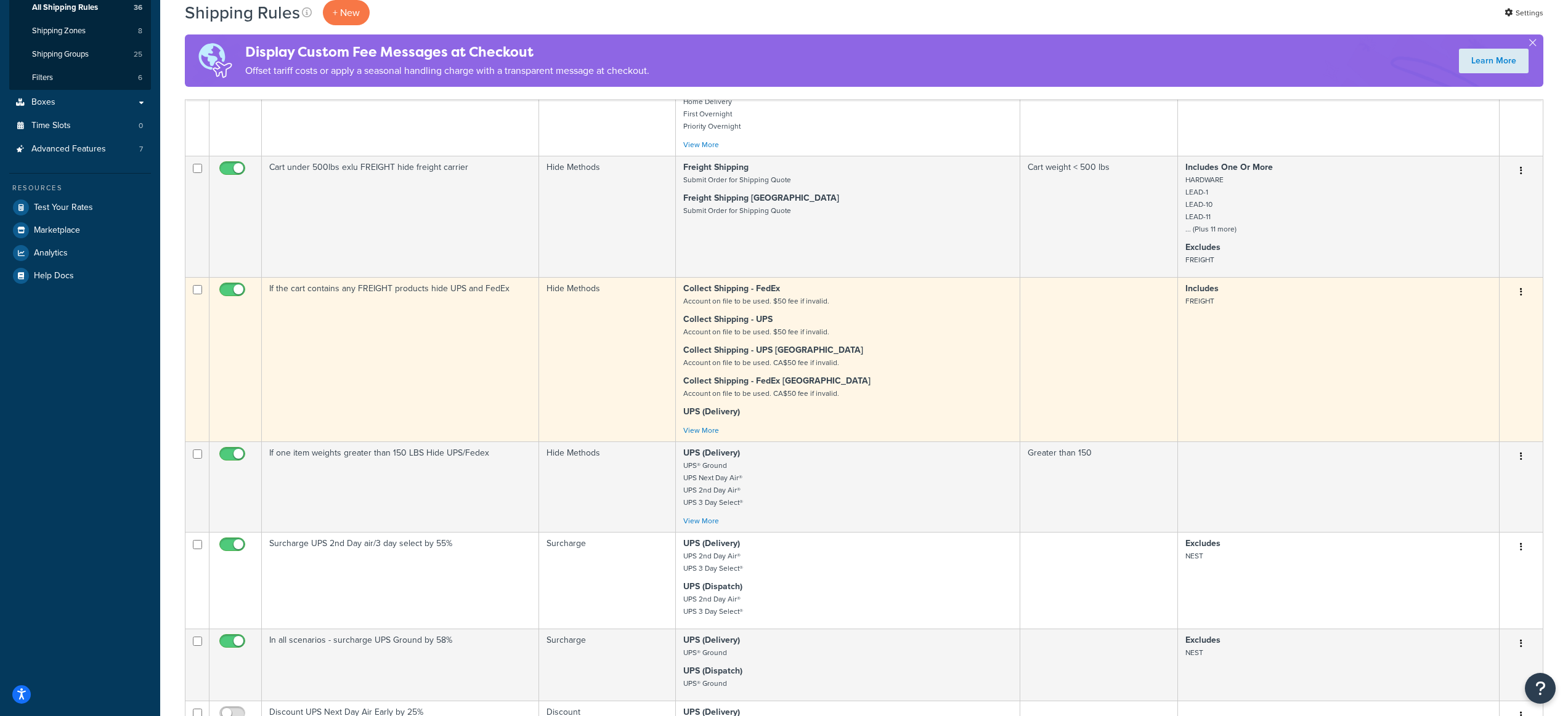
scroll to position [199, 0]
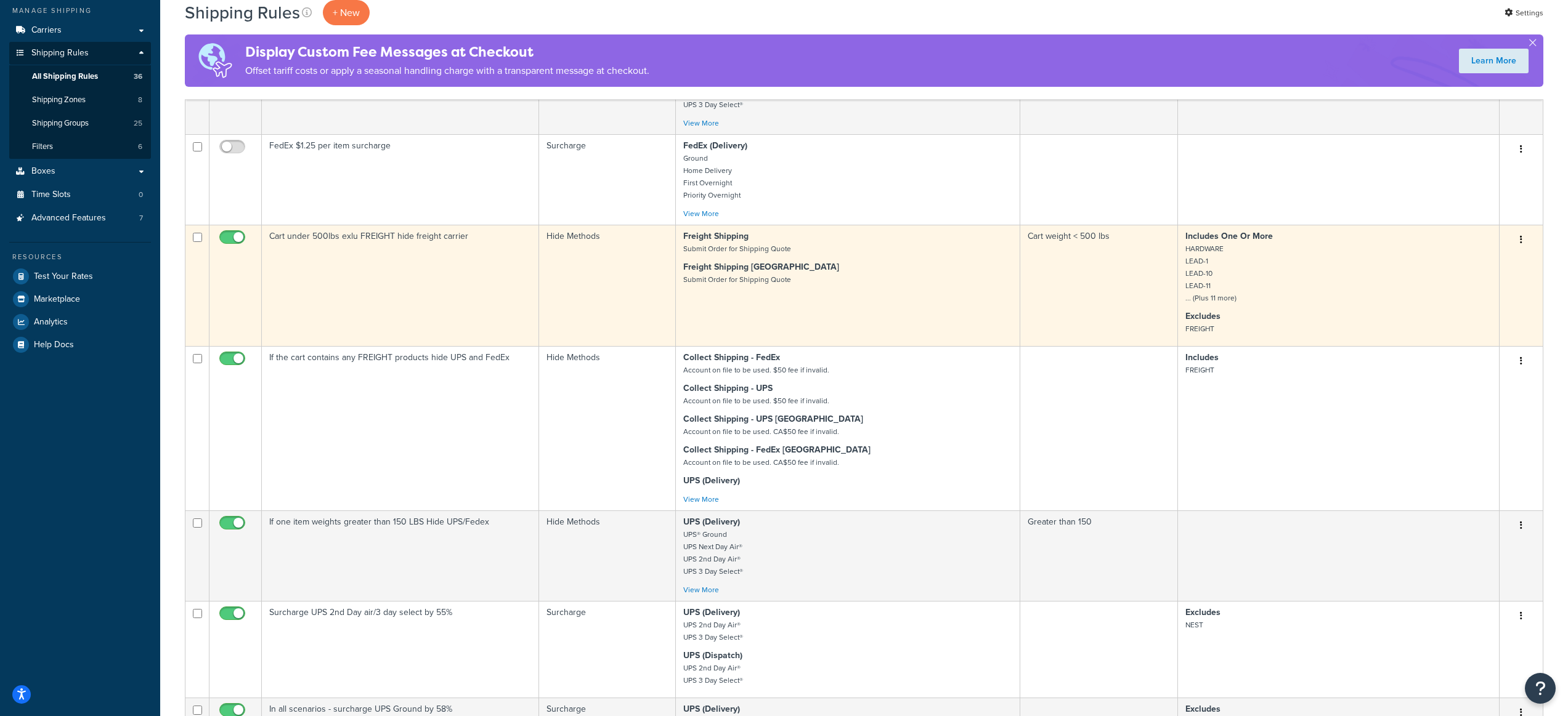
click at [476, 320] on td "Cart under 500lbs exlu FREIGHT hide freight carrier" at bounding box center [401, 285] width 277 height 121
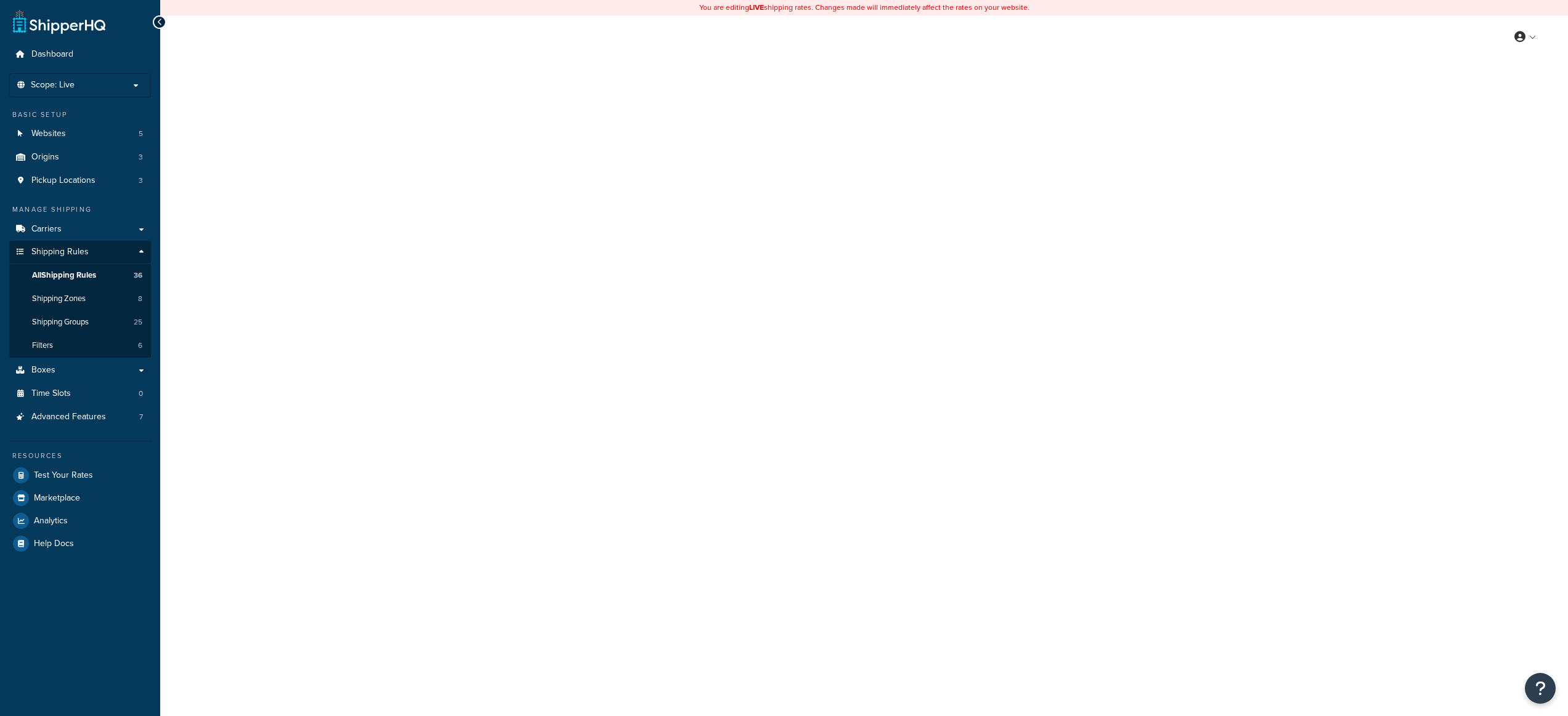
select select "HIDE"
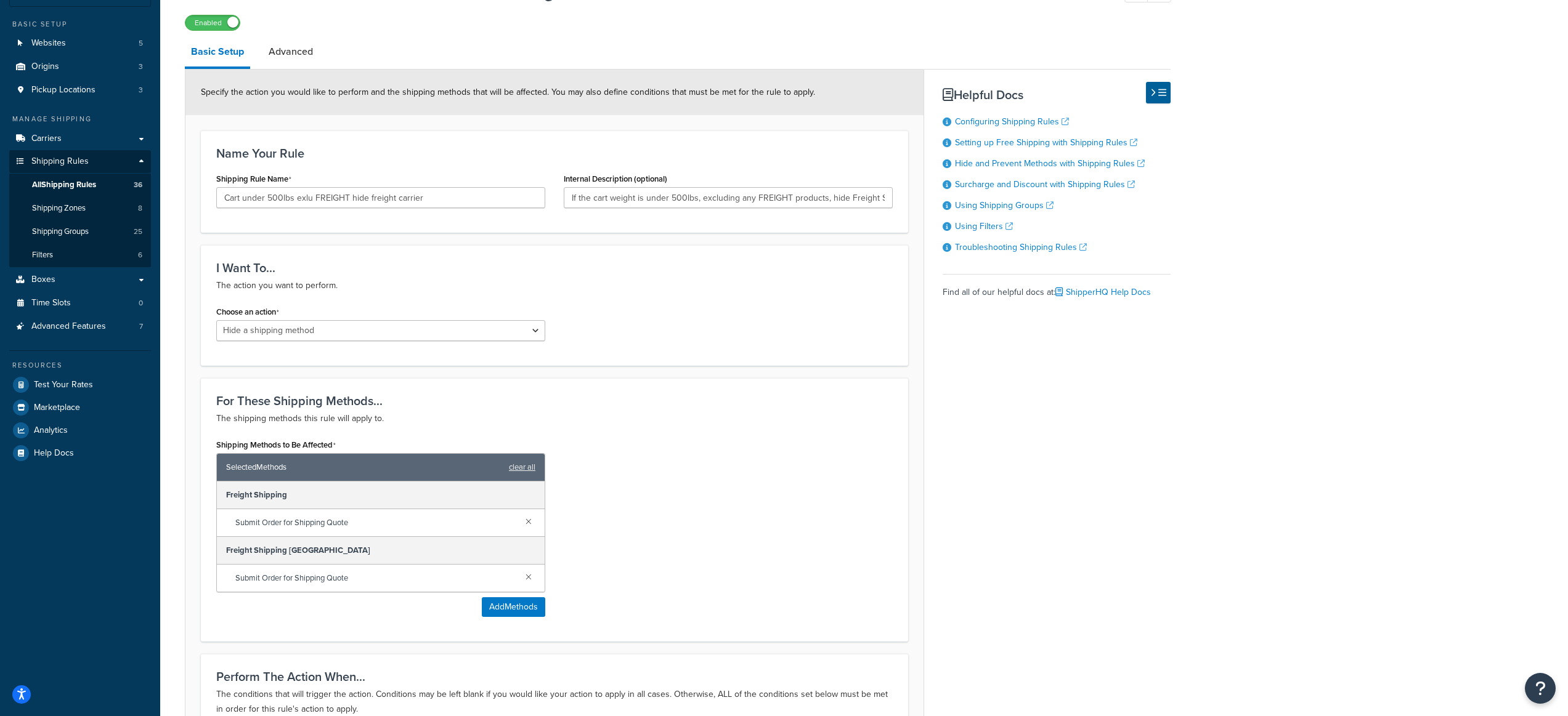
scroll to position [99, 0]
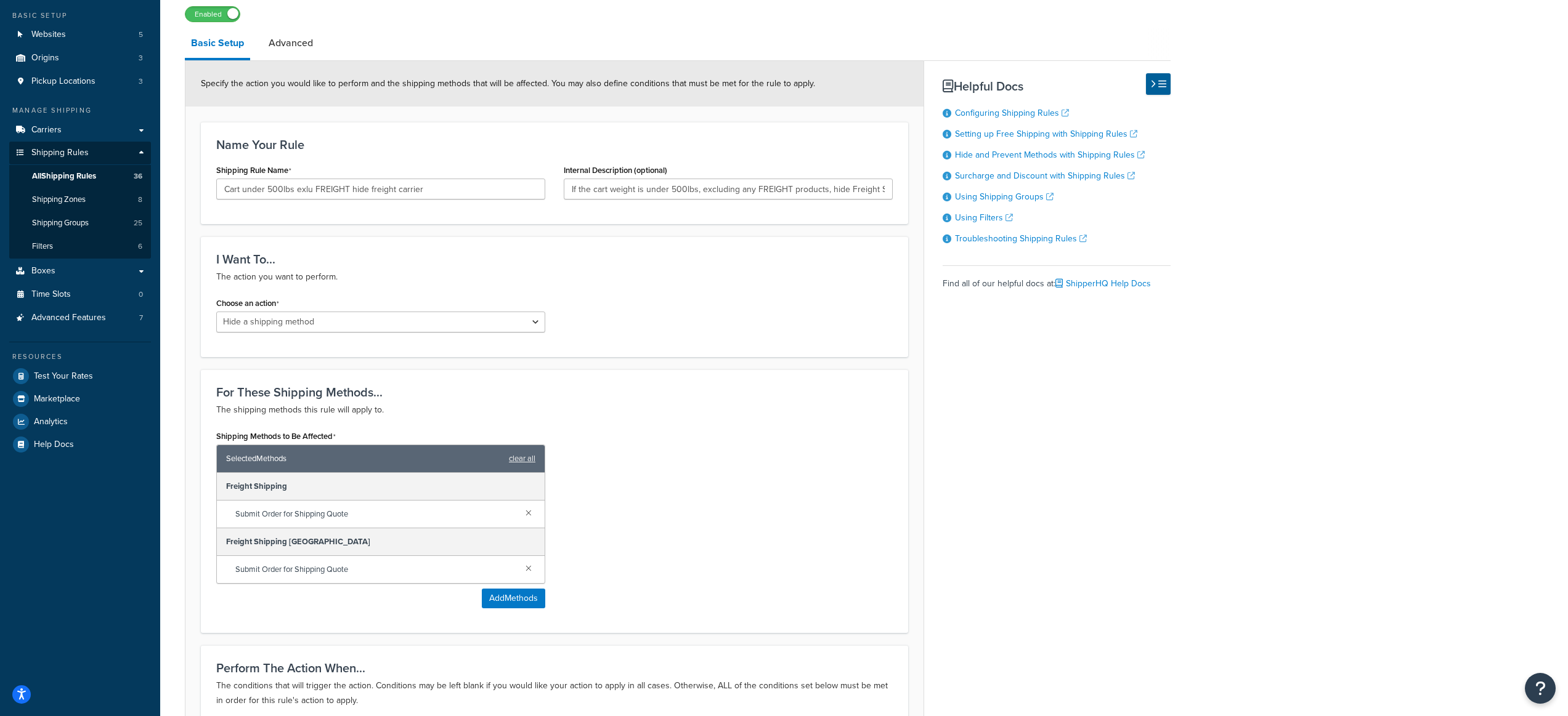
click at [305, 546] on div "Freight Shipping [GEOGRAPHIC_DATA]" at bounding box center [380, 542] width 328 height 28
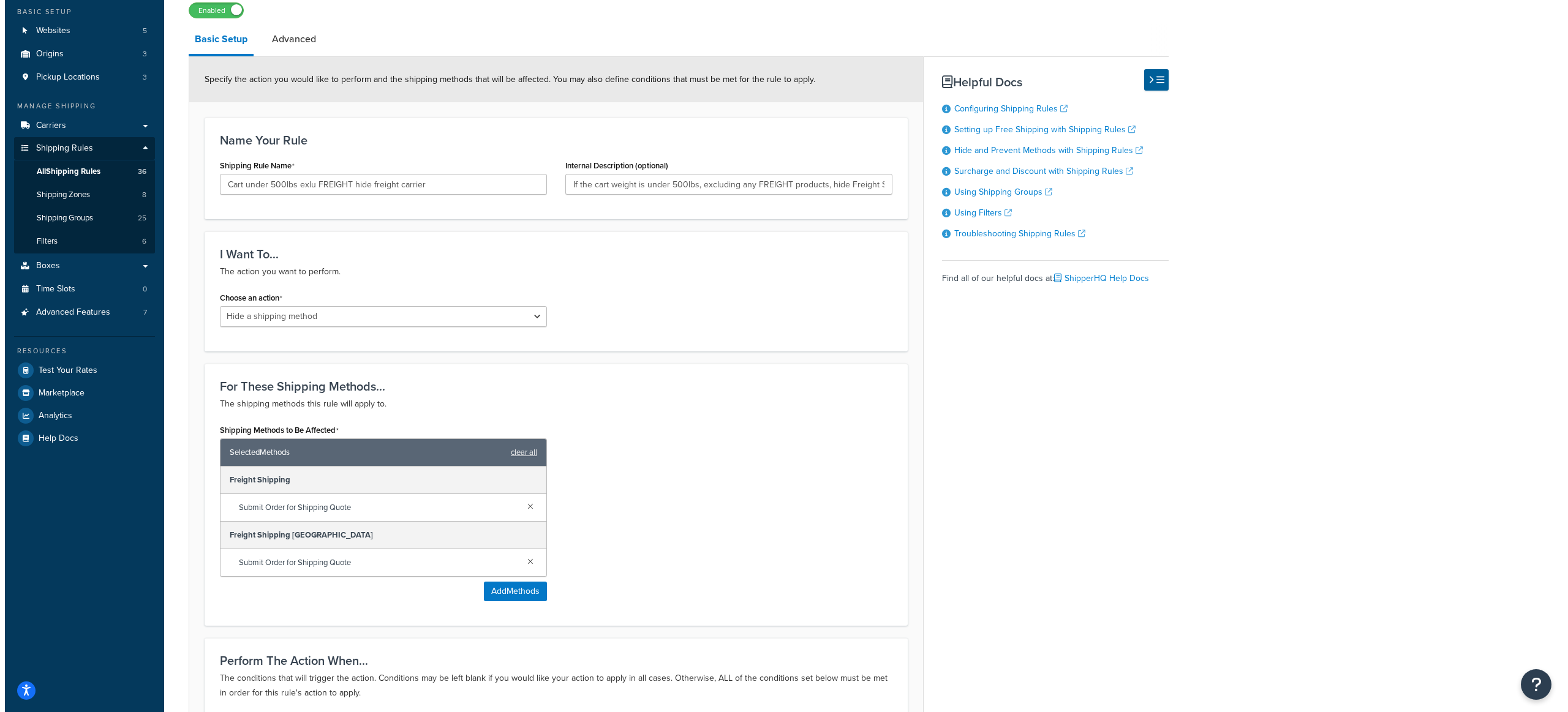
scroll to position [103, 0]
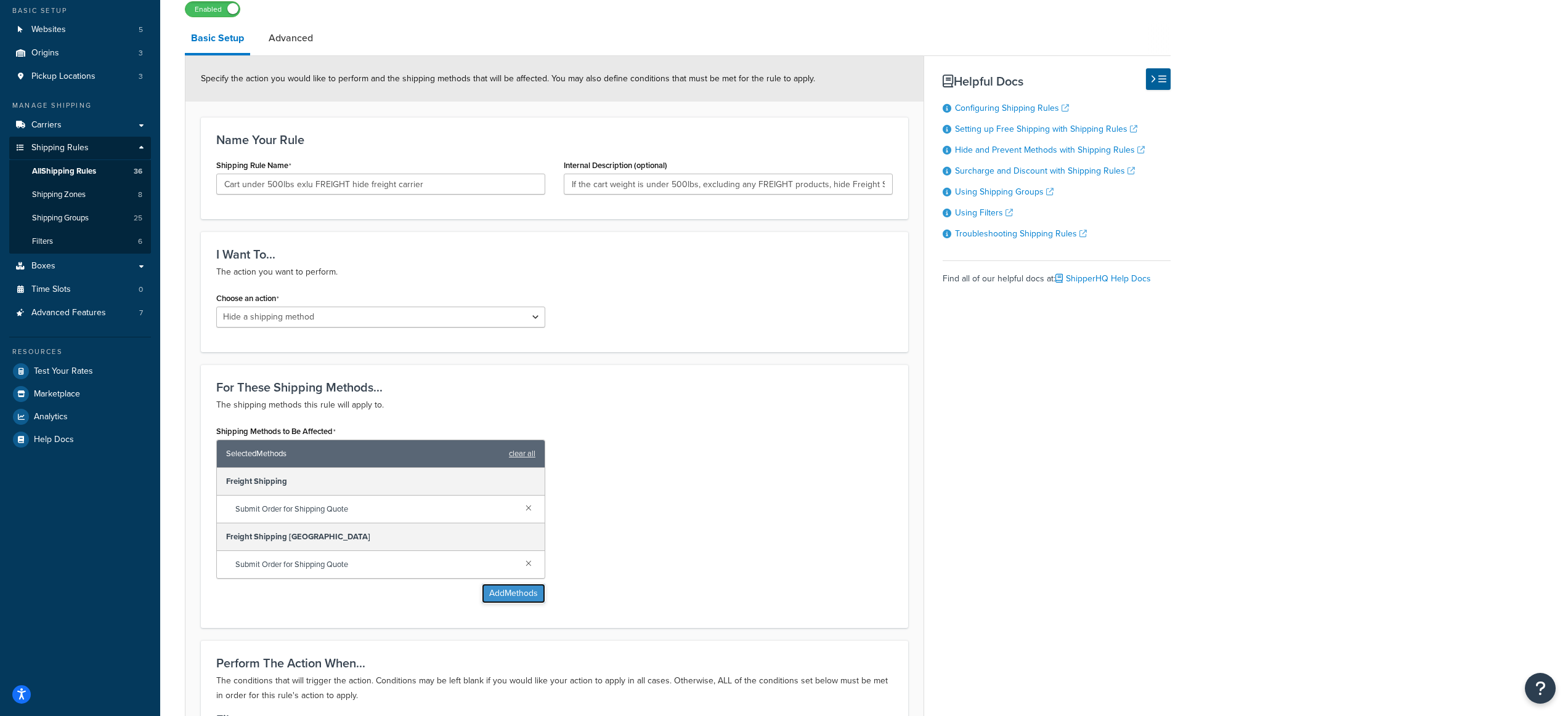
click at [526, 589] on button "Add Methods" at bounding box center [513, 593] width 63 height 20
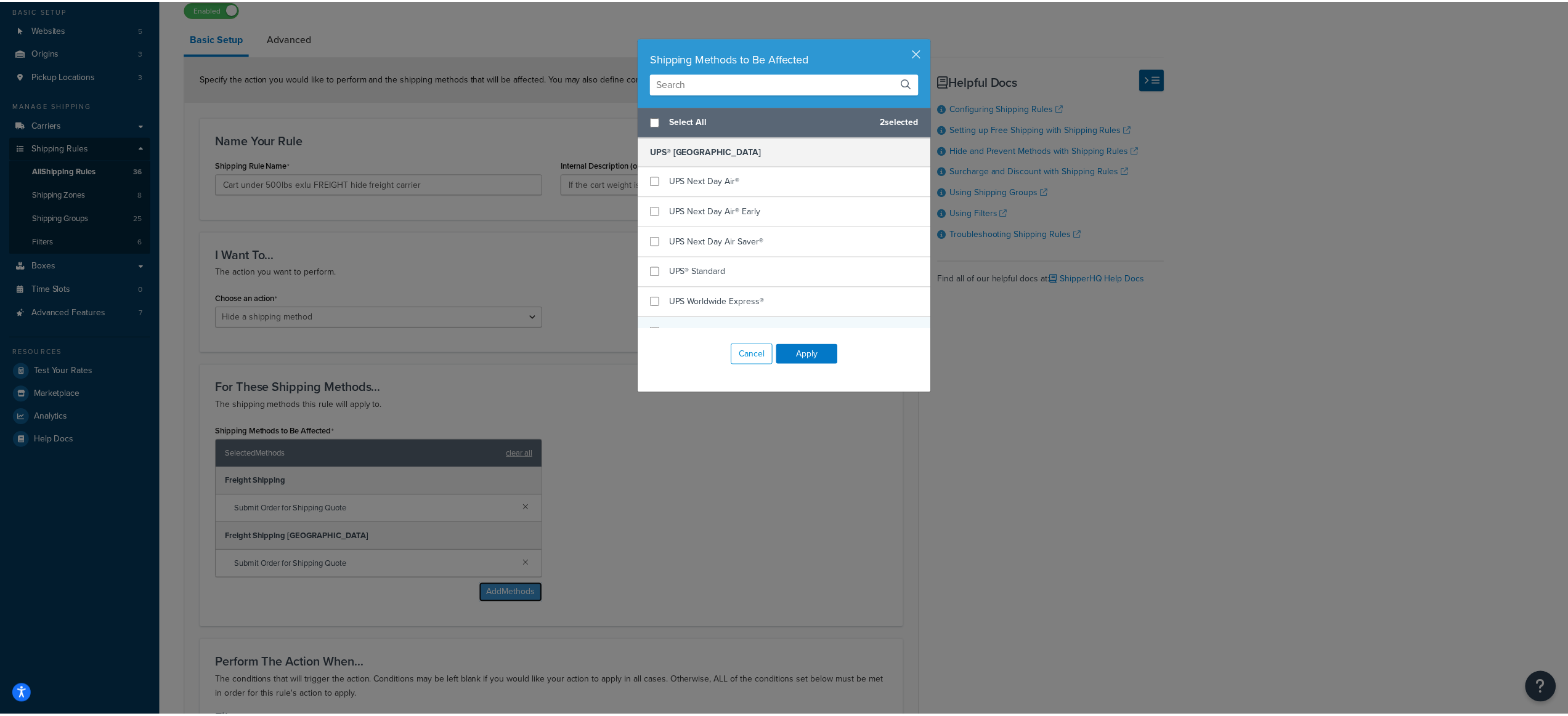
scroll to position [1684, 0]
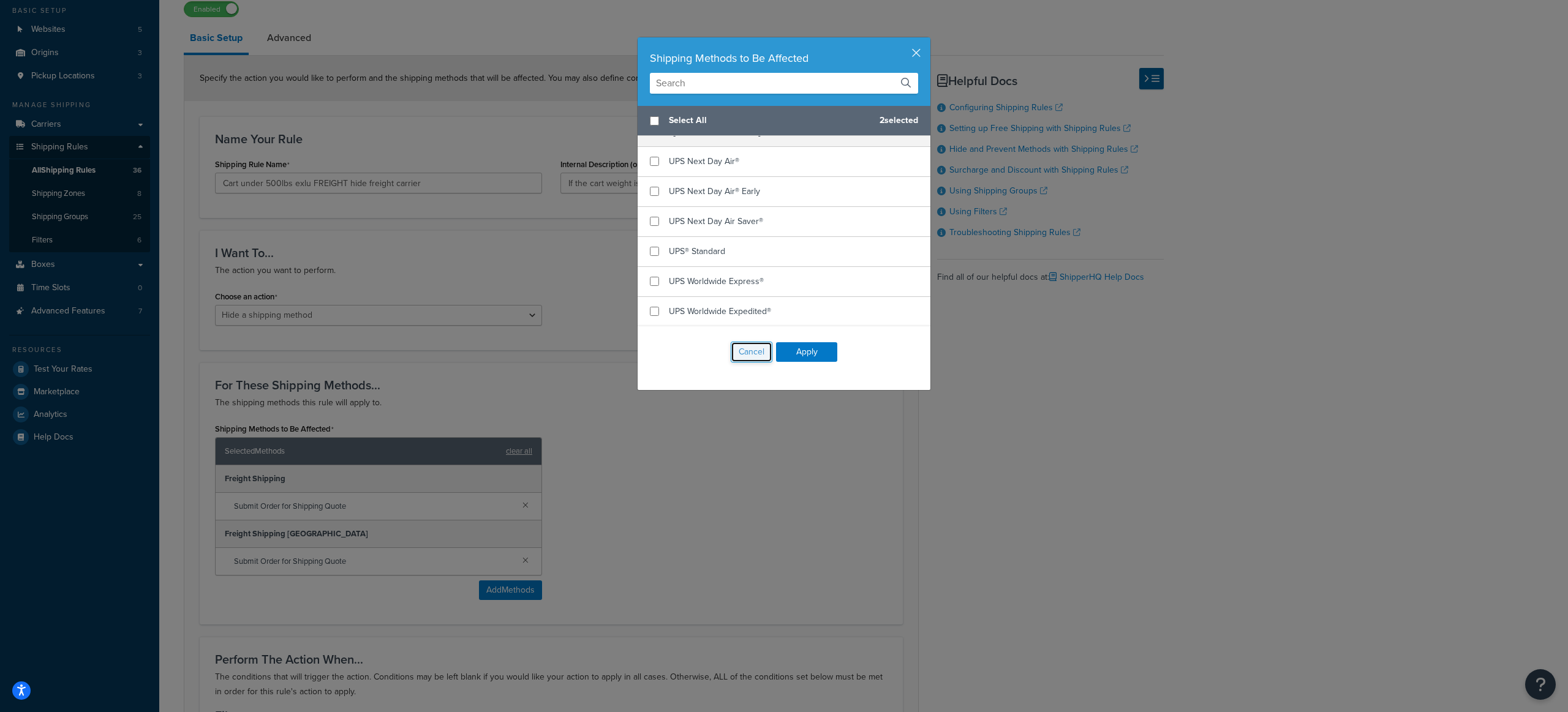
click at [740, 351] on button "Cancel" at bounding box center [752, 352] width 42 height 21
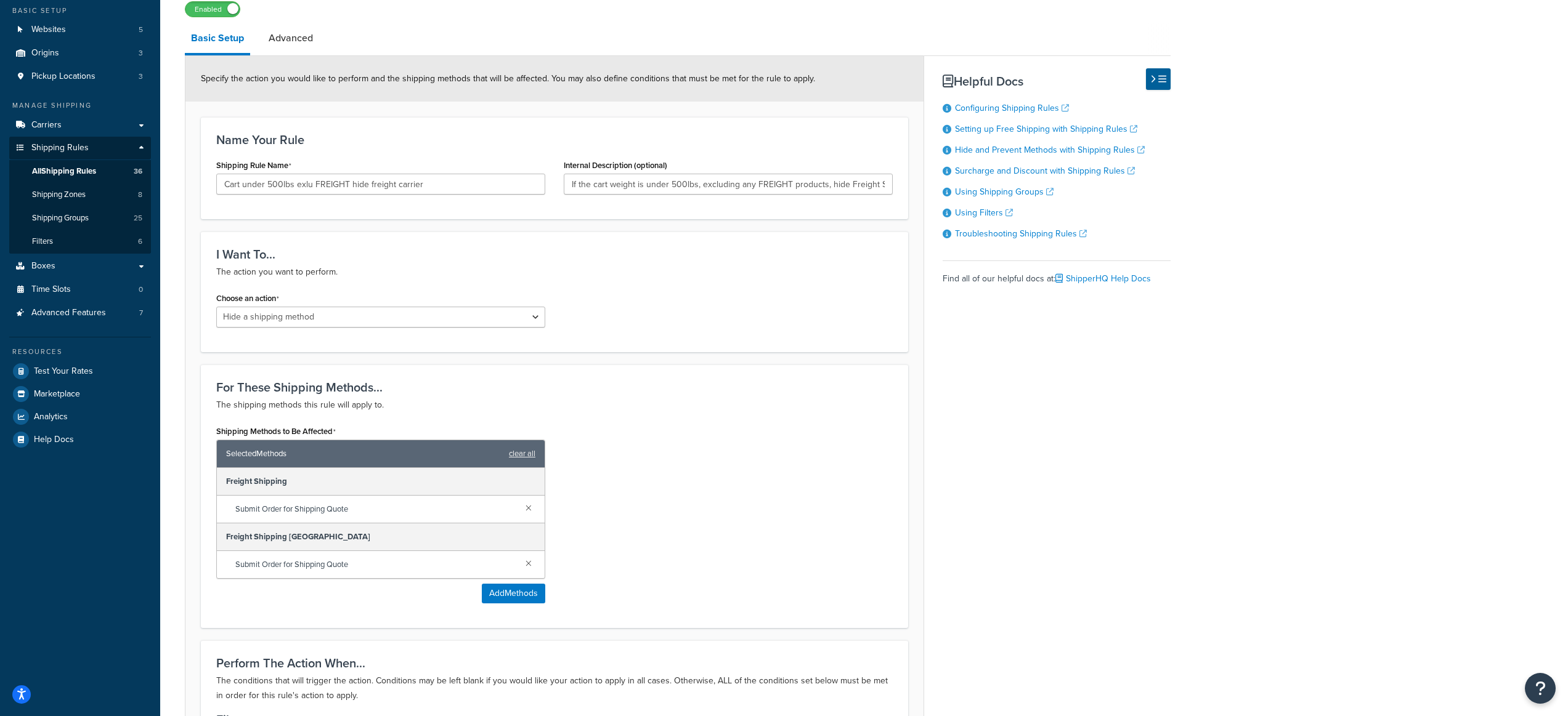
click at [695, 416] on div "For These Shipping Methods... The shipping methods this rule will apply to. Shi…" at bounding box center [554, 496] width 707 height 264
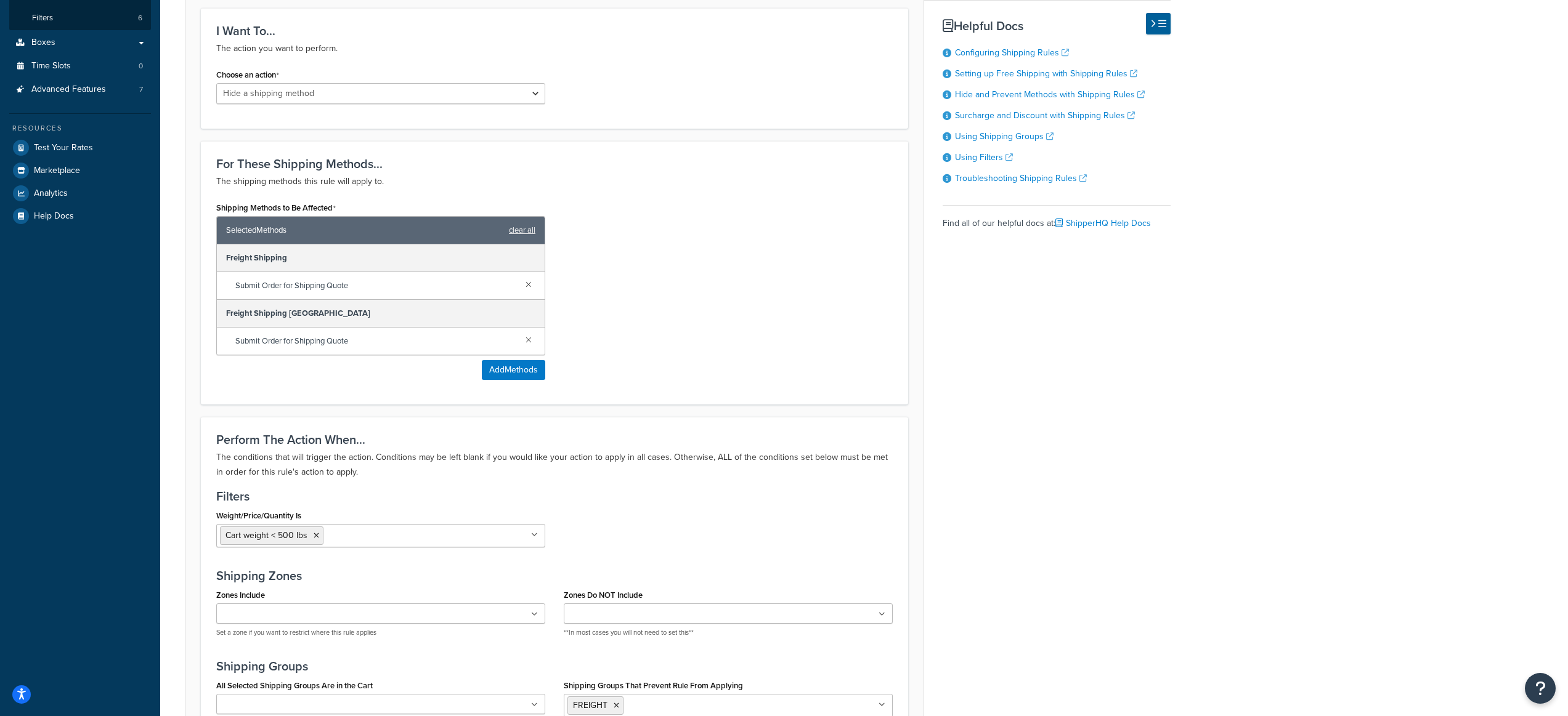
scroll to position [0, 0]
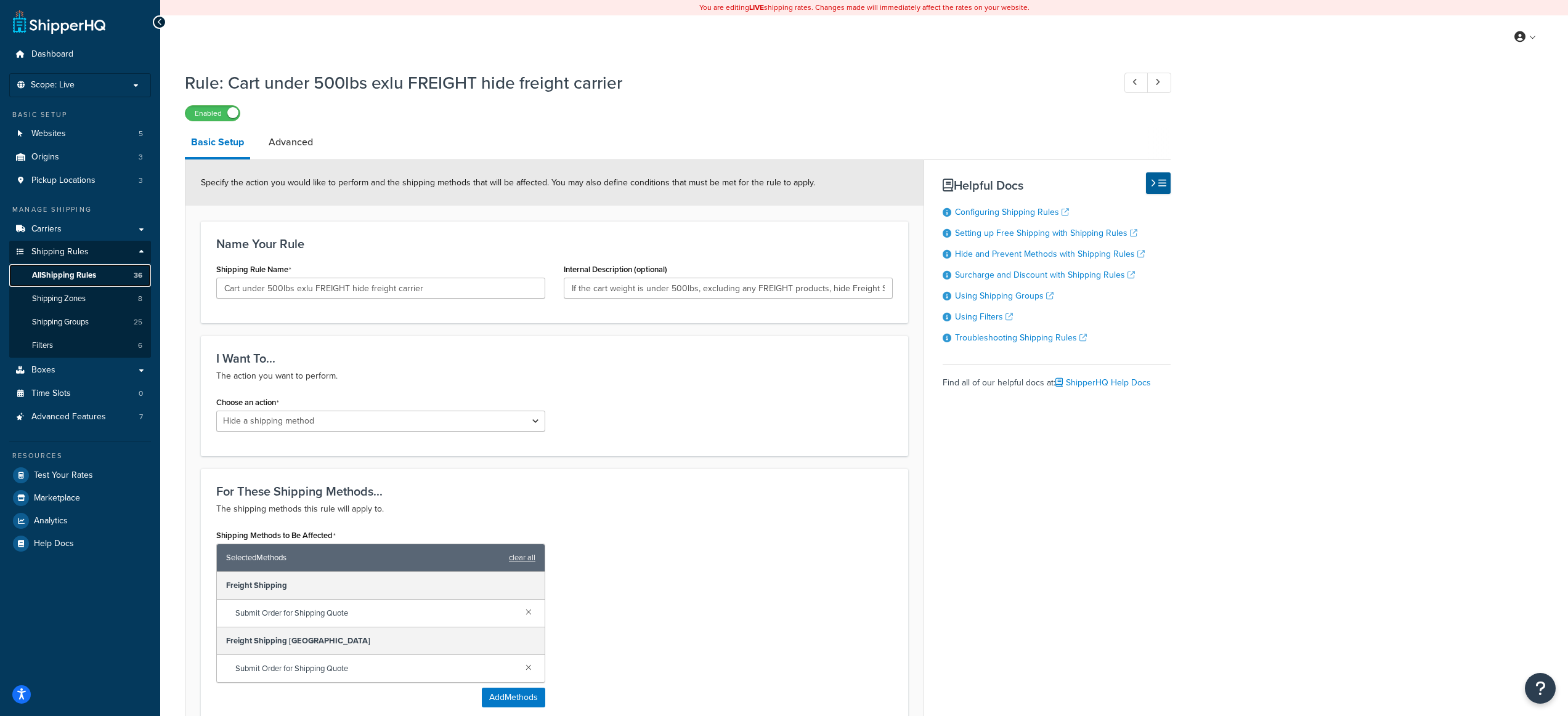
click at [85, 277] on span "All Shipping Rules" at bounding box center [64, 275] width 64 height 11
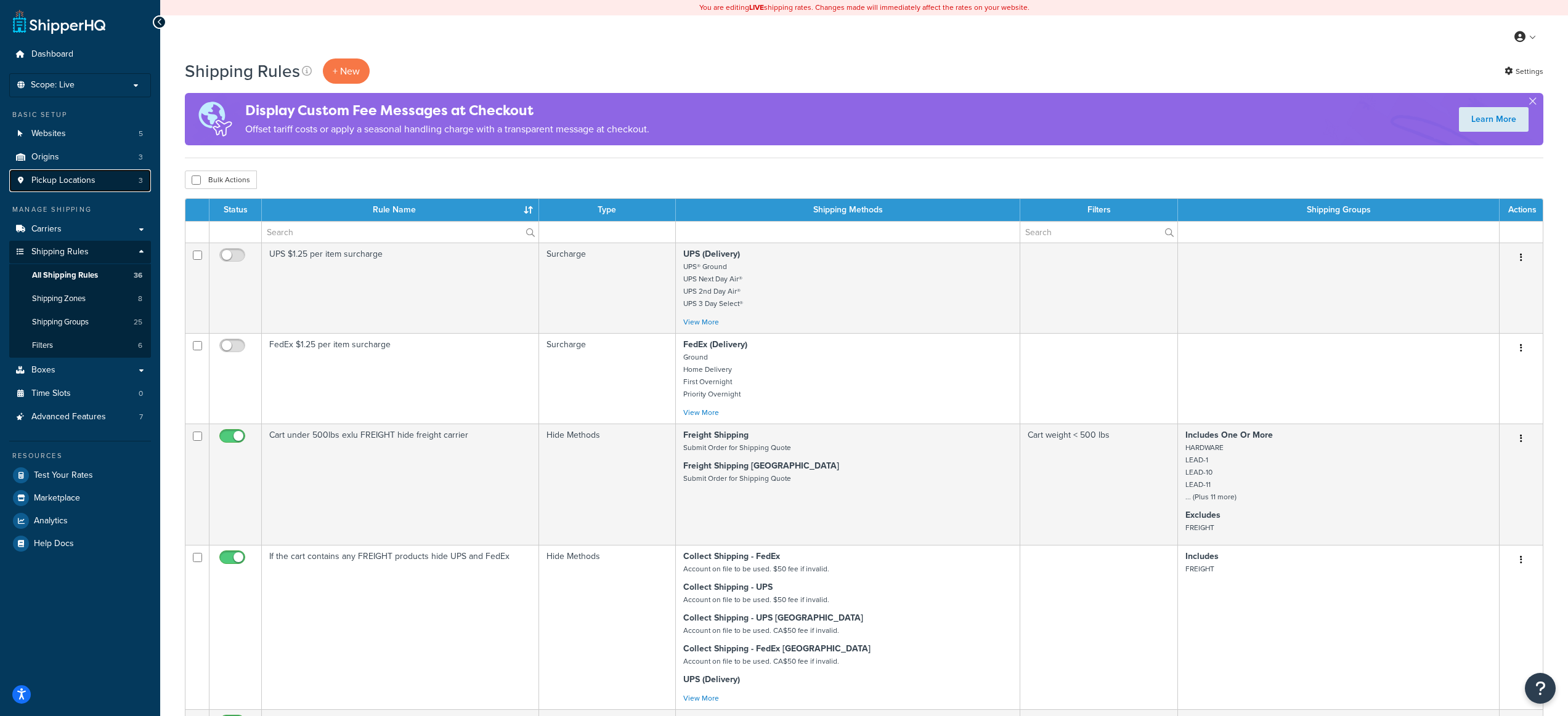
click at [76, 180] on span "Pickup Locations" at bounding box center [63, 181] width 64 height 11
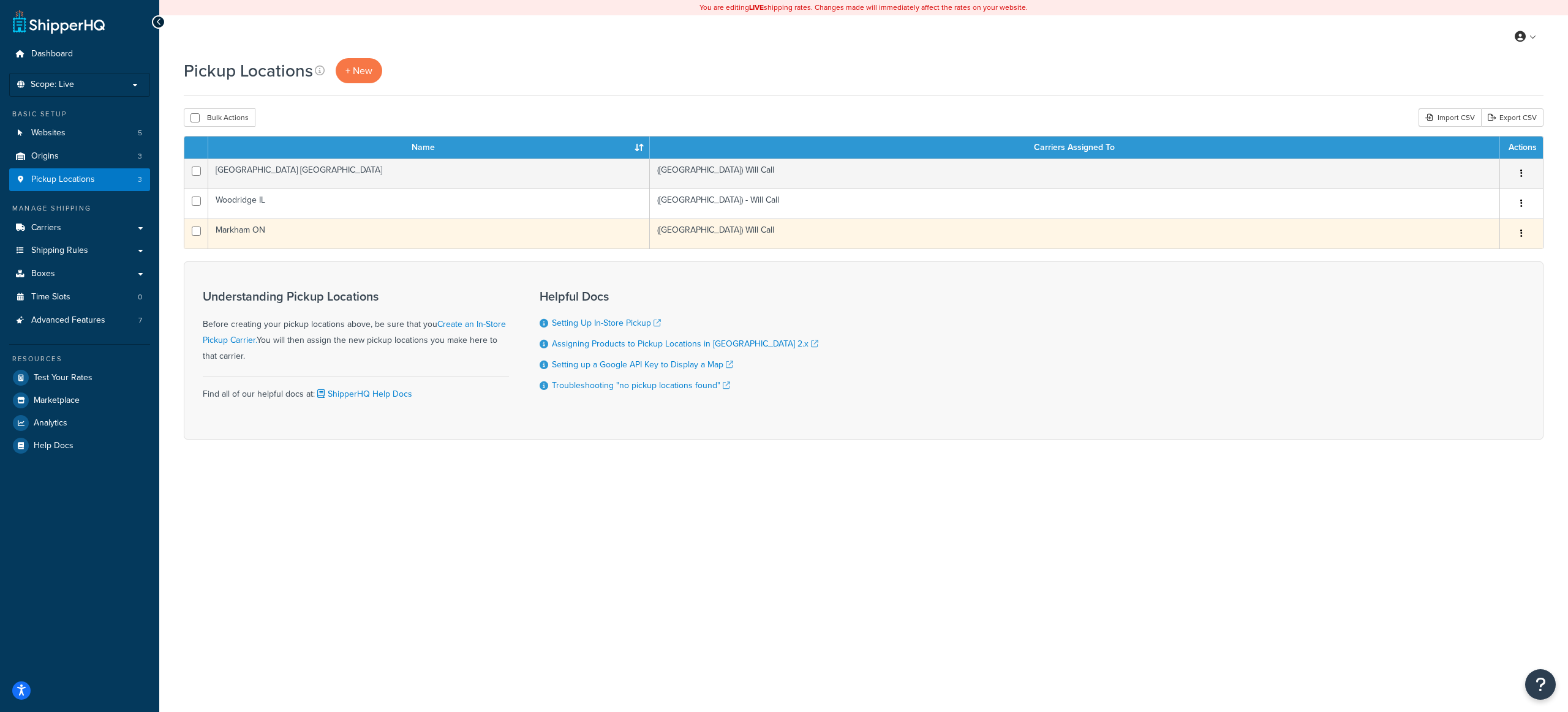
click at [270, 241] on td "Markham ON" at bounding box center [428, 233] width 441 height 30
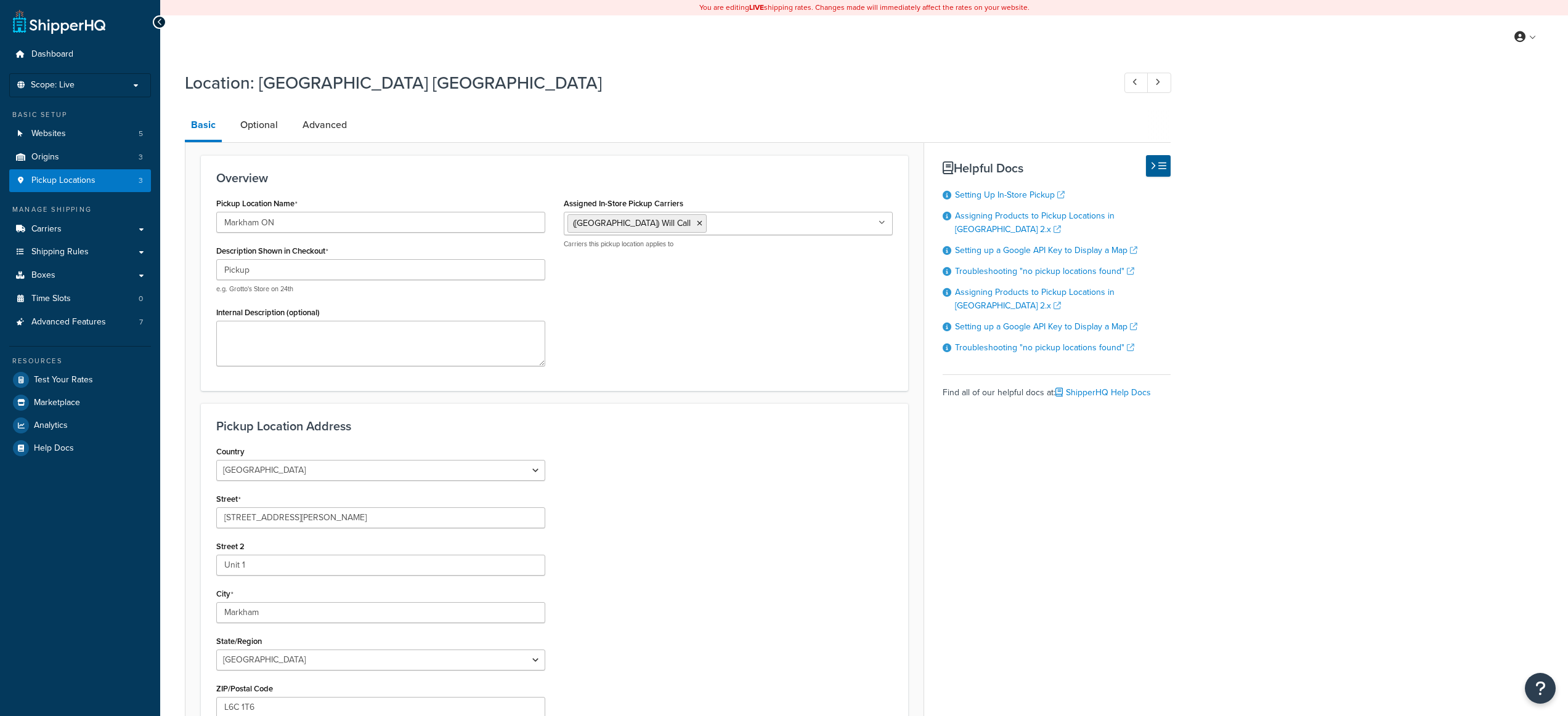
select select "1039"
select select "69"
click at [324, 127] on link "Advanced" at bounding box center [325, 125] width 57 height 30
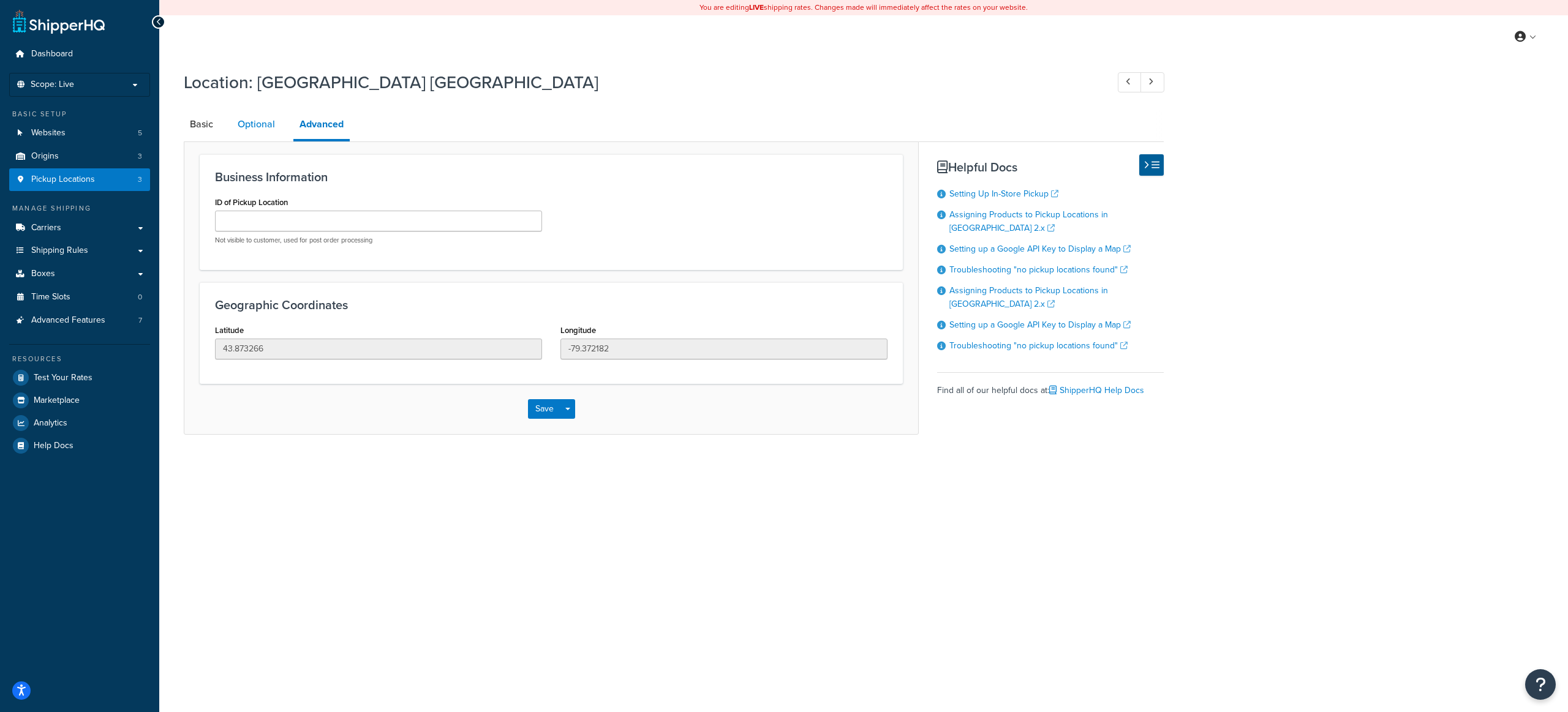
click at [265, 127] on link "Optional" at bounding box center [256, 124] width 50 height 30
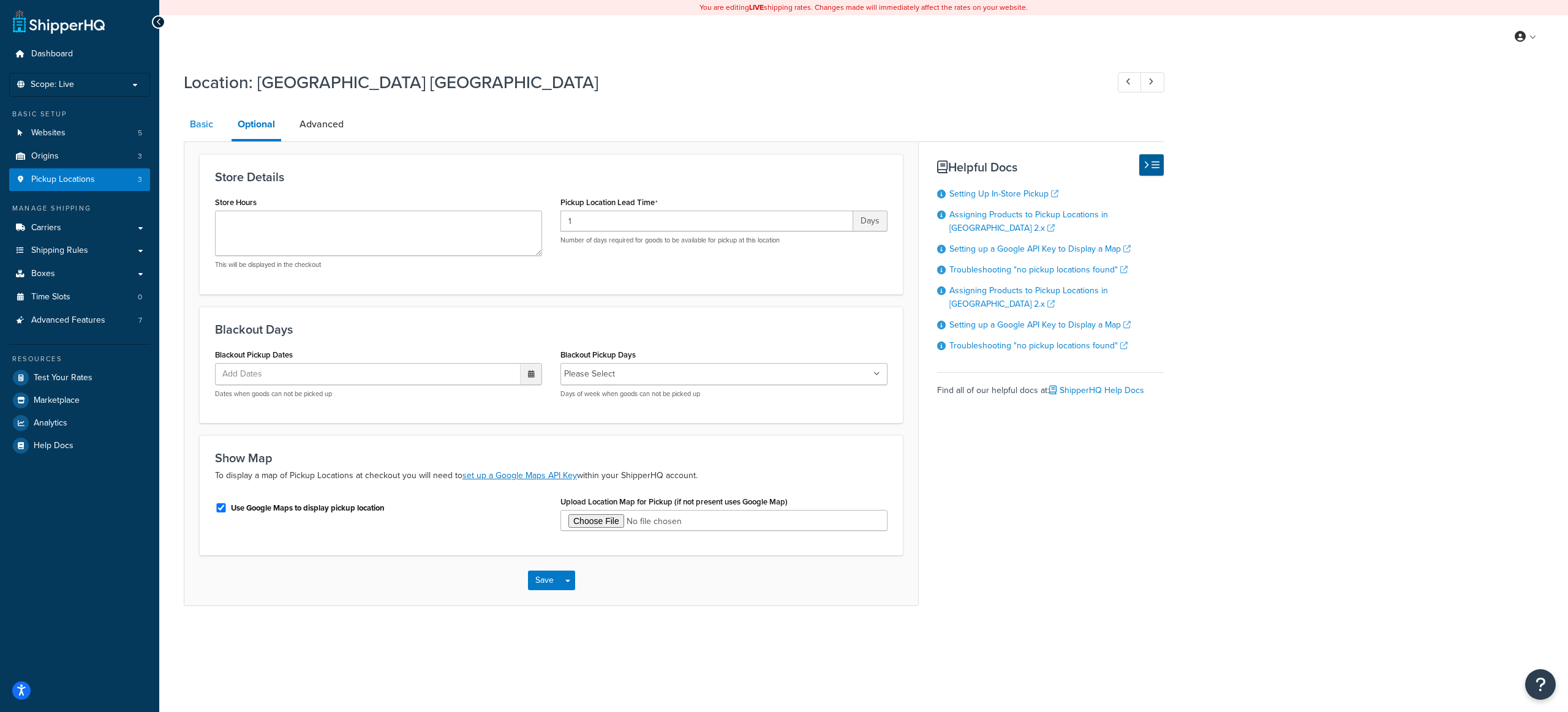
click at [193, 130] on link "Basic" at bounding box center [201, 124] width 36 height 30
select select "1039"
select select "69"
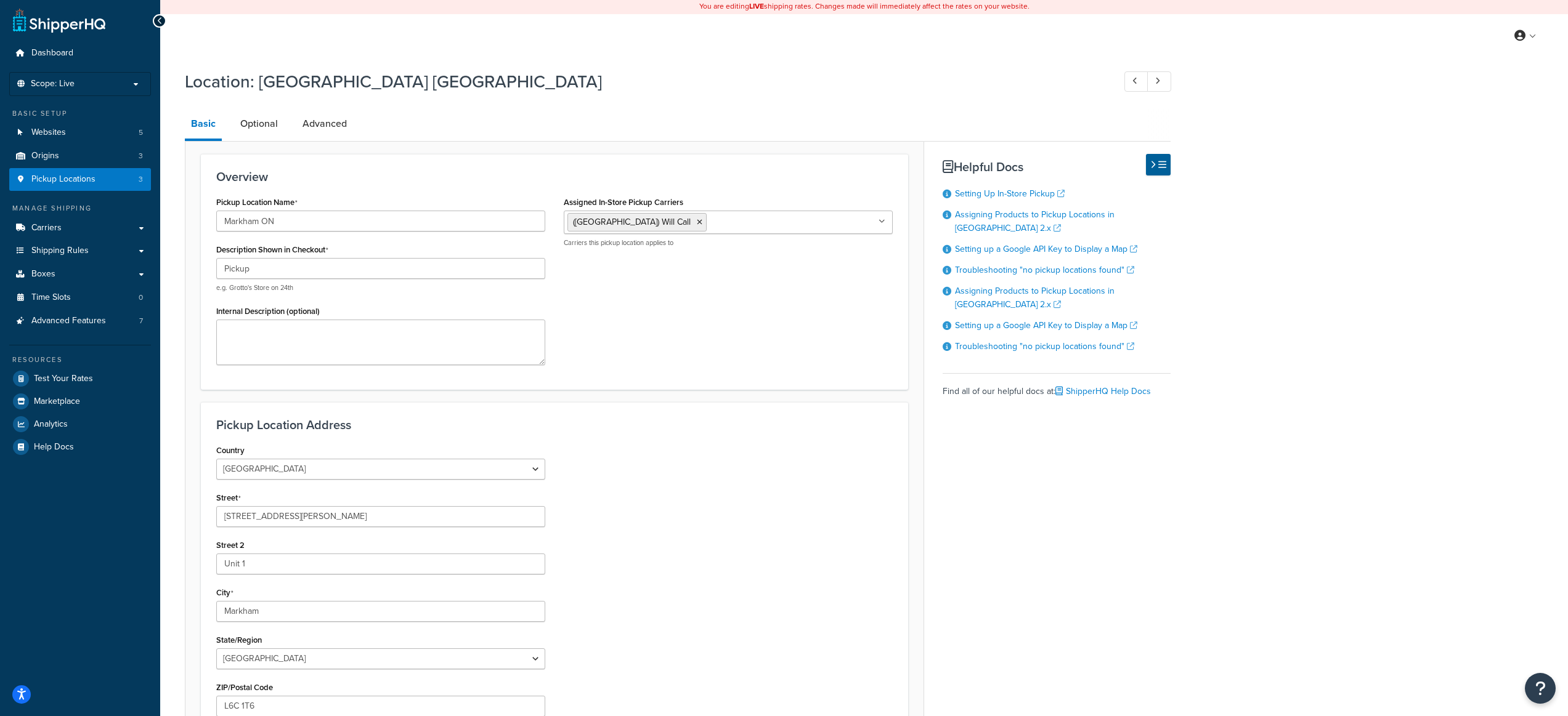
scroll to position [166, 0]
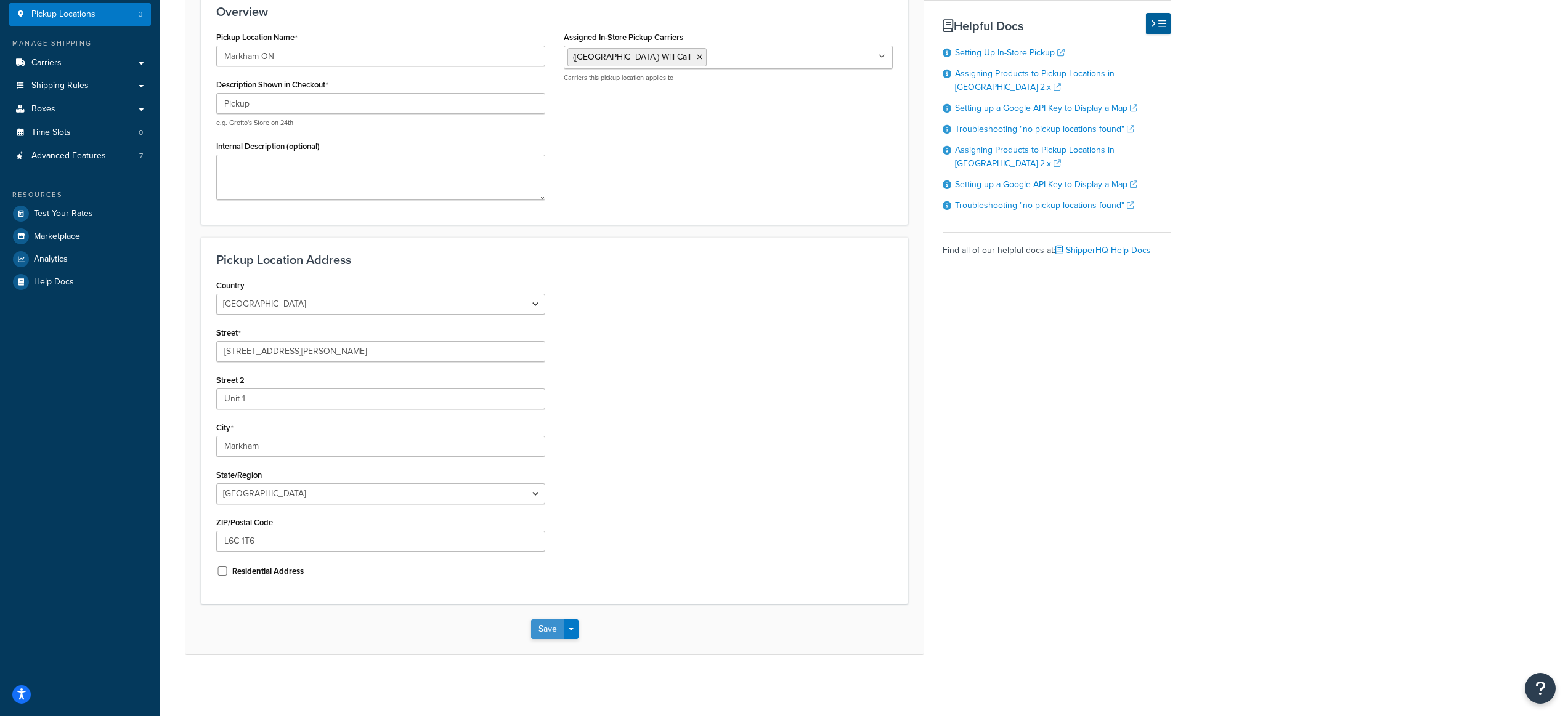
click at [552, 632] on button "Save" at bounding box center [548, 629] width 33 height 20
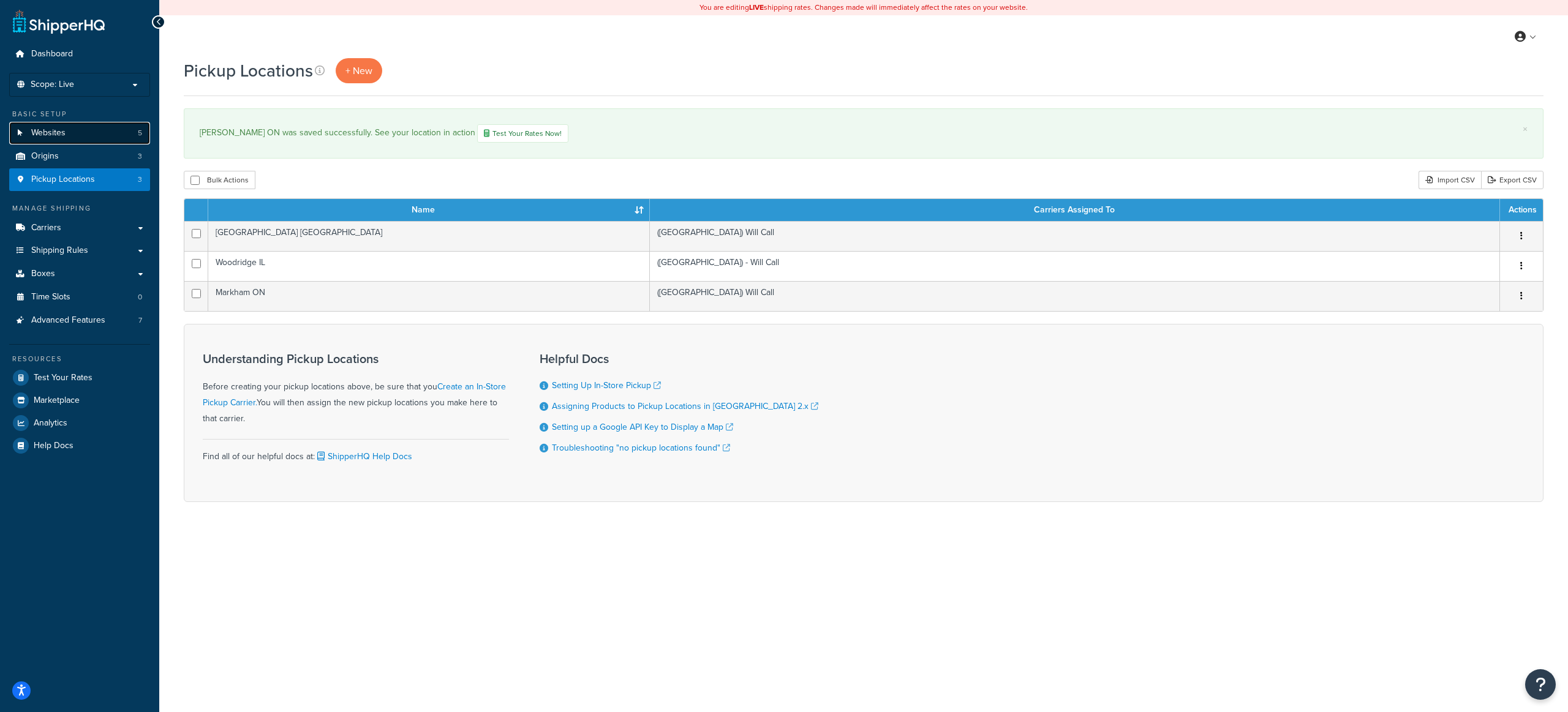
click at [91, 141] on link "Websites 5" at bounding box center [79, 133] width 141 height 23
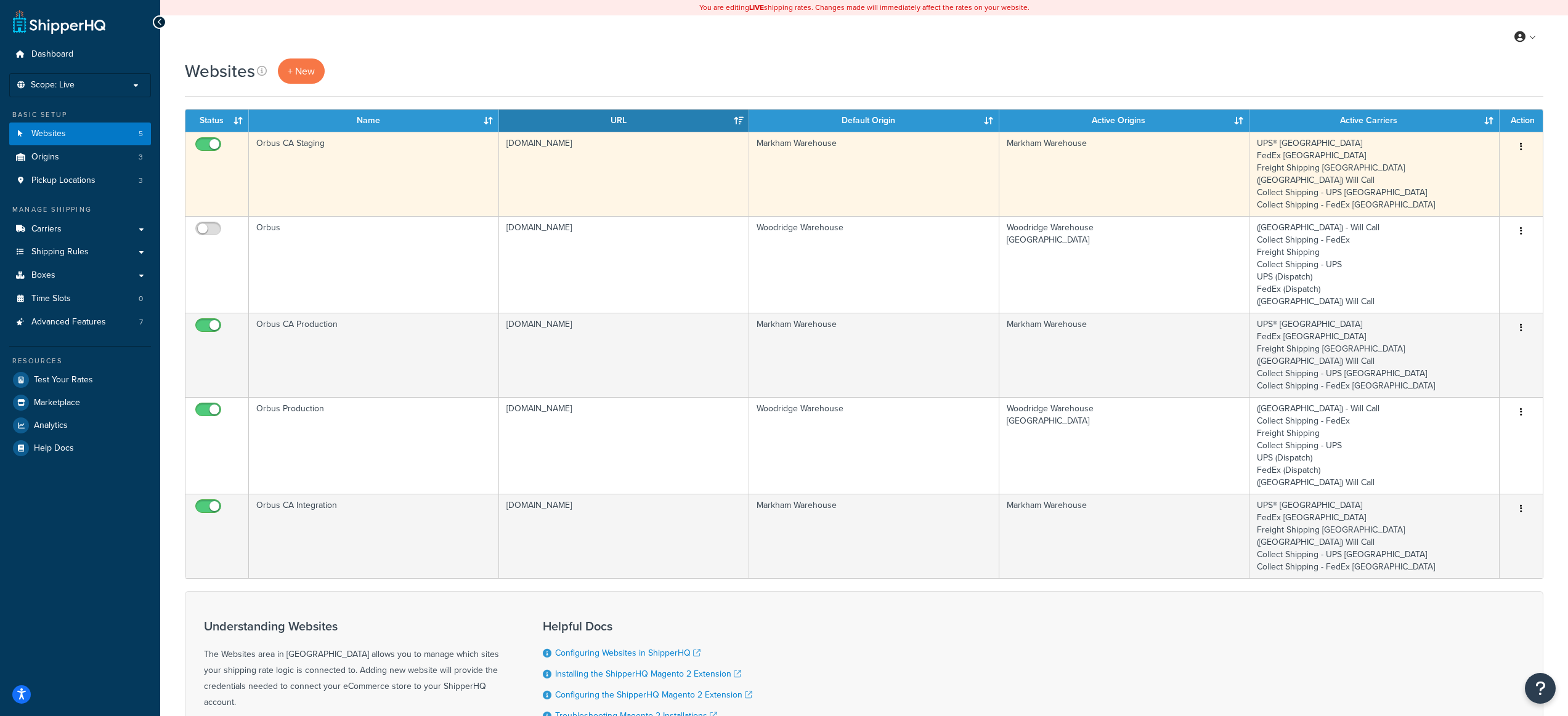
click at [1071, 180] on td "Markham Warehouse" at bounding box center [1125, 174] width 250 height 84
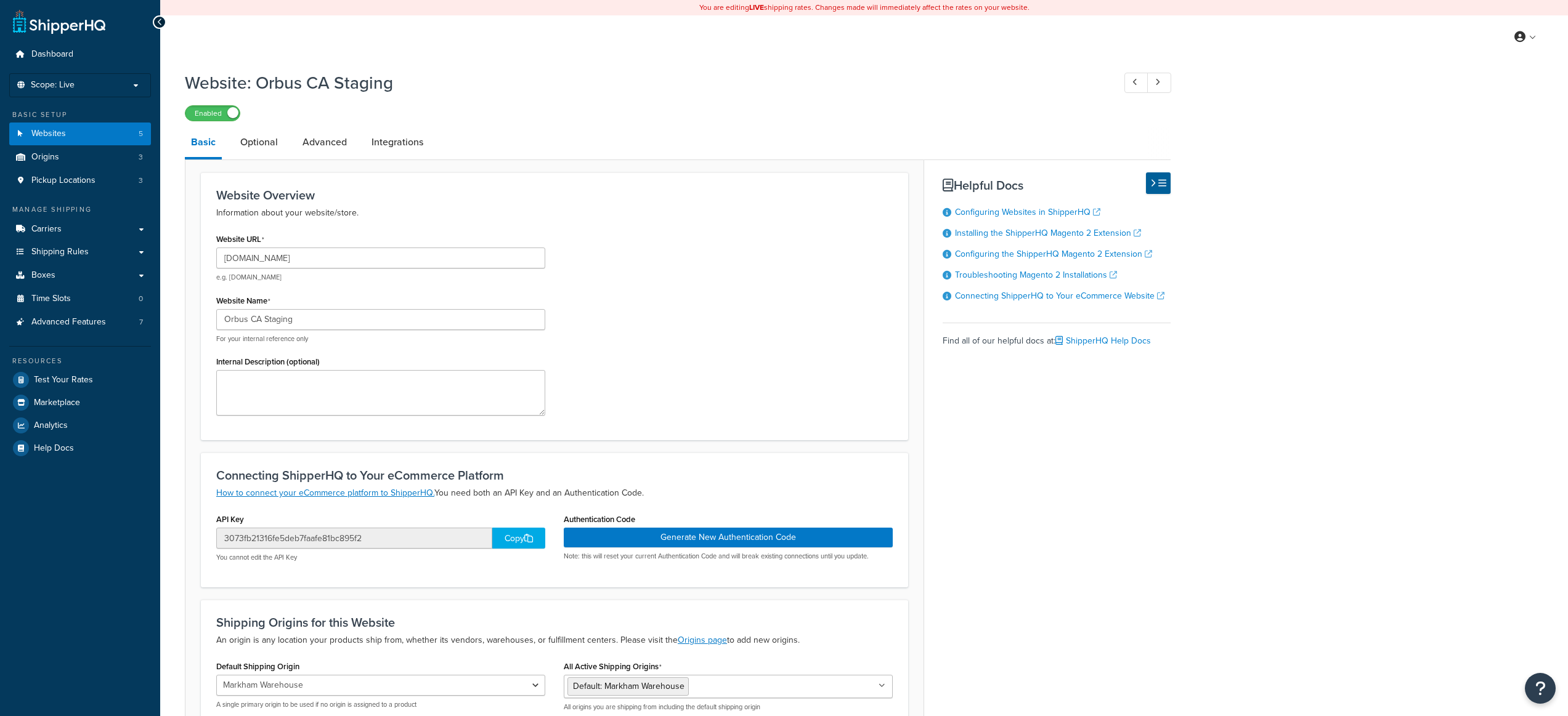
select select "165859"
click at [74, 226] on link "Carriers" at bounding box center [80, 229] width 142 height 23
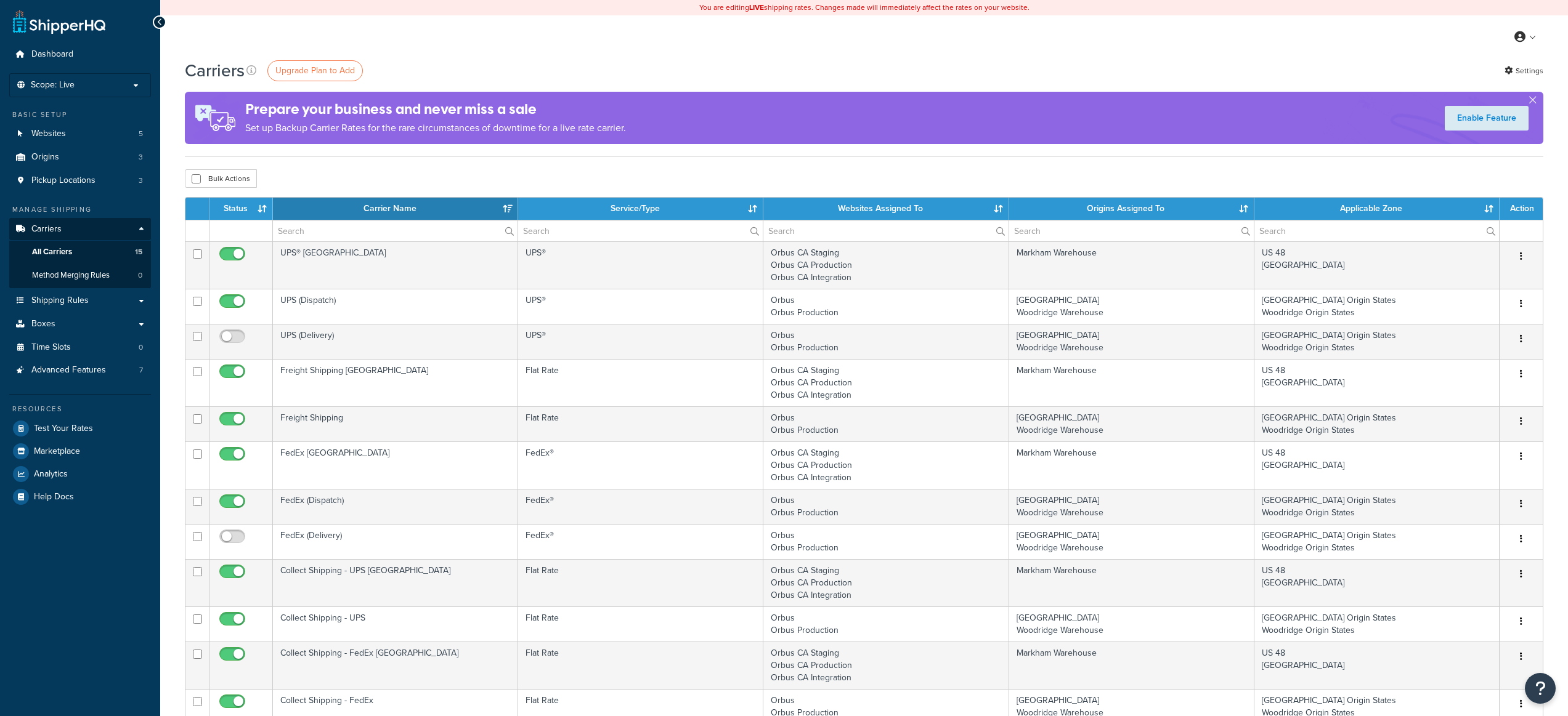
select select "15"
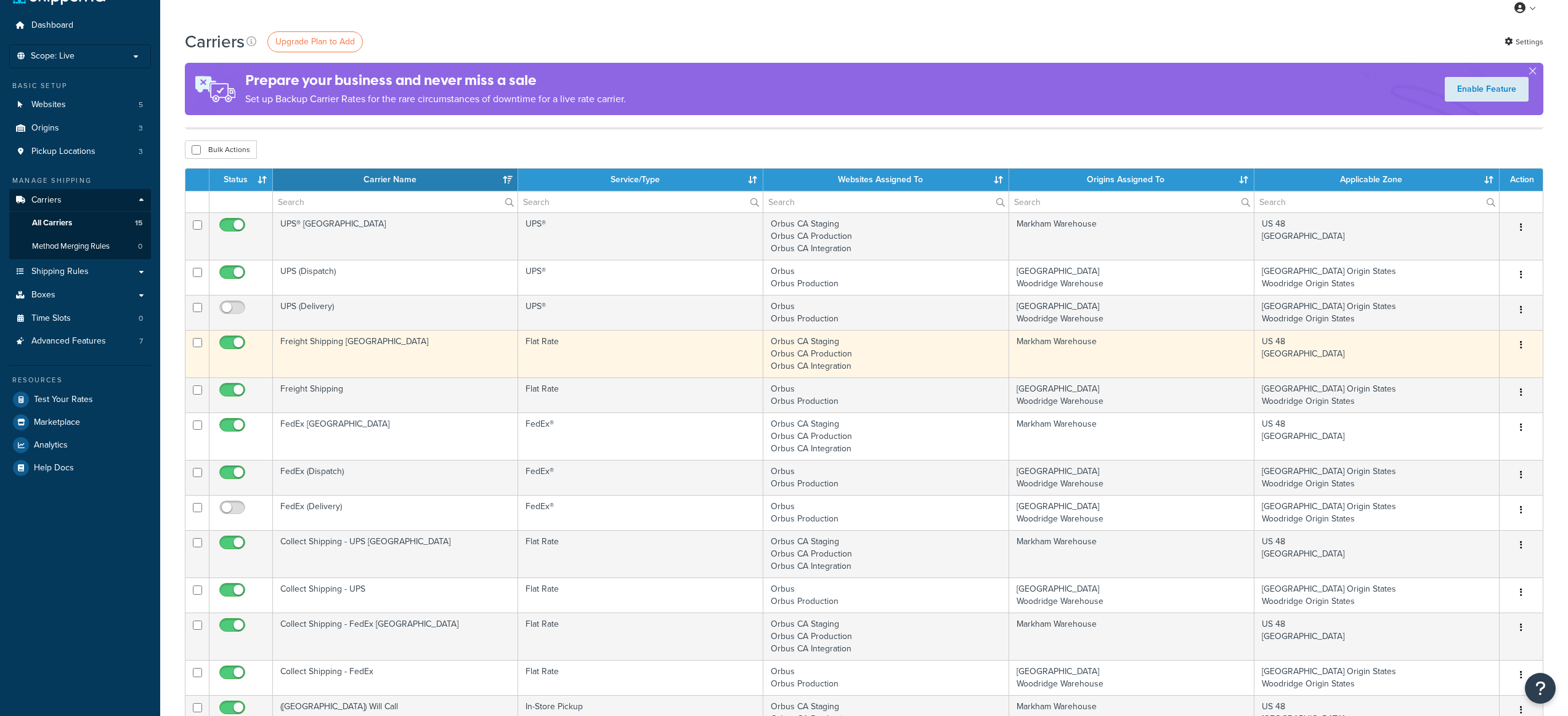
scroll to position [199, 0]
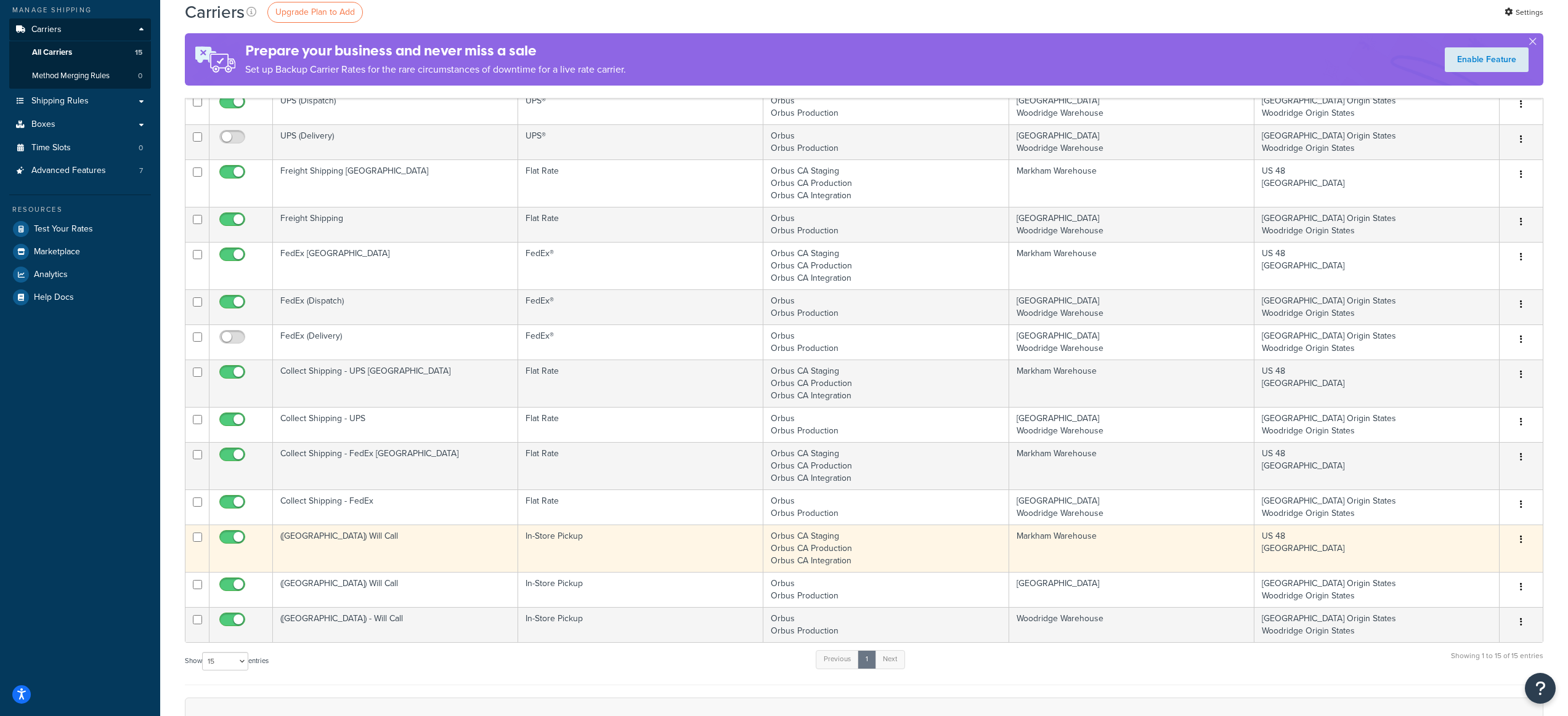
click at [396, 540] on td "([GEOGRAPHIC_DATA]) Will Call" at bounding box center [396, 548] width 245 height 48
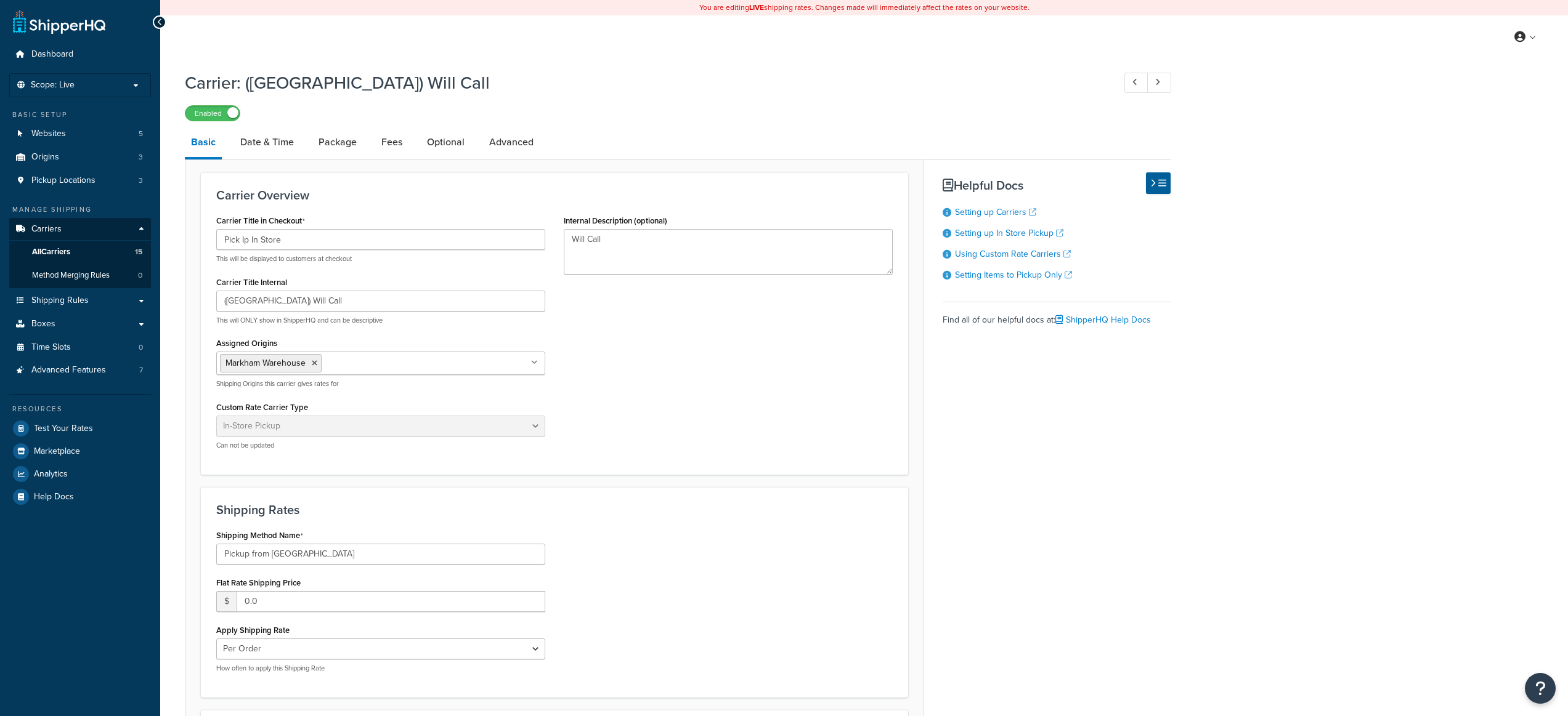
select select "pickup"
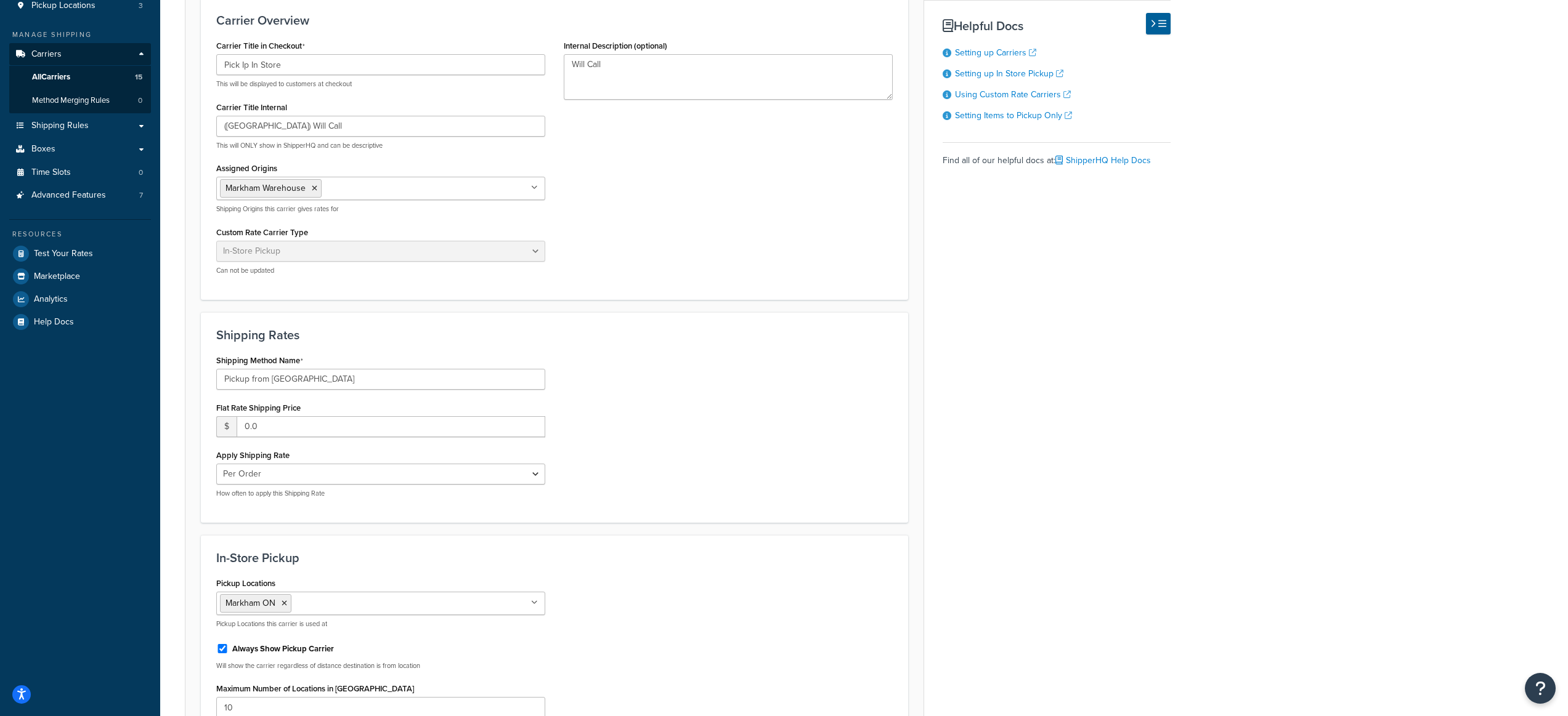
scroll to position [303, 0]
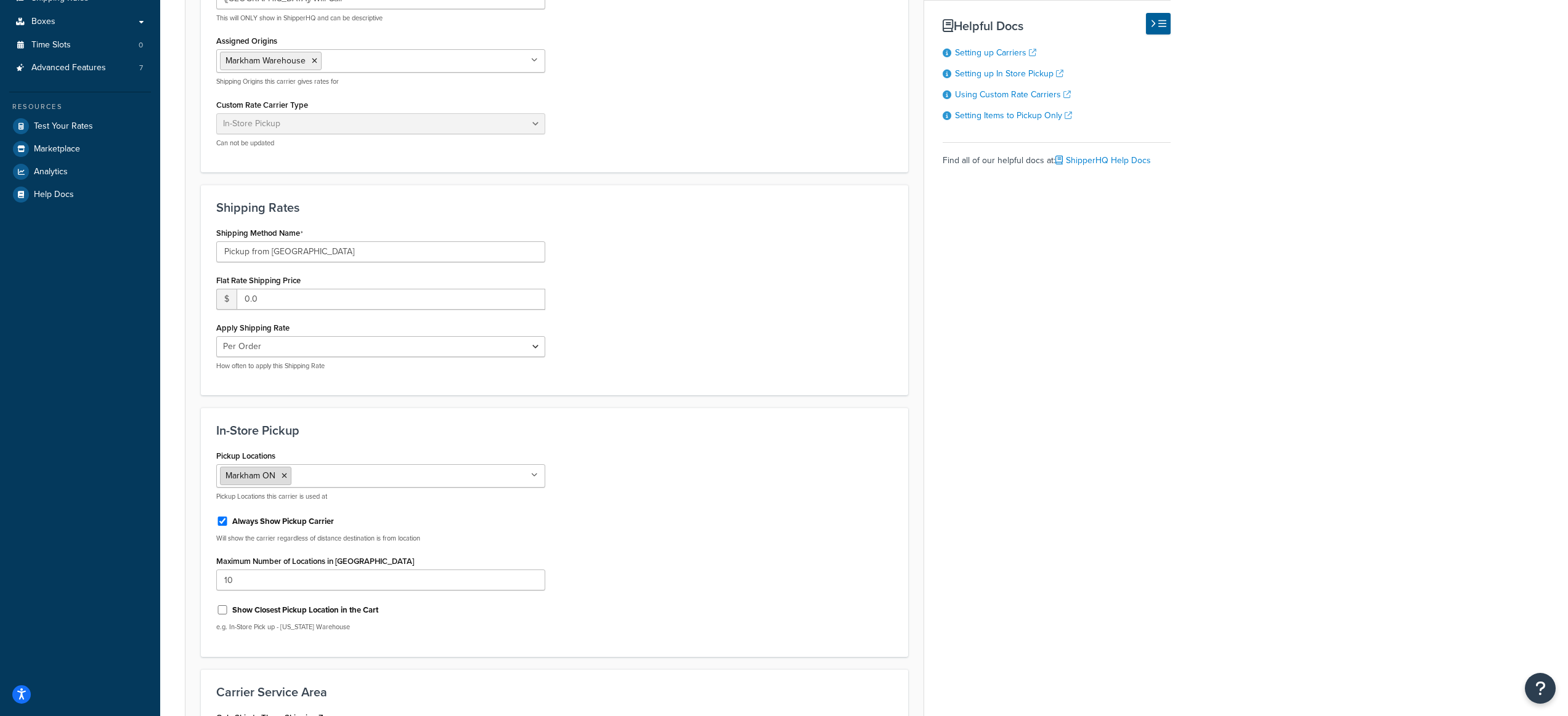
click at [285, 478] on icon at bounding box center [284, 476] width 6 height 7
click at [668, 515] on div "Pickup Locations Markham ON North Las Vegas NV Woodridge IL Pickup Locations th…" at bounding box center [554, 543] width 695 height 194
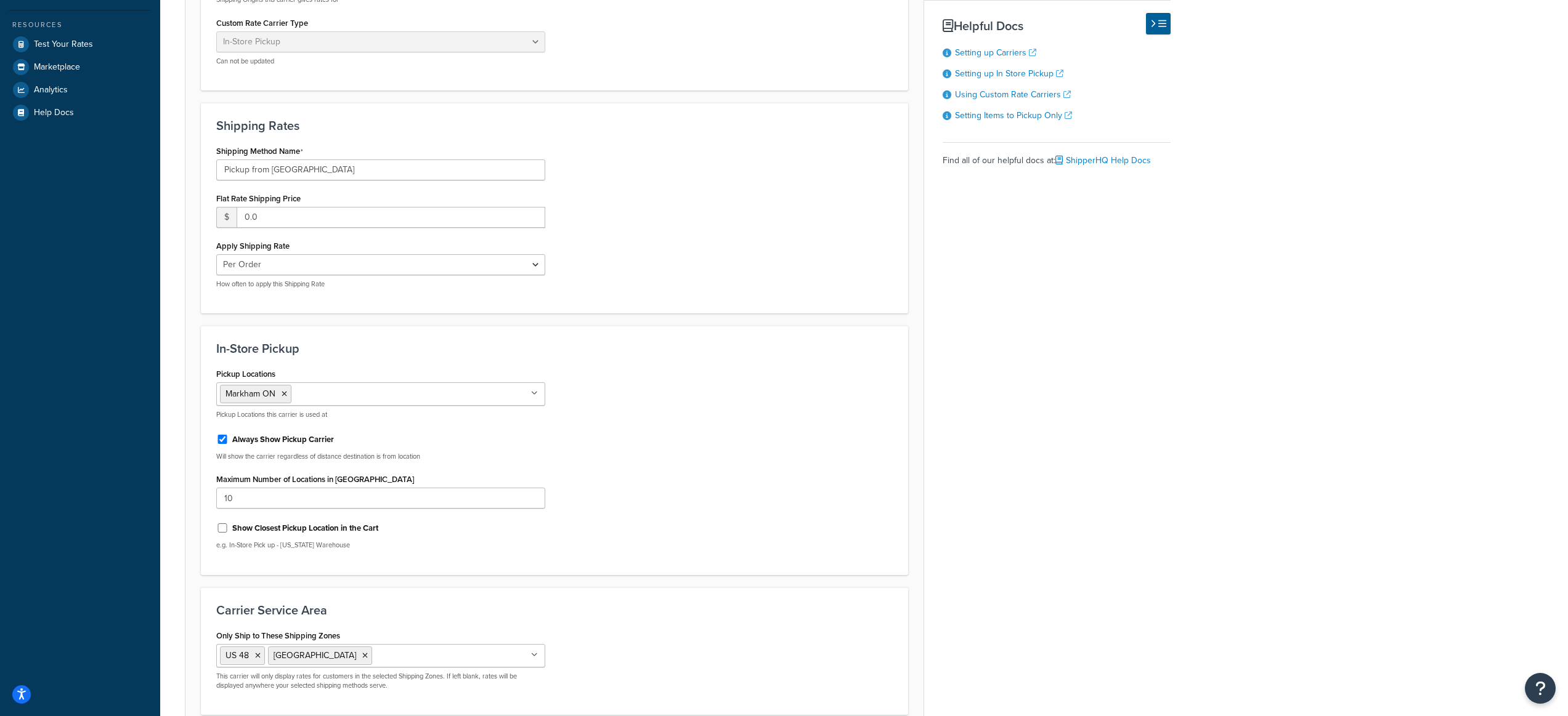
scroll to position [496, 0]
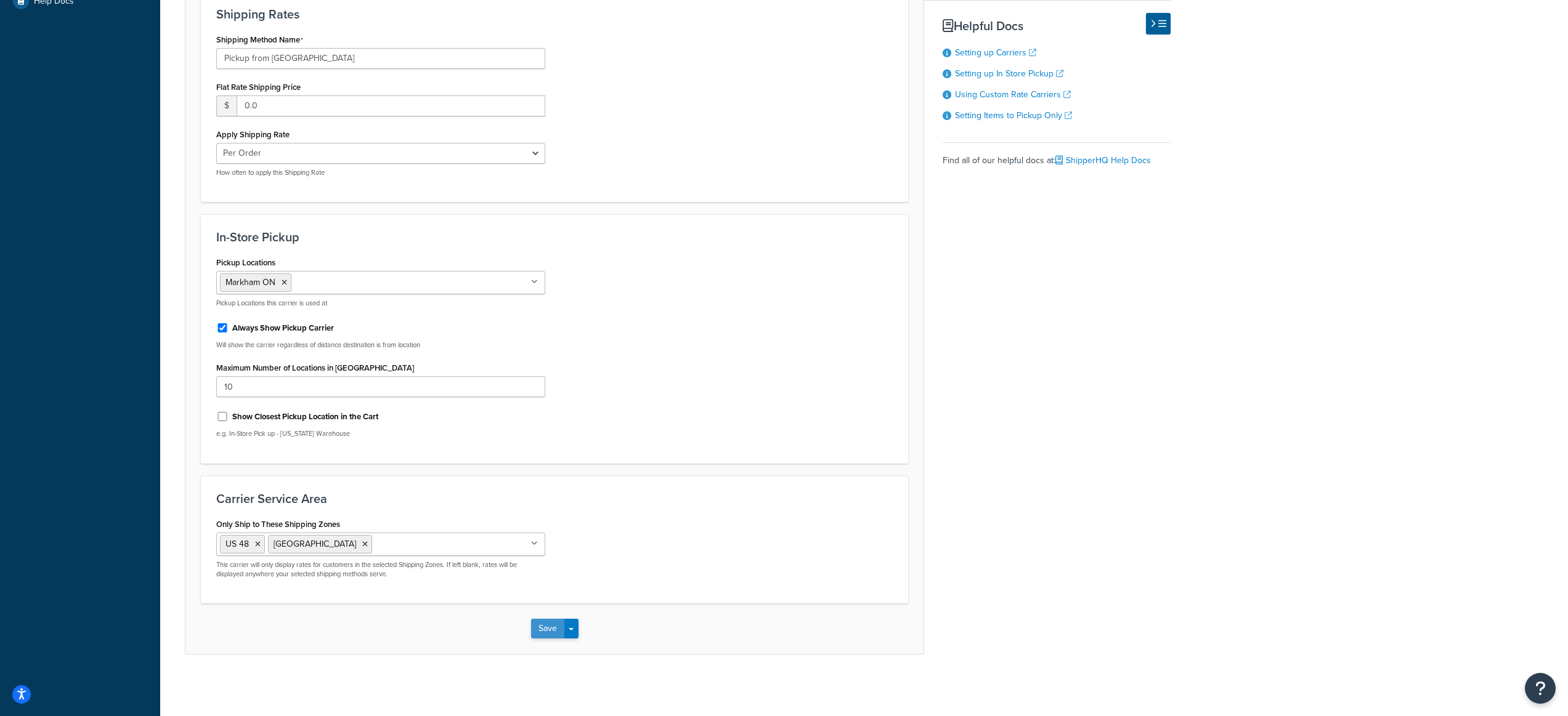
click at [547, 630] on button "Save" at bounding box center [548, 629] width 33 height 20
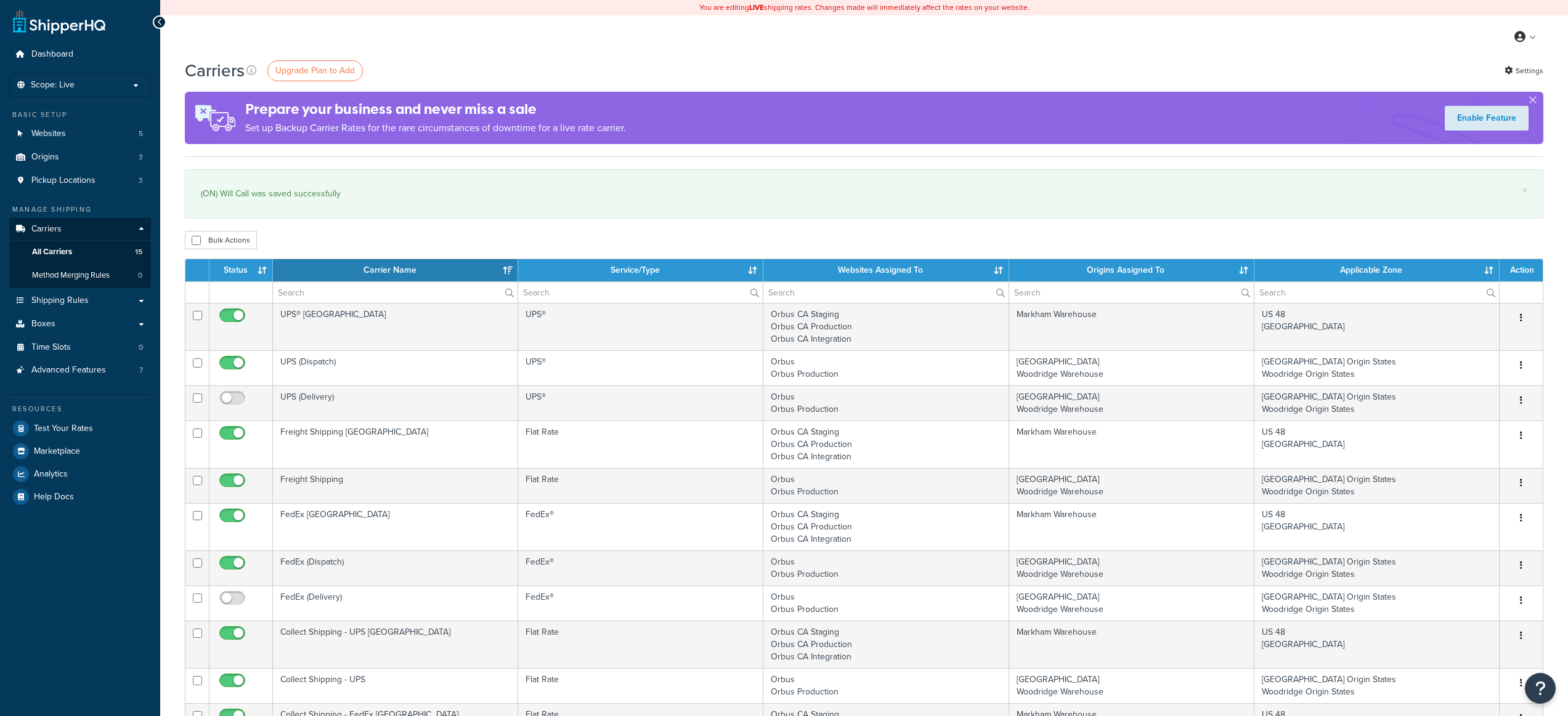
select select "15"
click at [575, 193] on div "(ON) Will Call was saved successfully" at bounding box center [864, 194] width 1326 height 17
click at [70, 431] on span "Test Your Rates" at bounding box center [64, 429] width 59 height 11
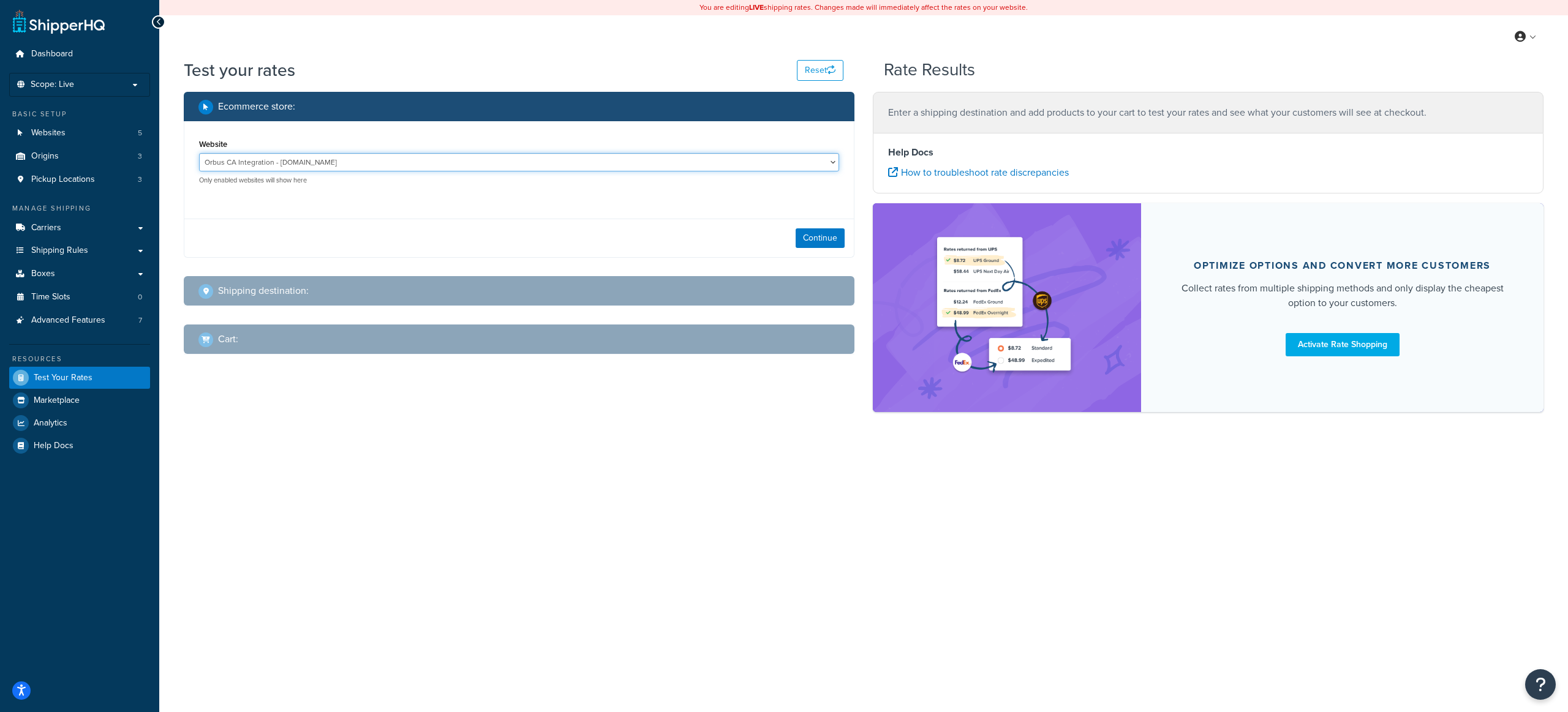
click at [324, 164] on select "Orbus CA Integration - [DOMAIN_NAME] Orbus CA Production - [DOMAIN_NAME] Orbus …" at bounding box center [519, 162] width 640 height 18
select select "3073fb21316fe5deb7faafe81bc895f2"
click at [199, 153] on select "Orbus CA Integration - [DOMAIN_NAME] Orbus CA Production - [DOMAIN_NAME] Orbus …" at bounding box center [519, 162] width 640 height 18
click at [824, 239] on button "Continue" at bounding box center [820, 238] width 49 height 20
select select "[GEOGRAPHIC_DATA]"
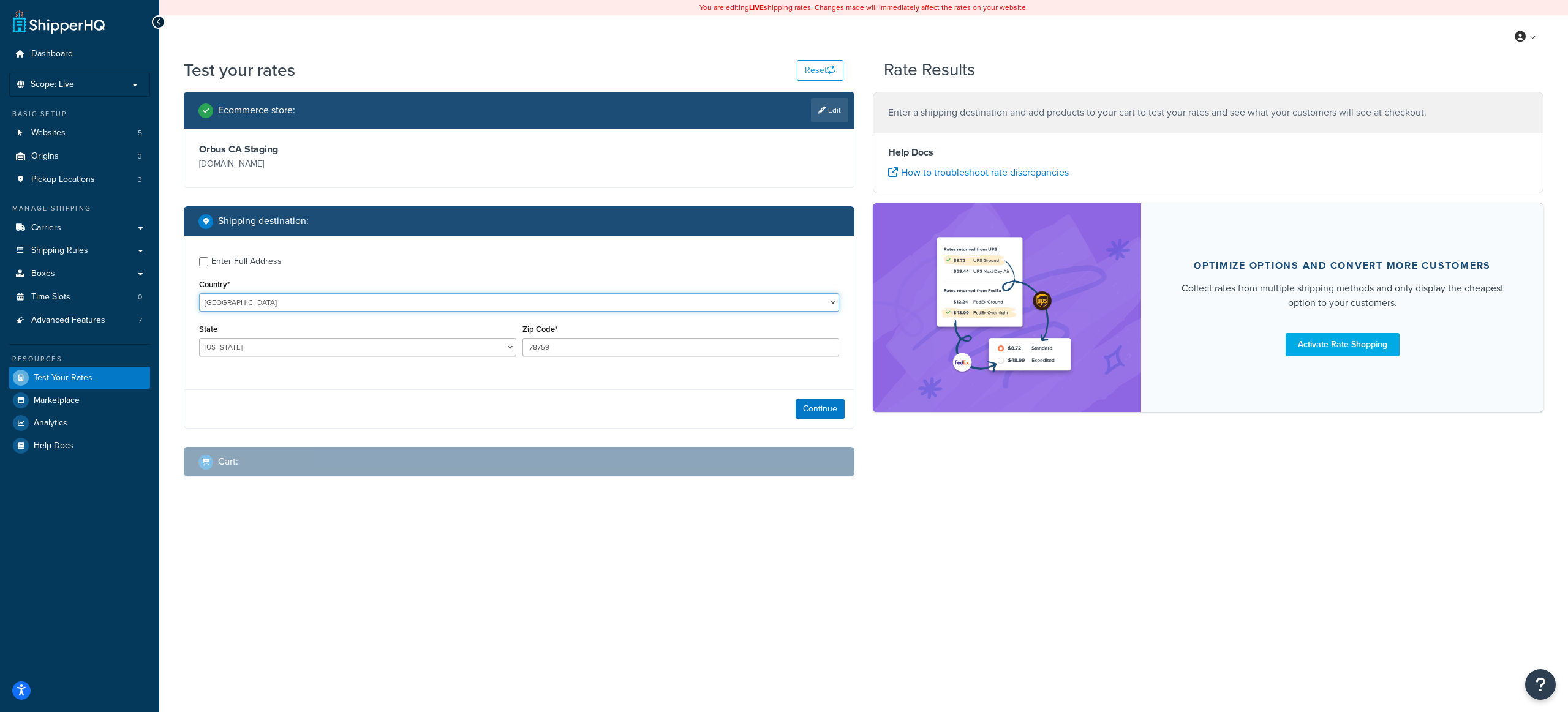
click at [278, 300] on select "[GEOGRAPHIC_DATA] [GEOGRAPHIC_DATA] [GEOGRAPHIC_DATA] [GEOGRAPHIC_DATA] [GEOGRA…" at bounding box center [519, 303] width 640 height 18
select select "CA"
click at [199, 294] on select "[GEOGRAPHIC_DATA] [GEOGRAPHIC_DATA] [GEOGRAPHIC_DATA] [GEOGRAPHIC_DATA] [GEOGRA…" at bounding box center [519, 303] width 640 height 18
click at [257, 347] on select "[GEOGRAPHIC_DATA] [GEOGRAPHIC_DATA] [GEOGRAPHIC_DATA] [GEOGRAPHIC_DATA] [GEOGRA…" at bounding box center [357, 347] width 317 height 18
select select "ON"
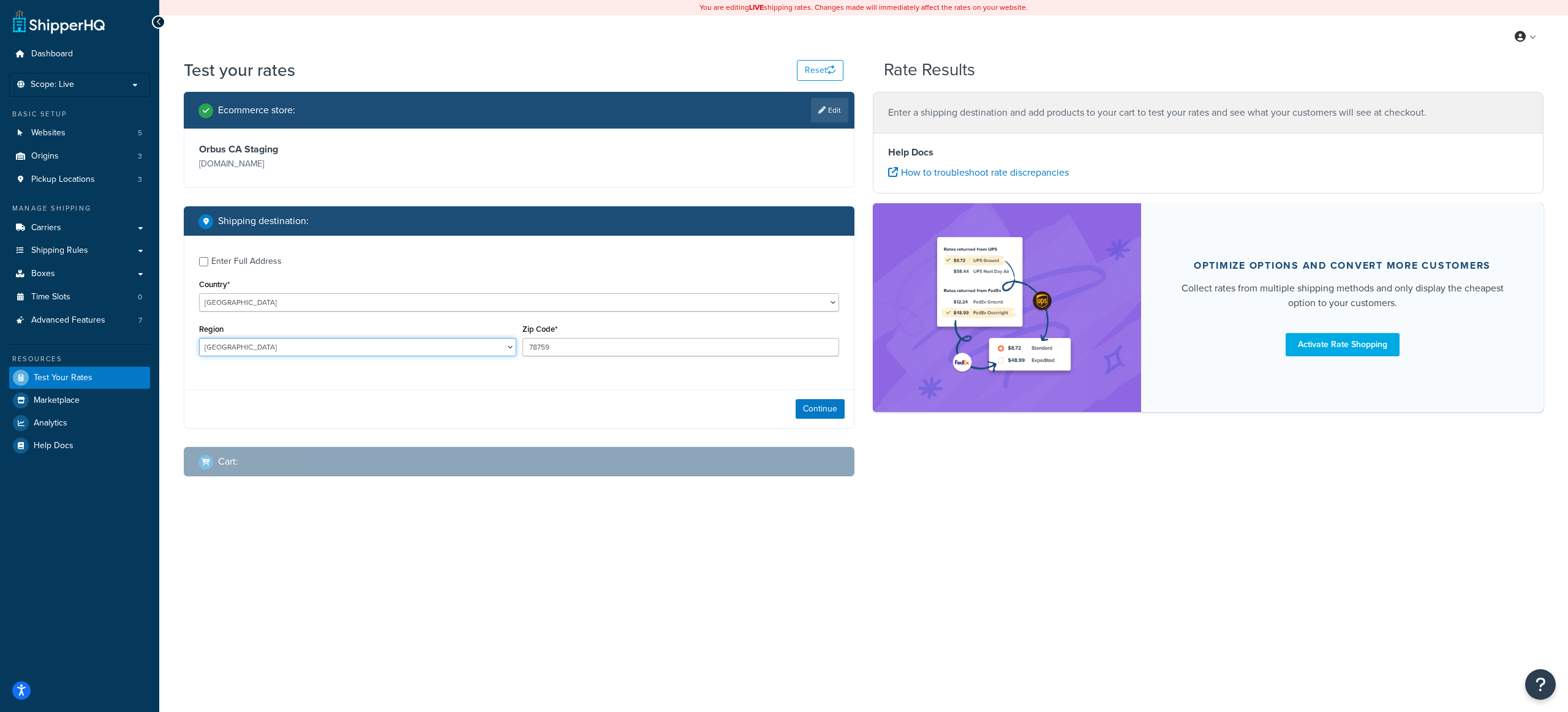
click at [199, 338] on select "[GEOGRAPHIC_DATA] [GEOGRAPHIC_DATA] [GEOGRAPHIC_DATA] [GEOGRAPHIC_DATA] [GEOGRA…" at bounding box center [357, 347] width 317 height 18
click at [595, 353] on input "78759" at bounding box center [681, 347] width 317 height 18
paste input "L6C 1T7"
type input "L6C 1T6"
click at [813, 382] on div "Enter Full Address Country* [GEOGRAPHIC_DATA] [GEOGRAPHIC_DATA] [GEOGRAPHIC_DAT…" at bounding box center [519, 332] width 671 height 193
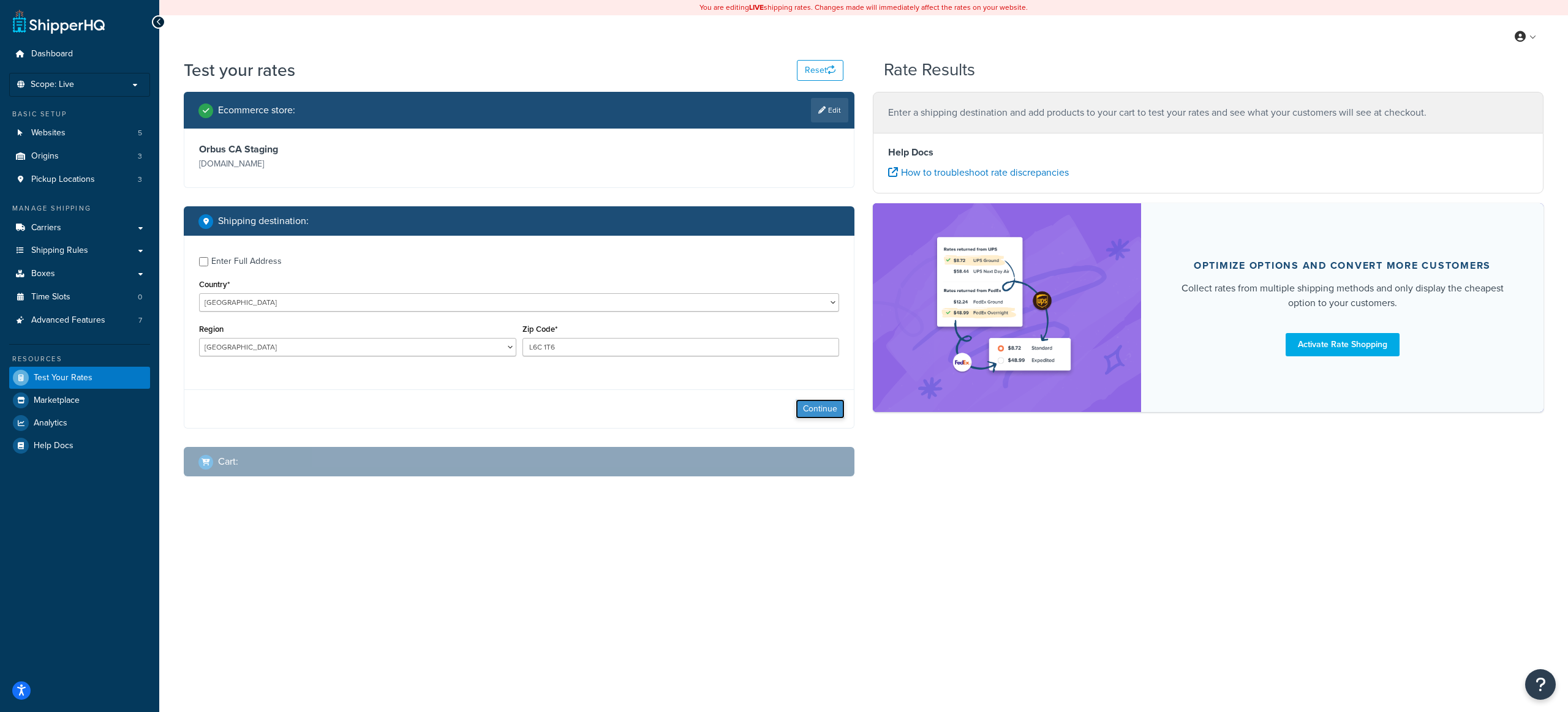
click at [816, 406] on button "Continue" at bounding box center [820, 409] width 49 height 20
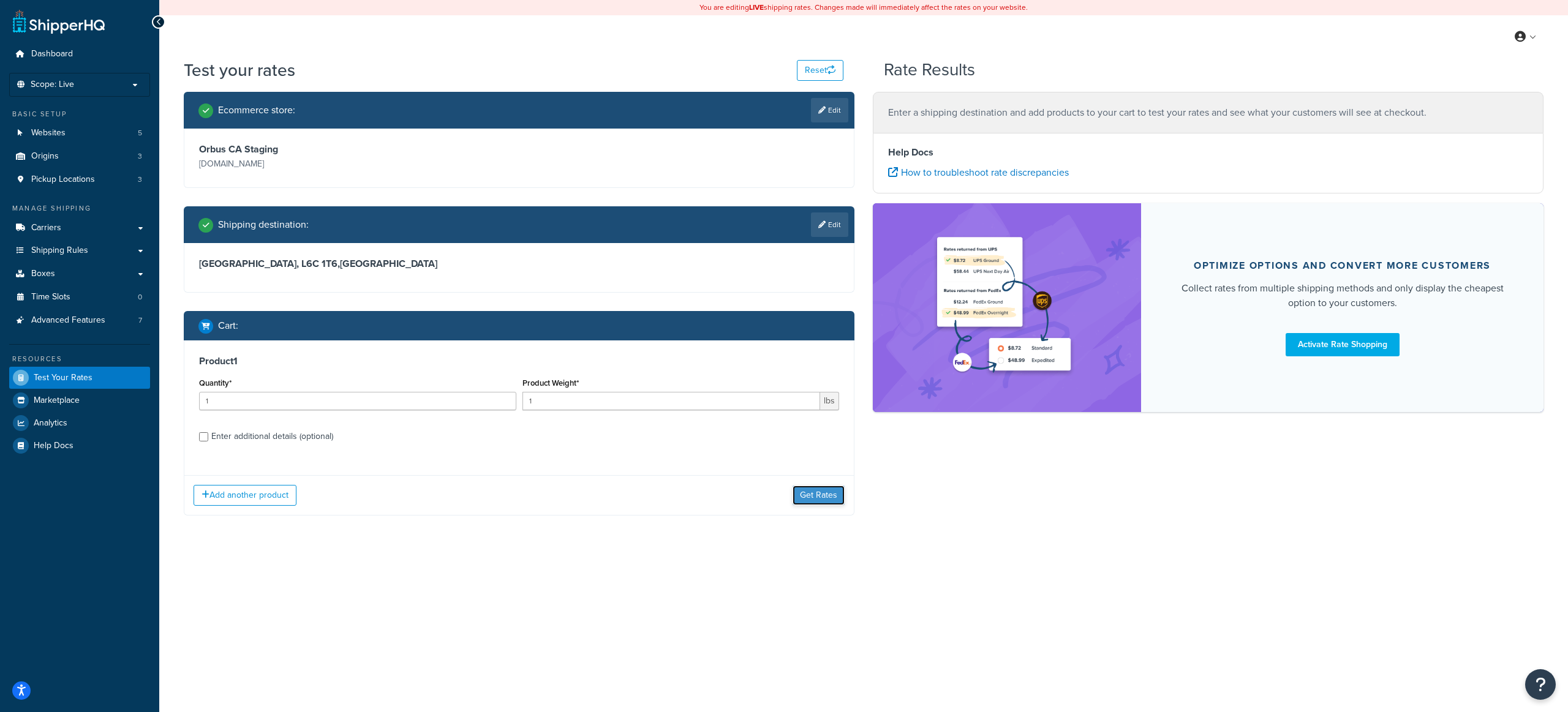
click at [812, 493] on button "Get Rates" at bounding box center [819, 495] width 52 height 20
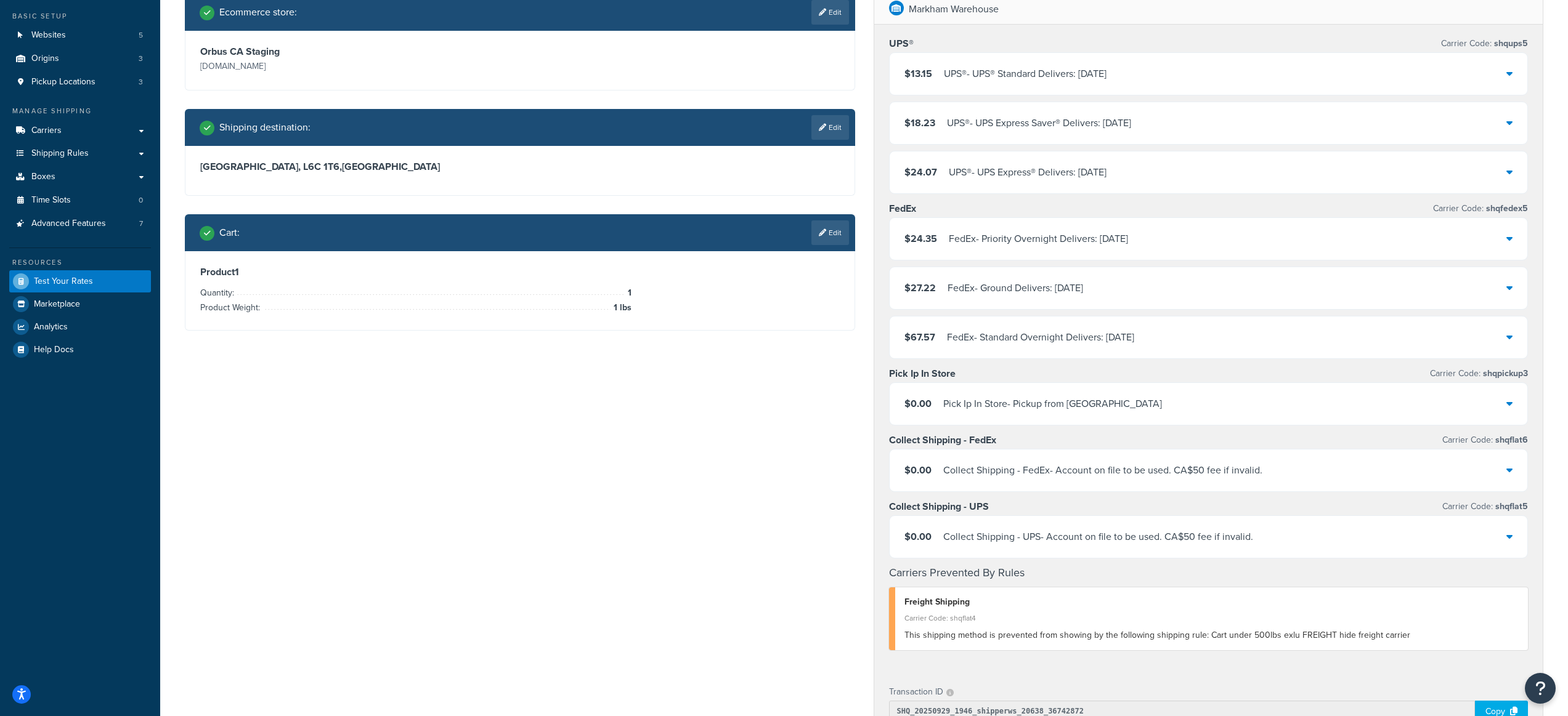
scroll to position [87, 0]
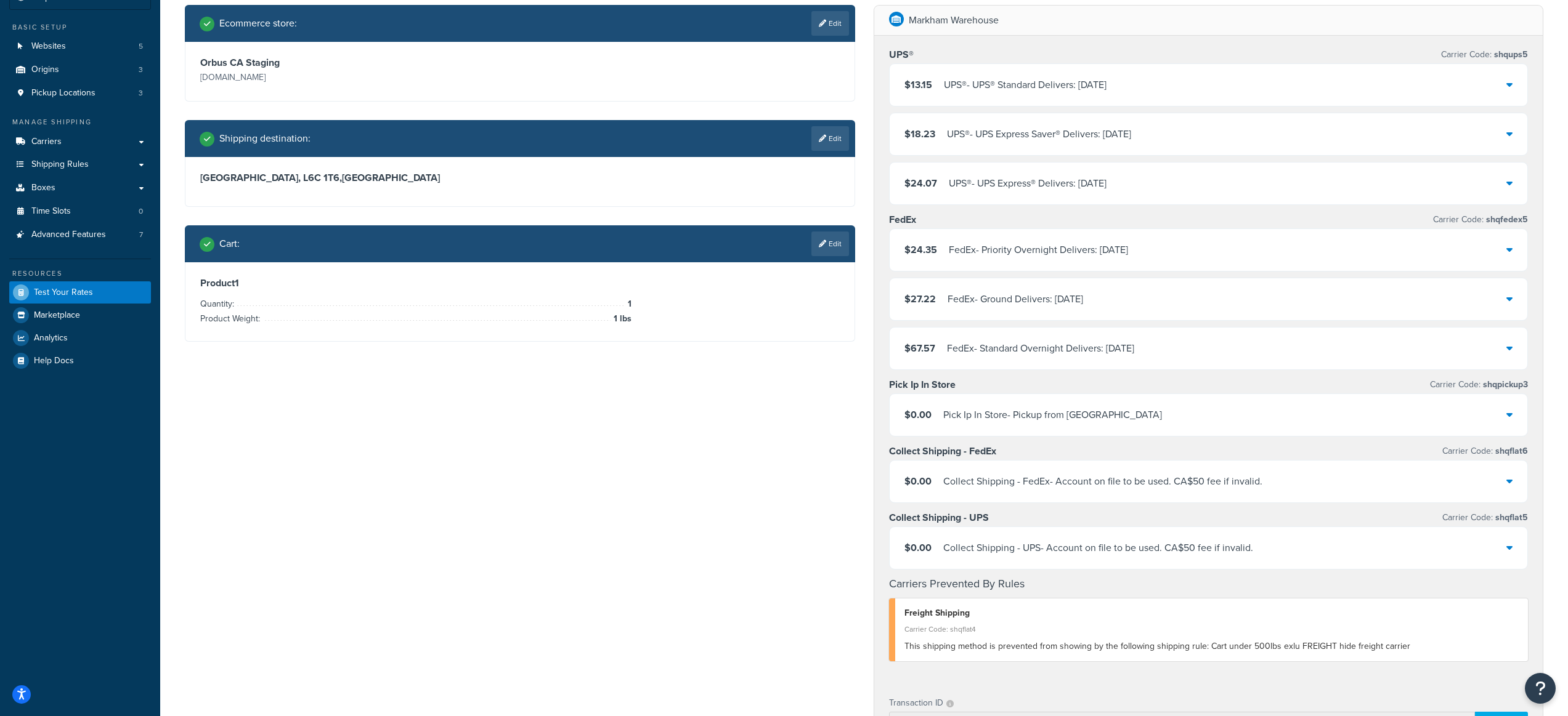
click at [1125, 415] on div "$0.00 Pick Ip In Store - Pickup from Warehouse" at bounding box center [1209, 415] width 638 height 42
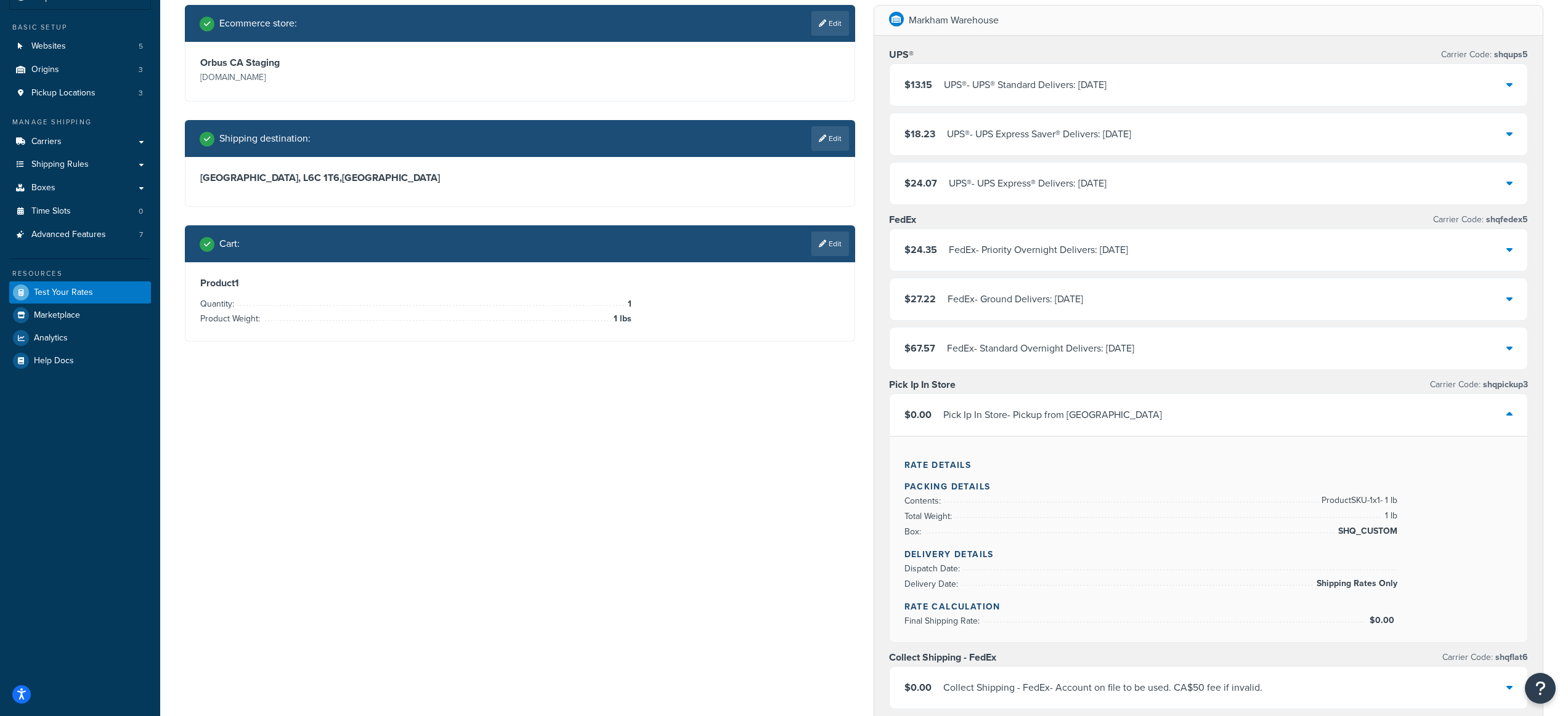
click at [1125, 415] on div "$0.00 Pick Ip In Store - Pickup from Warehouse" at bounding box center [1209, 415] width 638 height 42
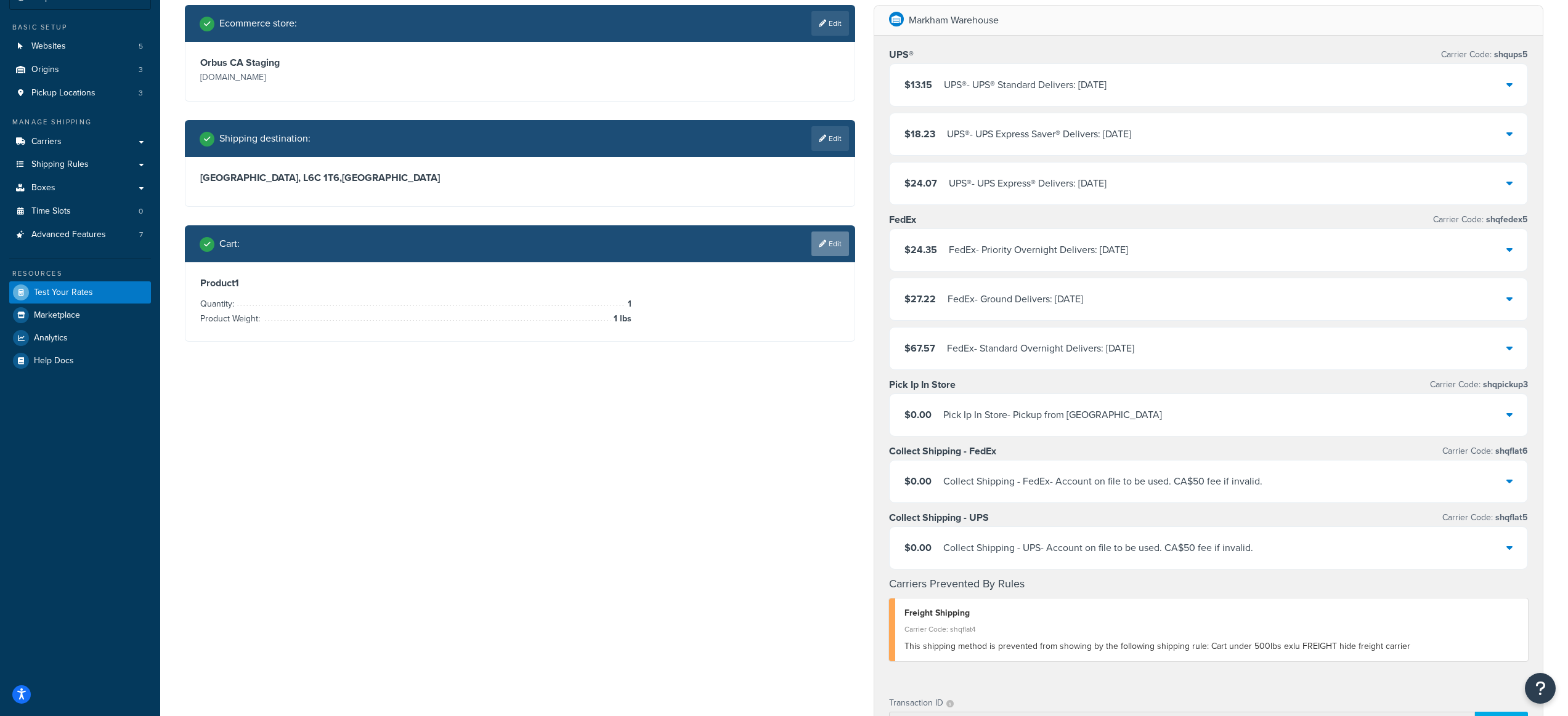
click at [827, 249] on link "Edit" at bounding box center [830, 244] width 38 height 25
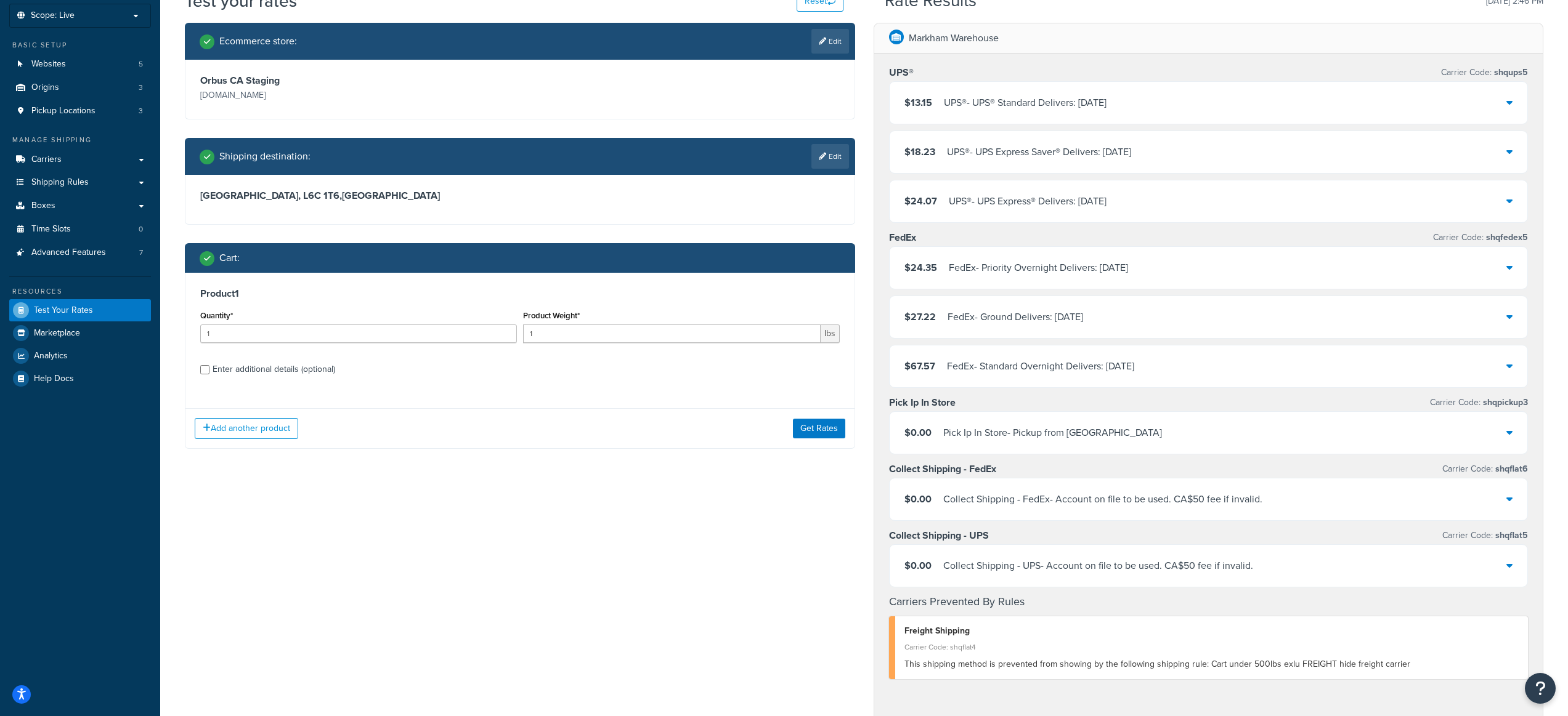
scroll to position [63, 0]
